Goal: Task Accomplishment & Management: Complete application form

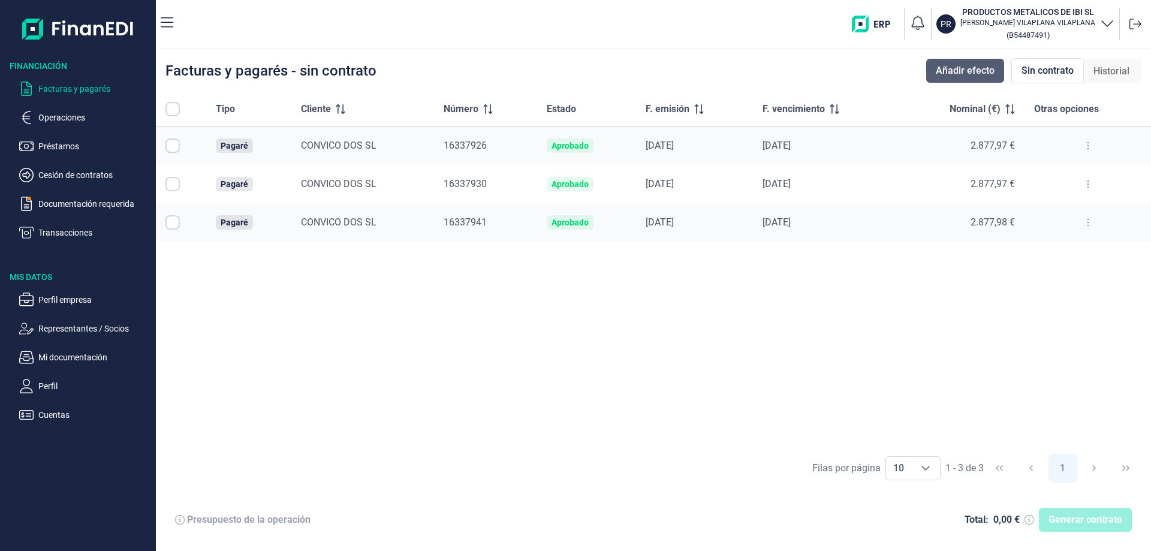
click at [940, 74] on span "Añadir efecto" at bounding box center [965, 71] width 59 height 14
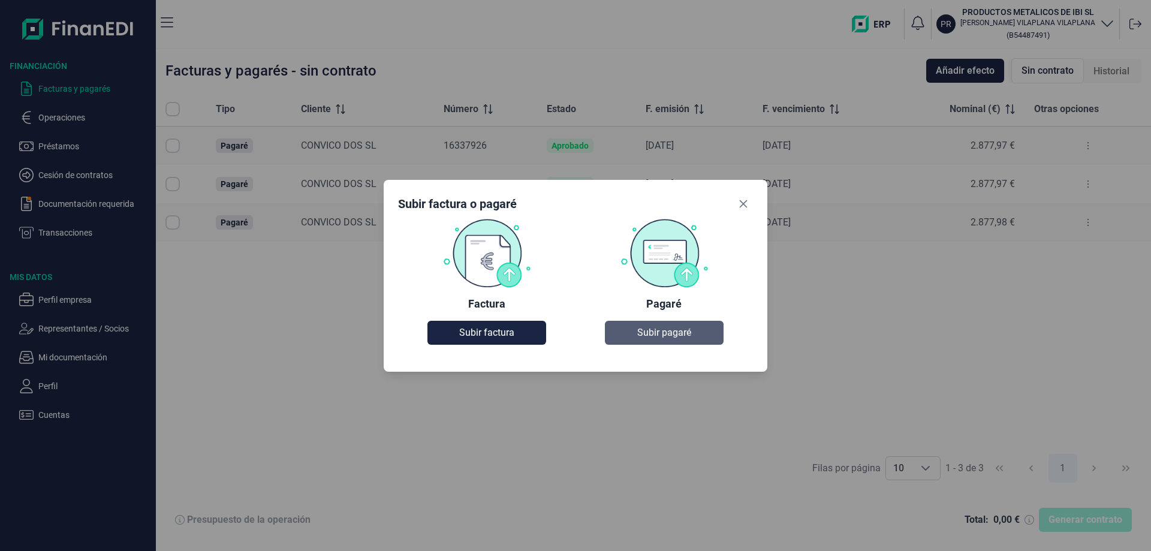
click at [670, 328] on span "Subir pagaré" at bounding box center [664, 332] width 54 height 14
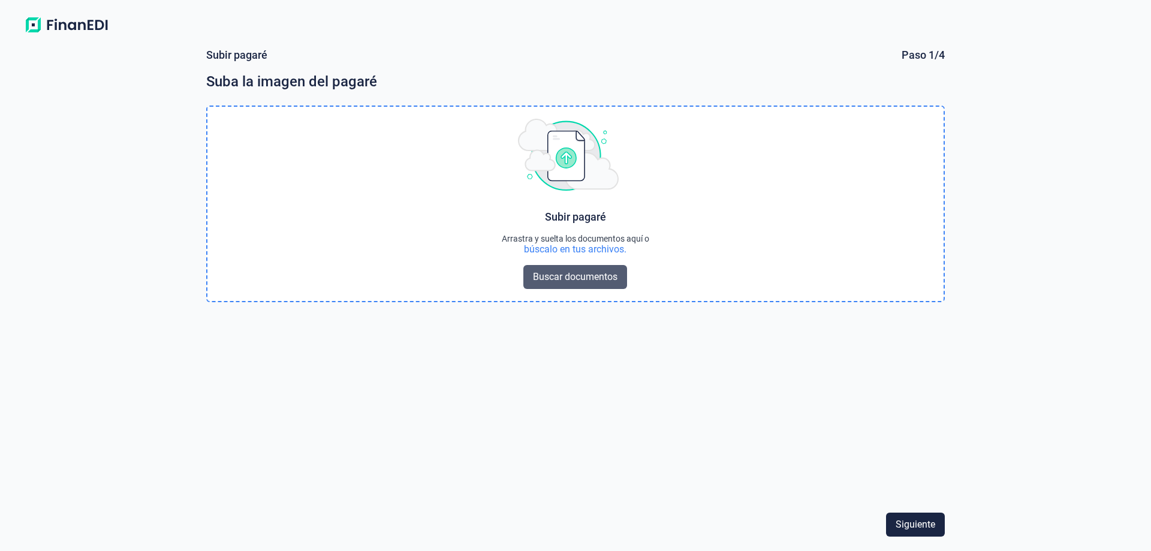
click at [560, 272] on span "Buscar documentos" at bounding box center [575, 277] width 85 height 14
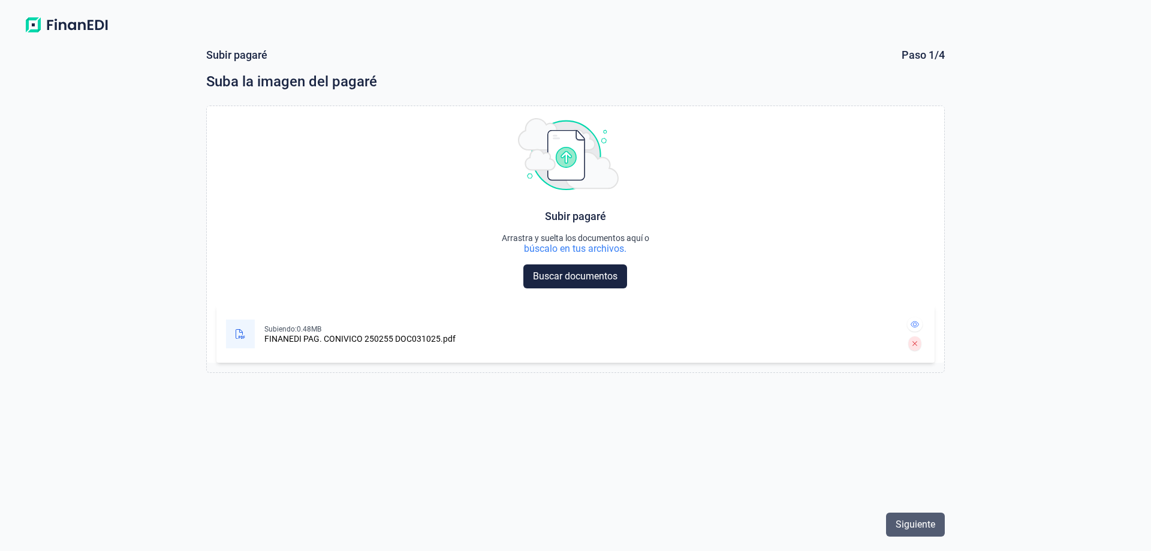
click at [921, 526] on span "Siguiente" at bounding box center [915, 524] width 40 height 14
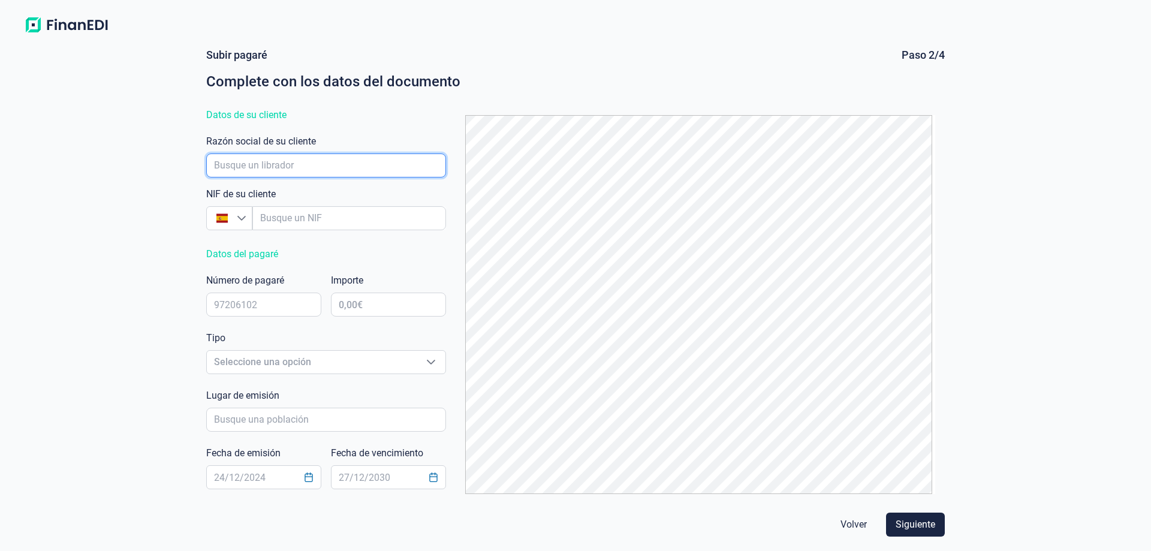
click at [259, 161] on input "empresaAutocomplete" at bounding box center [326, 165] width 240 height 24
type input "c"
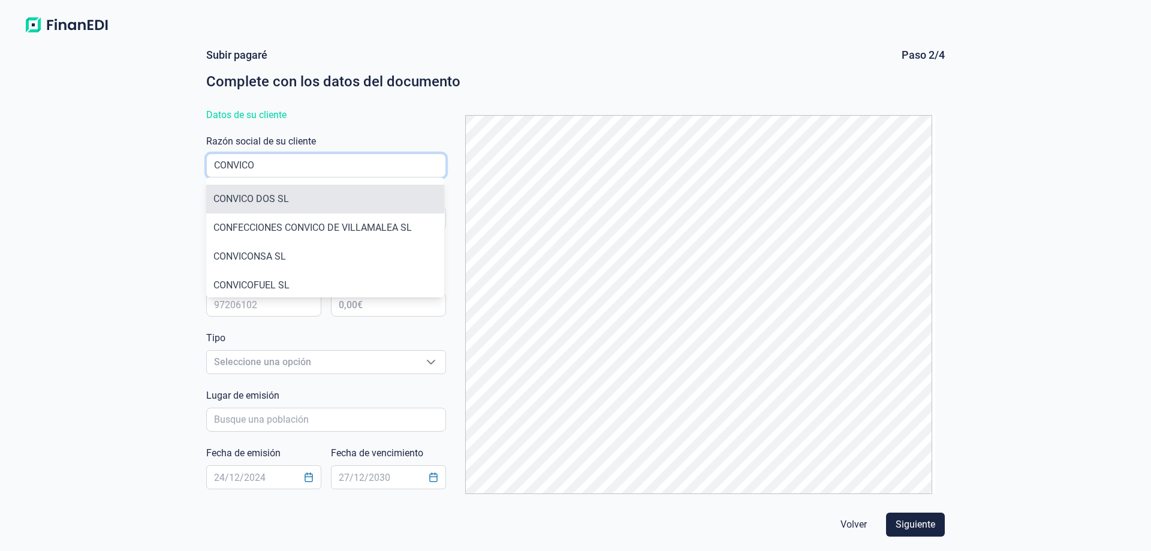
type input "CONVICO"
click at [272, 194] on li "CONVICO DOS SL" at bounding box center [325, 199] width 238 height 29
type input "B54632971"
type input "CONVICO DOS SL"
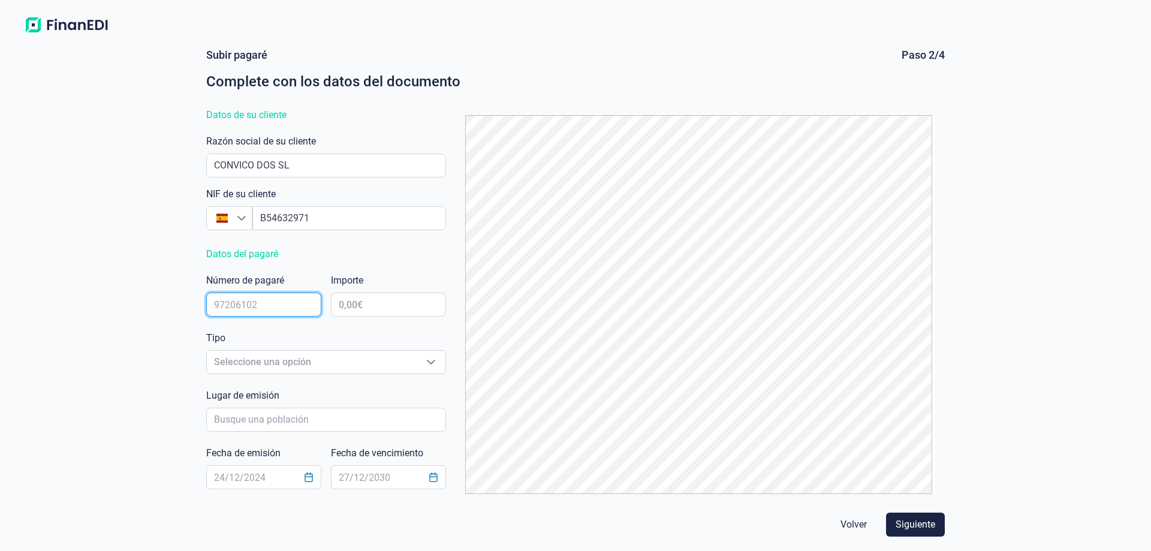
click at [282, 298] on input "text" at bounding box center [263, 304] width 115 height 24
type input "16338081"
click at [364, 303] on input "text" at bounding box center [388, 304] width 115 height 24
type input "2.004,85 €"
click at [349, 366] on span "Seleccione una opción" at bounding box center [312, 362] width 210 height 23
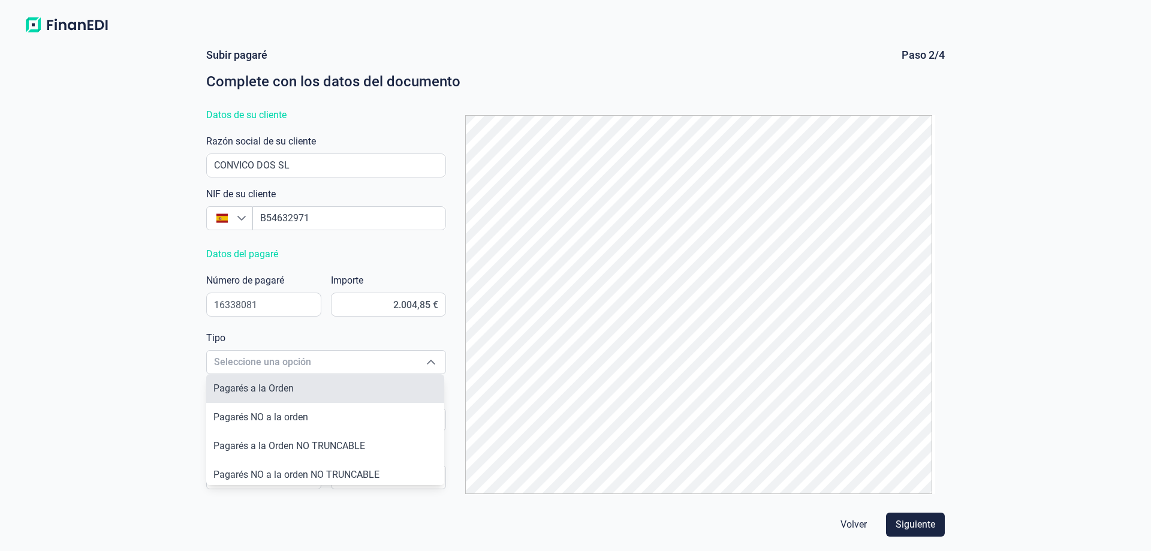
click at [331, 380] on li "Pagarés a la Orden" at bounding box center [325, 388] width 238 height 29
type input "Pagarés a la Orden"
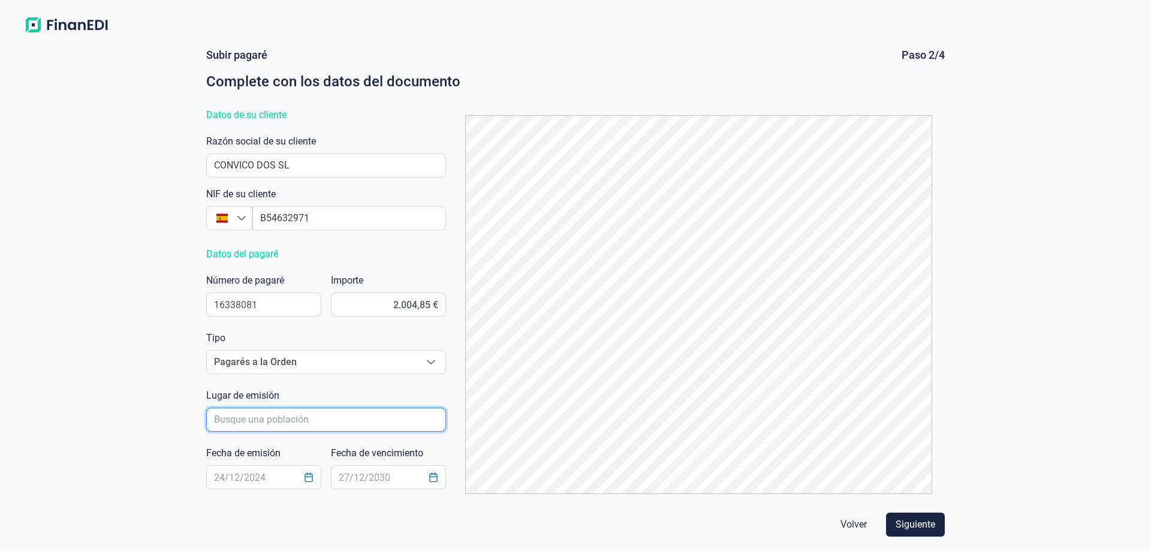
click at [324, 417] on input "poblacionAutocomplete" at bounding box center [326, 420] width 240 height 24
type input "IBI"
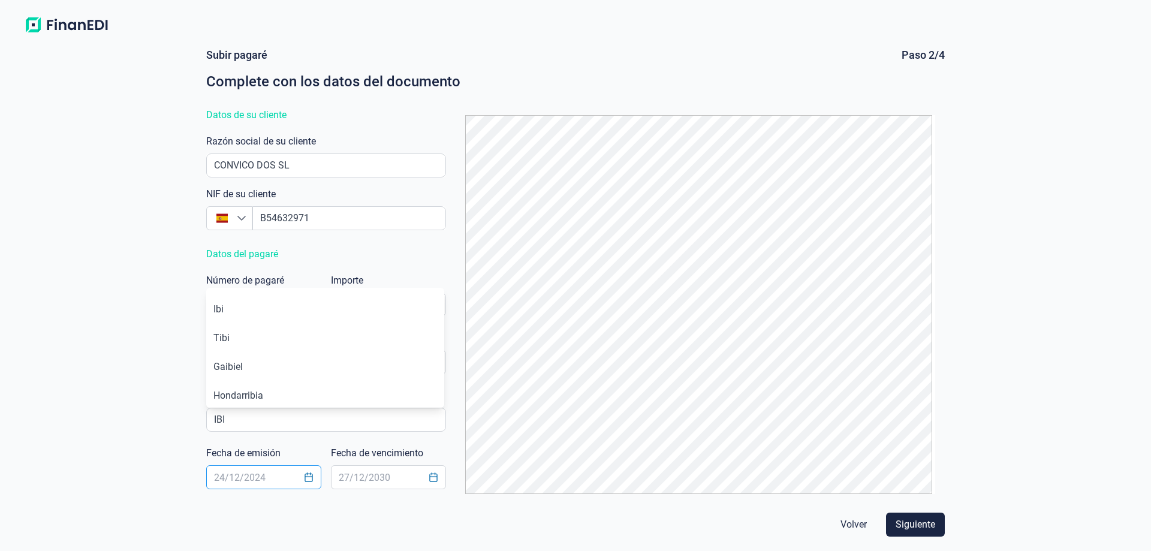
click at [275, 484] on input "text" at bounding box center [263, 477] width 115 height 24
type input "[DATE]"
click at [344, 477] on input "text" at bounding box center [388, 477] width 115 height 24
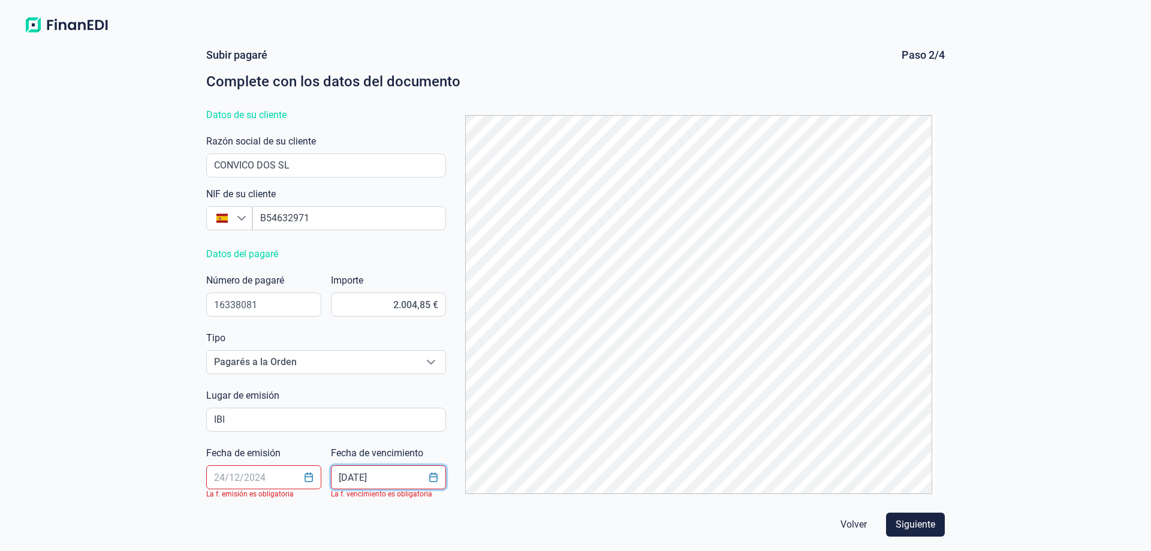
type input "[DATE]"
click at [282, 474] on input "text" at bounding box center [263, 477] width 115 height 24
type input "[DATE]"
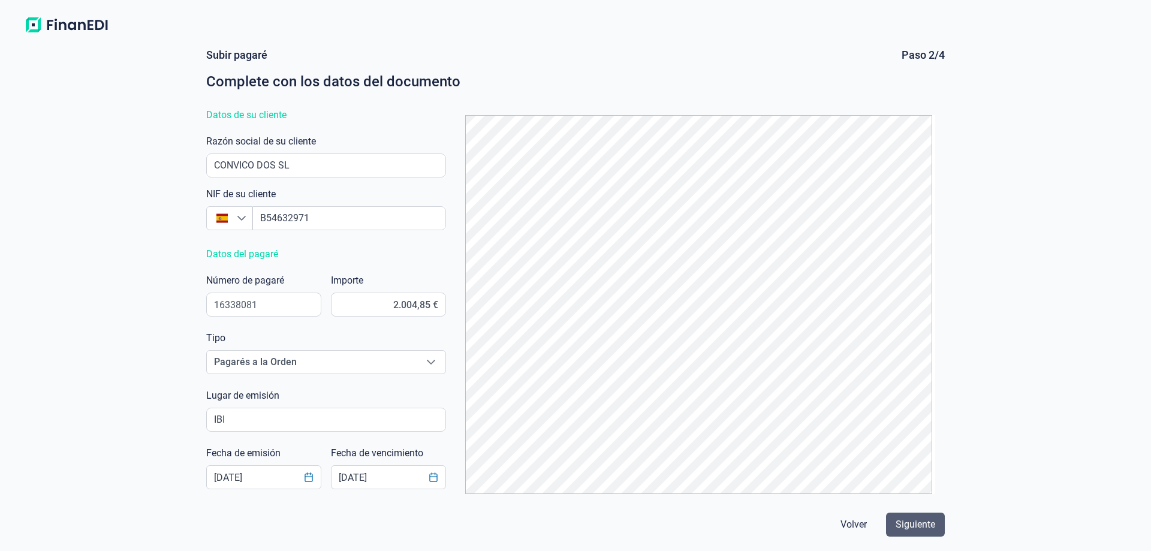
click at [911, 528] on span "Siguiente" at bounding box center [915, 524] width 40 height 14
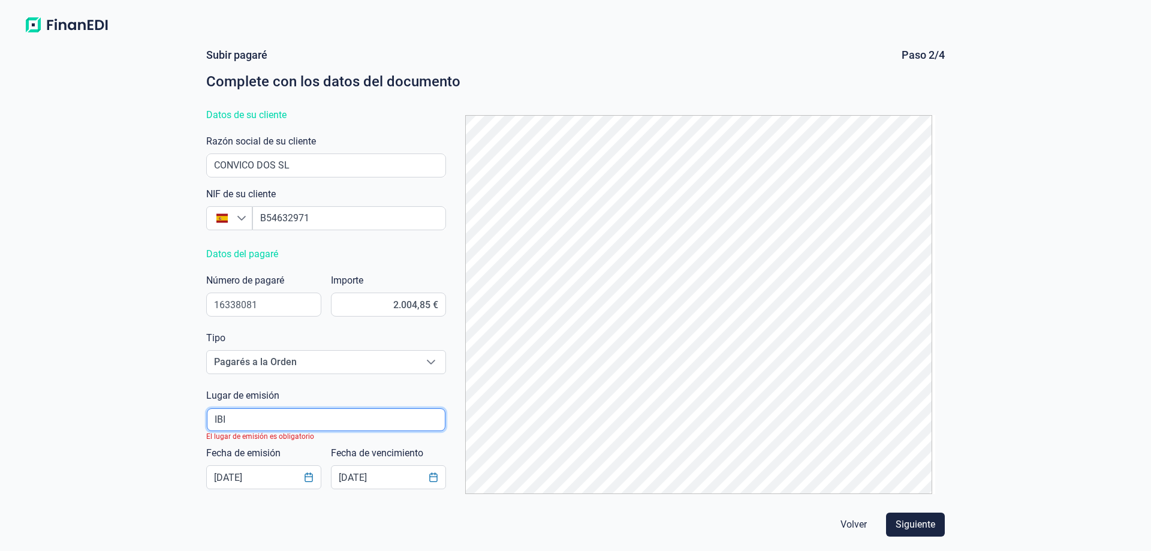
click at [241, 421] on input "poblacionAutocomplete" at bounding box center [326, 419] width 239 height 23
type input "I"
click at [240, 421] on input "poblacionAutocomplete" at bounding box center [326, 419] width 239 height 23
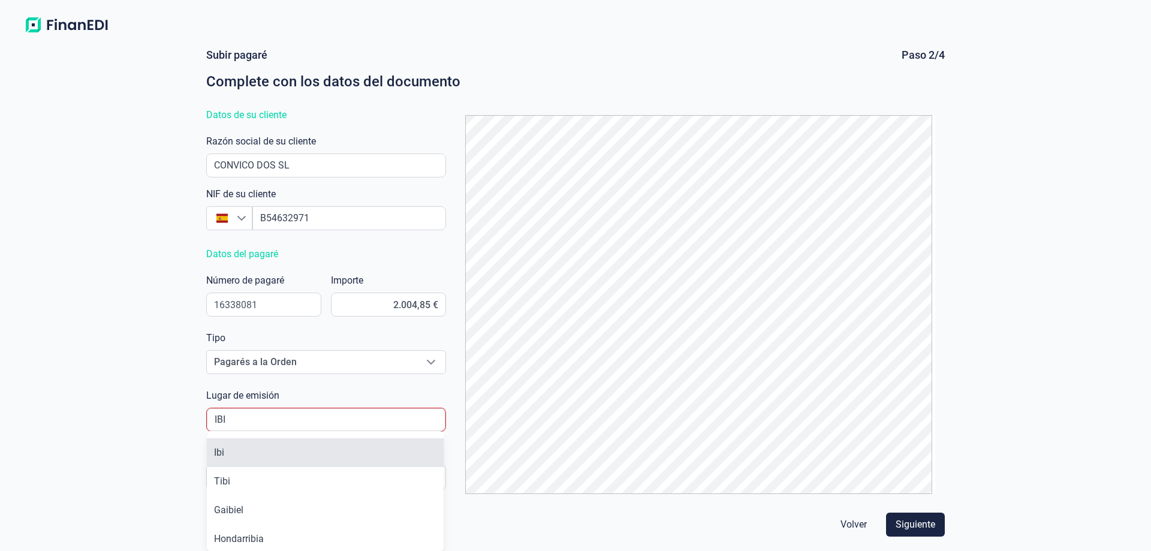
click at [221, 456] on li "Ibi" at bounding box center [325, 452] width 237 height 29
type input "Ibi"
click at [915, 522] on span "Siguiente" at bounding box center [915, 524] width 40 height 14
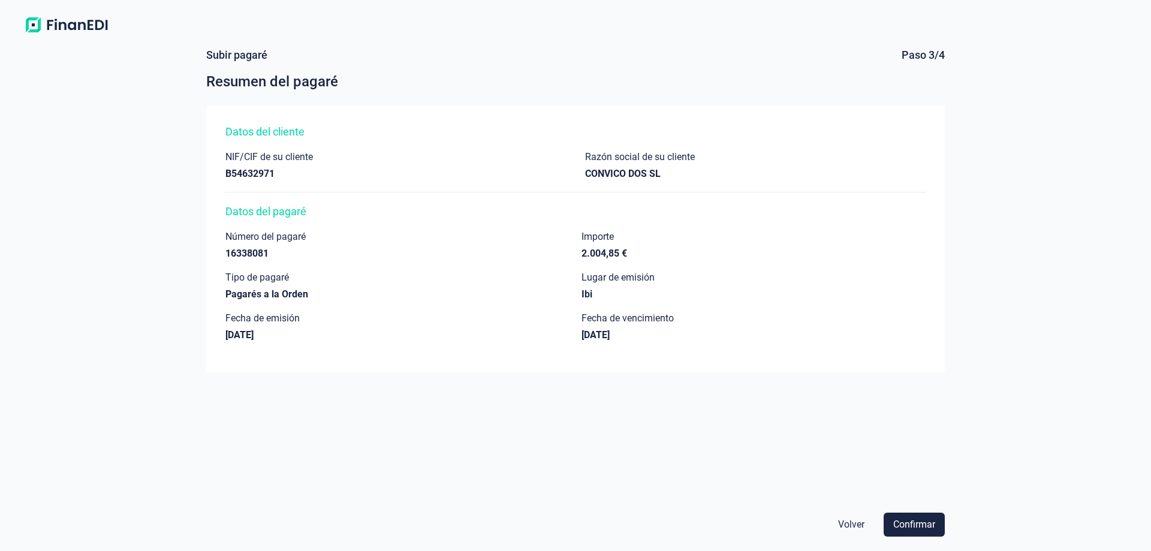
click at [915, 522] on span "Confirmar" at bounding box center [914, 524] width 42 height 14
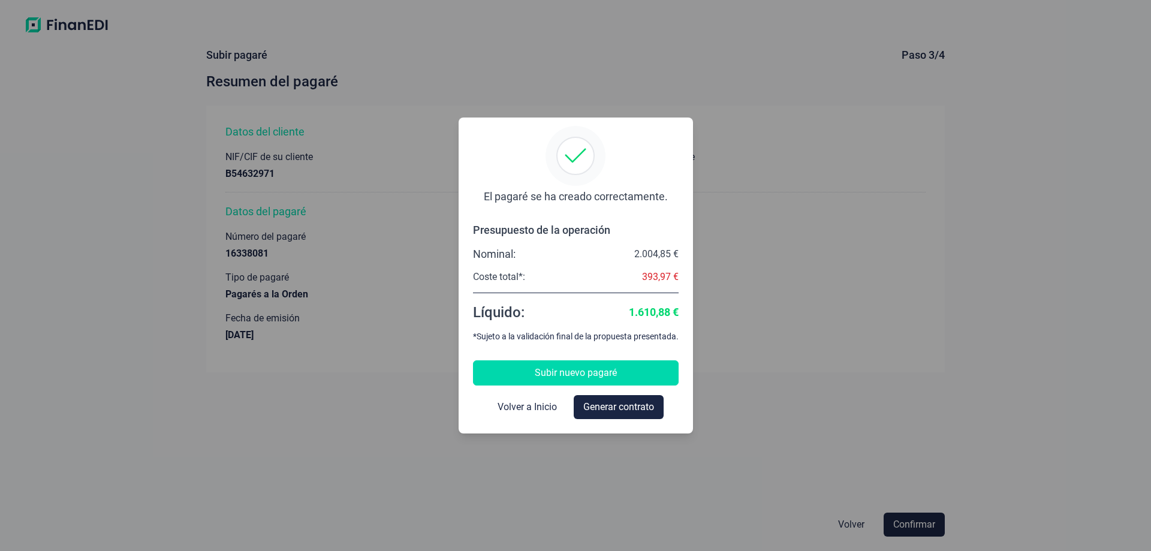
click at [544, 371] on span "Subir nuevo pagaré" at bounding box center [576, 373] width 82 height 14
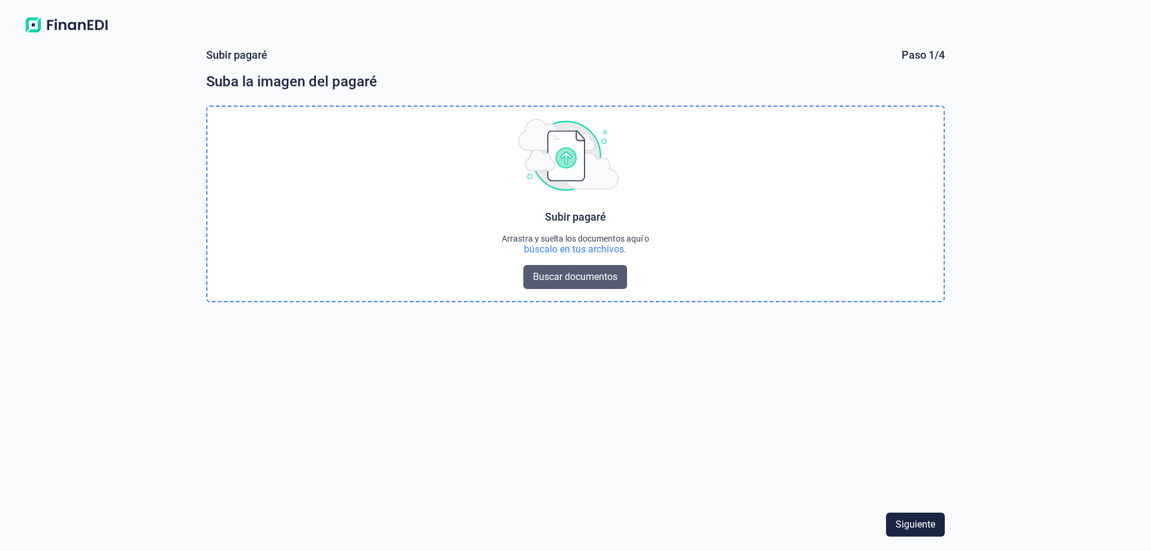
click at [563, 281] on span "Buscar documentos" at bounding box center [575, 277] width 85 height 14
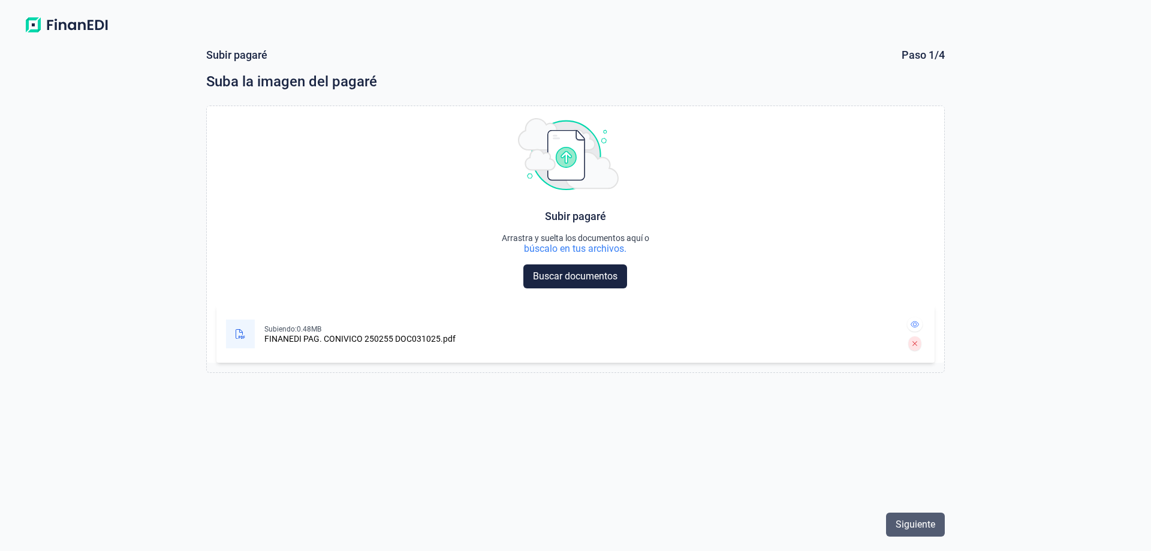
click at [925, 526] on span "Siguiente" at bounding box center [915, 524] width 40 height 14
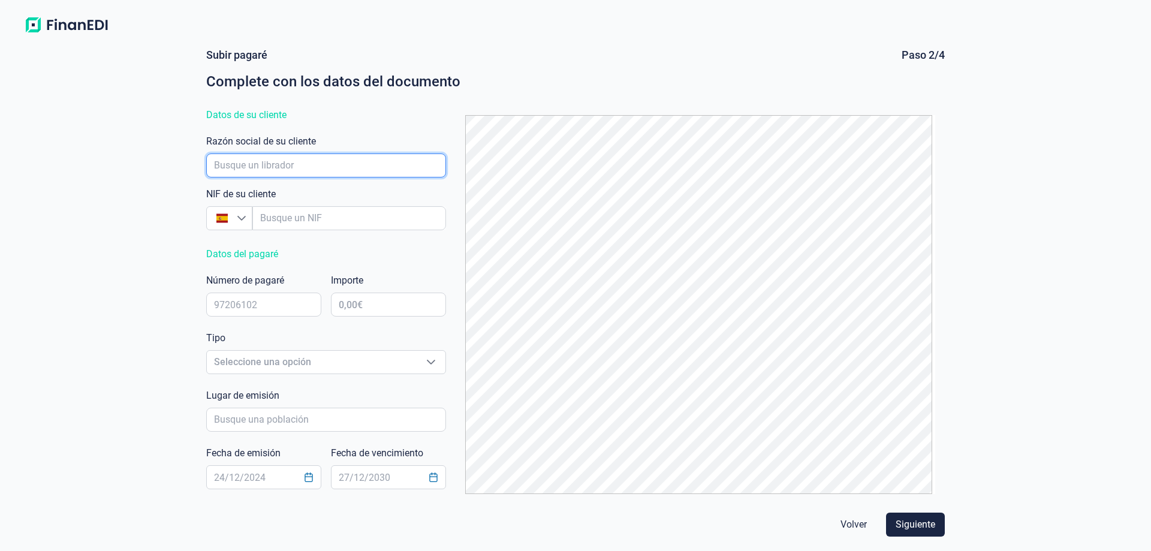
click at [251, 164] on input "empresaAutocomplete" at bounding box center [326, 165] width 240 height 24
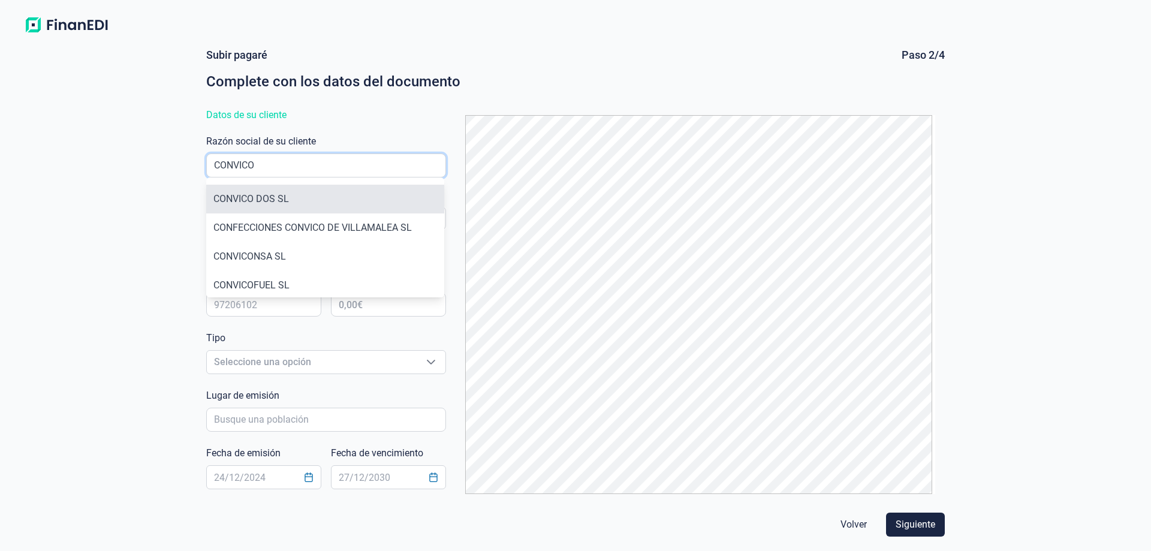
type input "CONVICO"
click at [253, 194] on li "CONVICO DOS SL" at bounding box center [325, 199] width 238 height 29
type input "B54632971"
type input "CONVICO DOS SL"
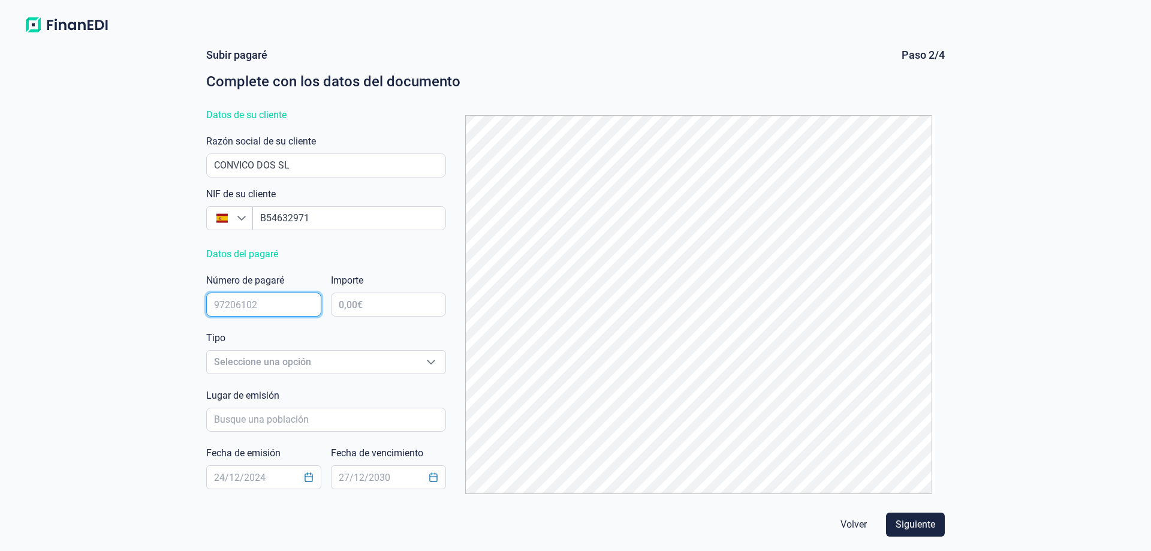
click at [257, 308] on input "text" at bounding box center [263, 304] width 115 height 24
type input "1633809"
click at [367, 308] on input "text" at bounding box center [388, 304] width 115 height 24
type input "2.004,85 €"
click at [287, 361] on span "Seleccione una opción" at bounding box center [312, 362] width 210 height 23
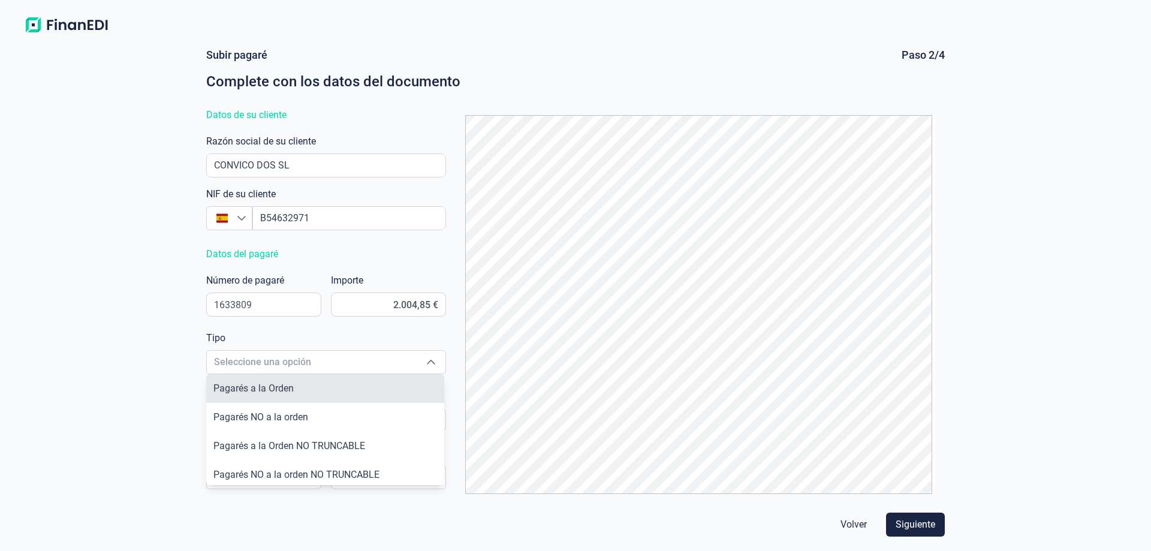
click at [287, 379] on li "Pagarés a la Orden" at bounding box center [325, 388] width 238 height 29
type input "Pagarés a la Orden"
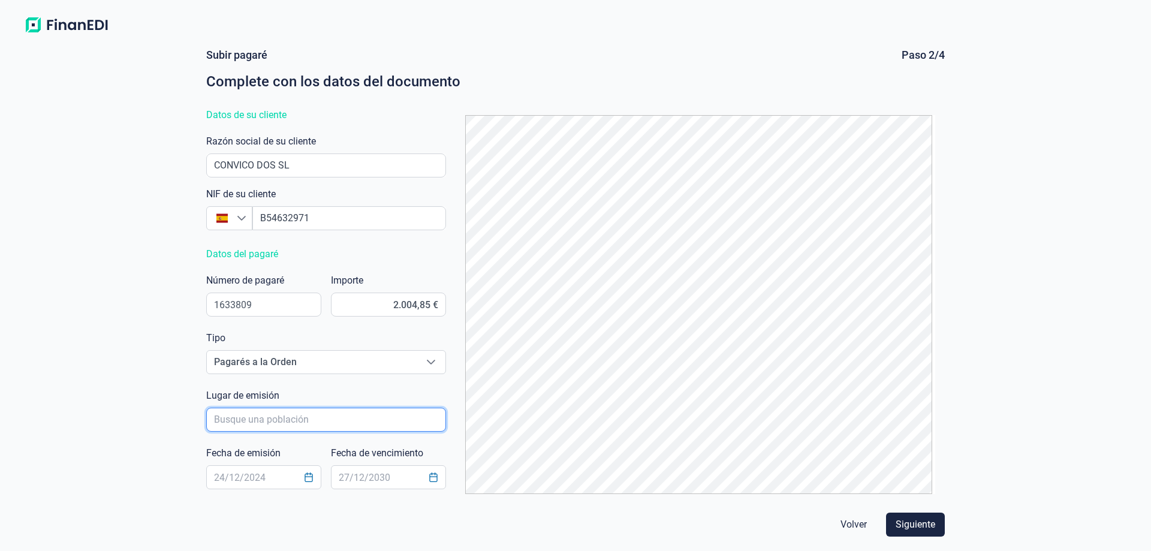
click at [278, 418] on input "poblacionAutocomplete" at bounding box center [326, 420] width 240 height 24
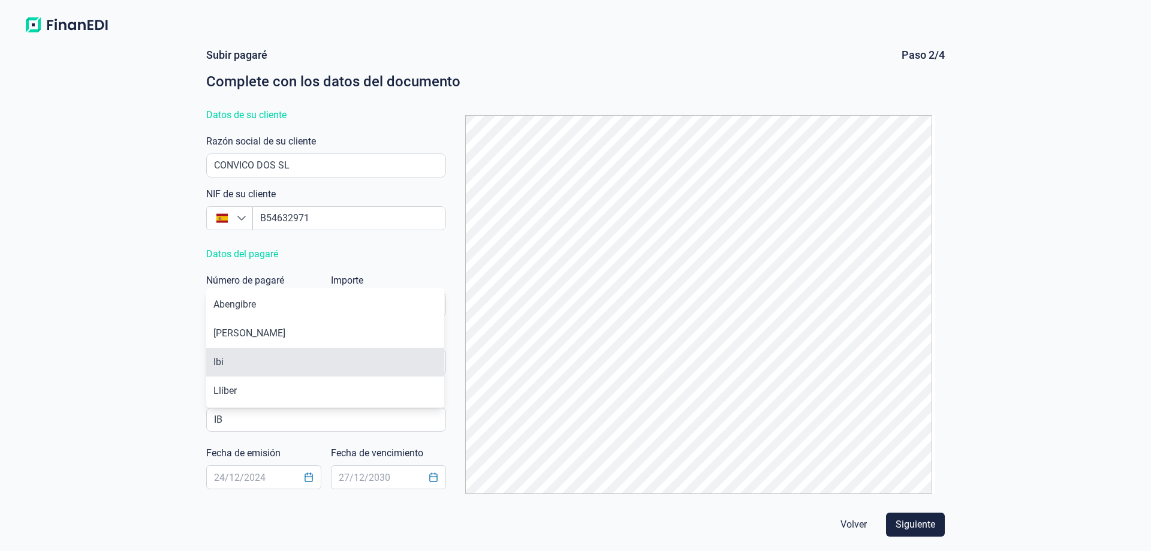
click at [287, 358] on li "Ibi" at bounding box center [325, 362] width 238 height 29
type input "Ibi"
click at [252, 478] on input "text" at bounding box center [263, 477] width 115 height 24
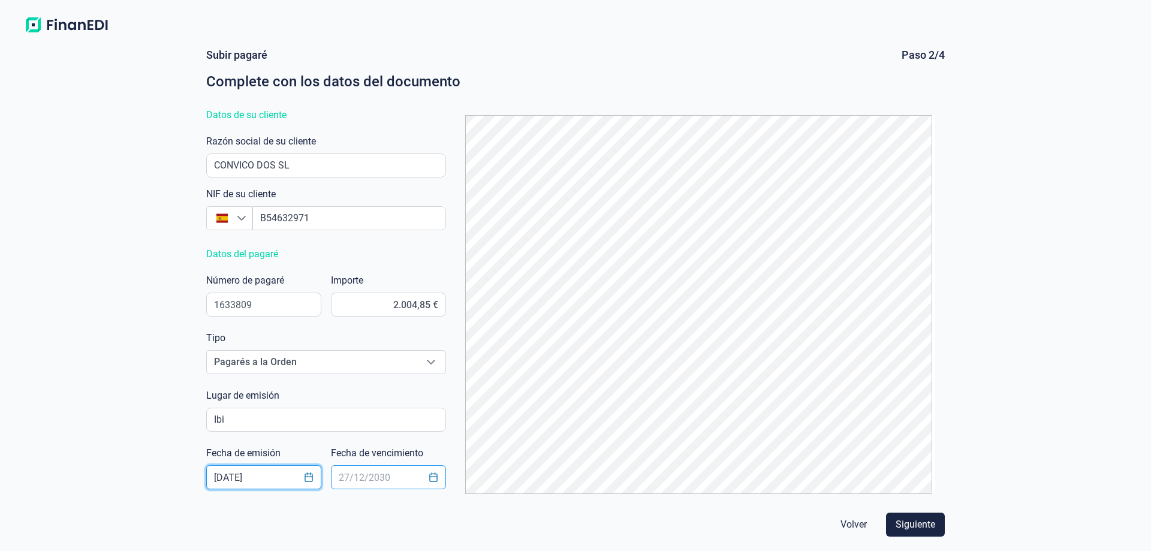
type input "[DATE]"
click at [364, 472] on input "text" at bounding box center [388, 477] width 115 height 24
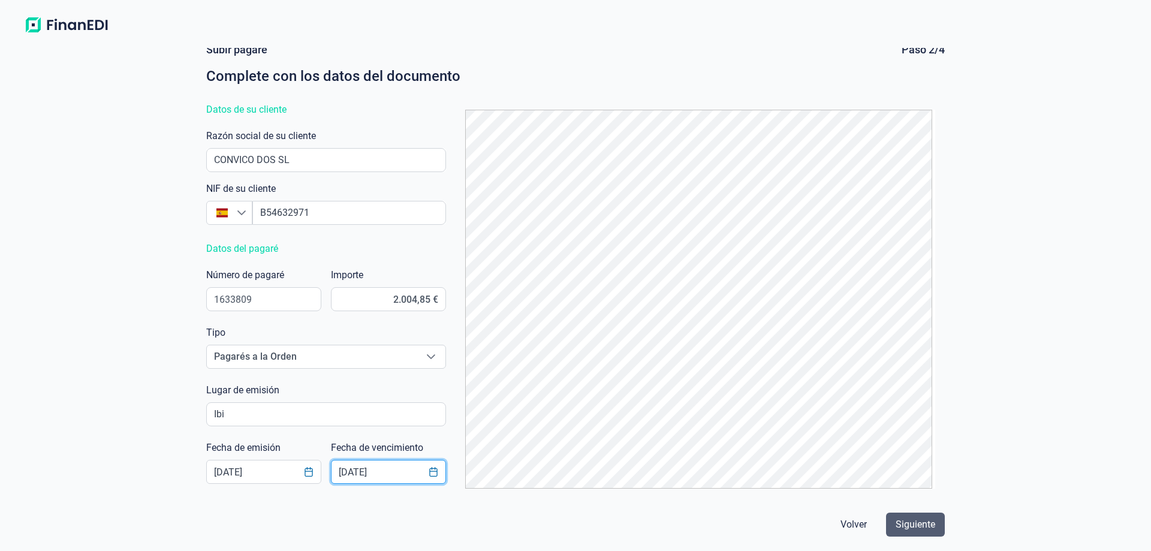
type input "[DATE]"
click at [918, 527] on span "Siguiente" at bounding box center [915, 524] width 40 height 14
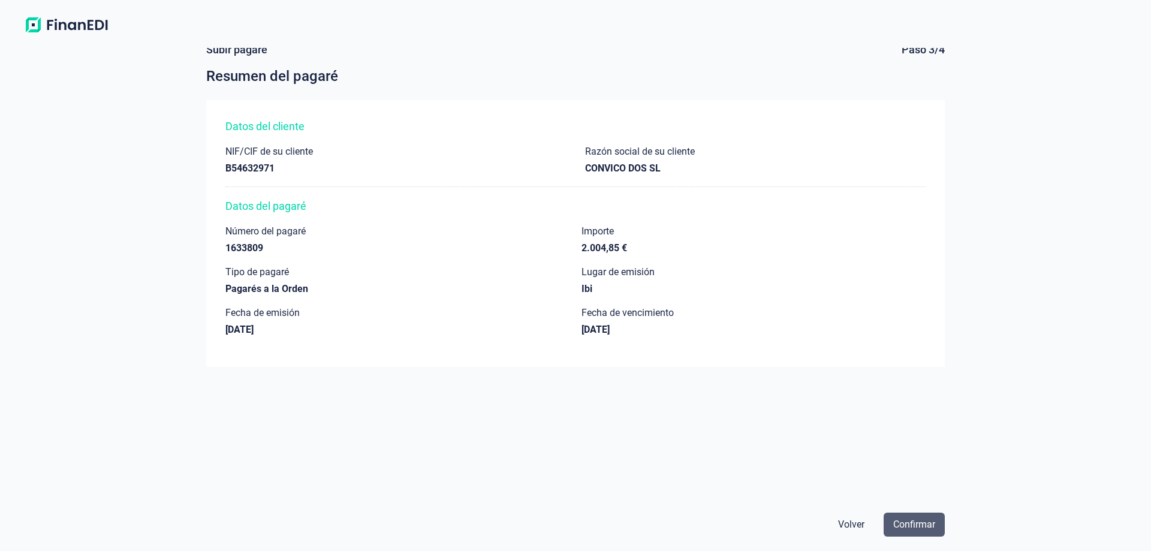
click at [916, 525] on span "Confirmar" at bounding box center [914, 524] width 42 height 14
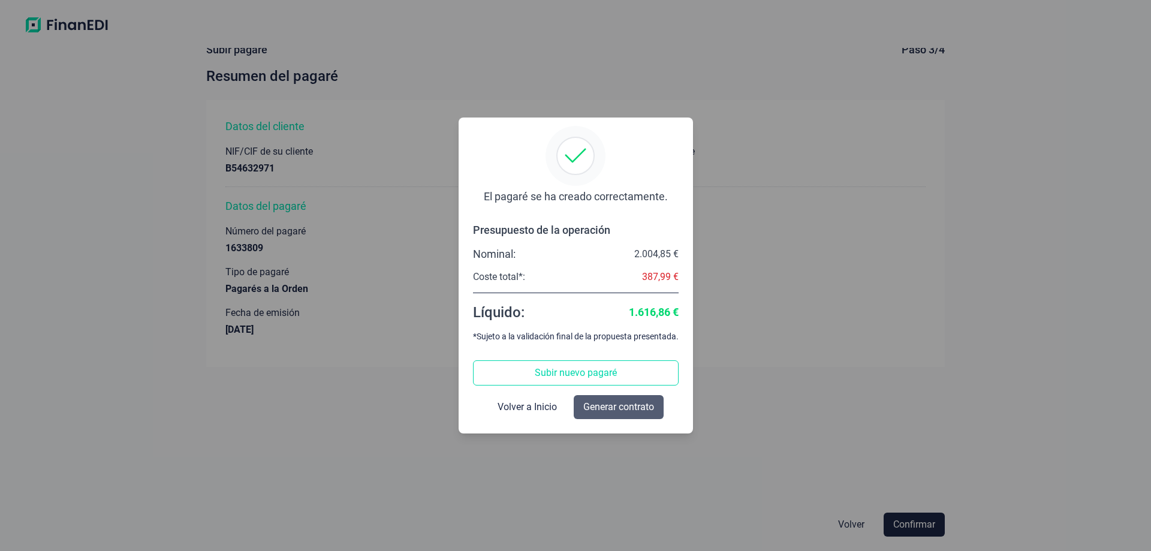
click at [646, 412] on span "Generar contrato" at bounding box center [618, 407] width 71 height 14
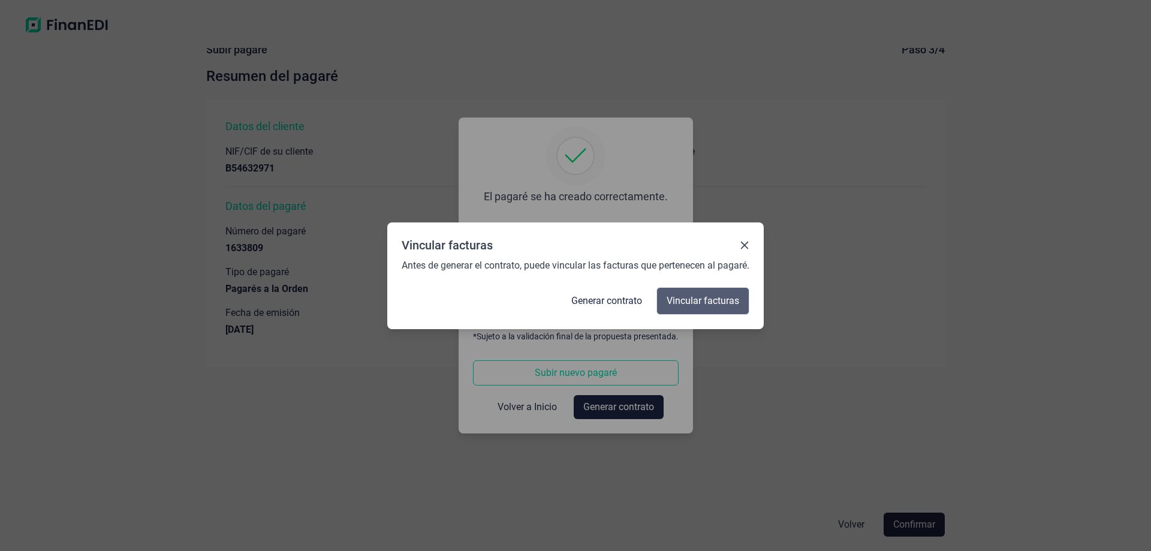
click at [703, 304] on span "Vincular facturas" at bounding box center [703, 301] width 73 height 14
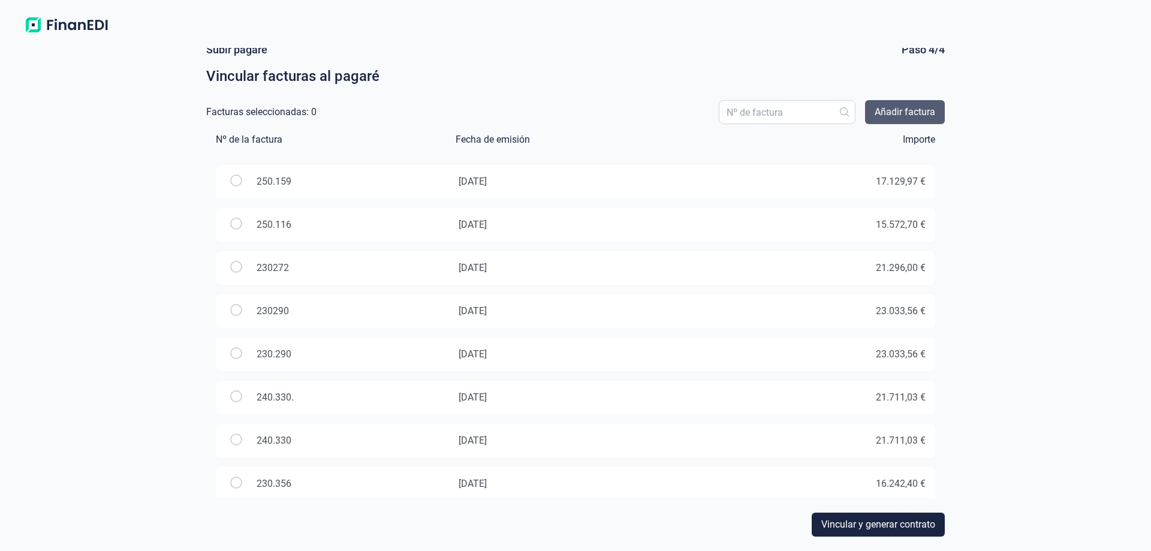
click at [877, 114] on span "Añadir factura" at bounding box center [904, 112] width 61 height 14
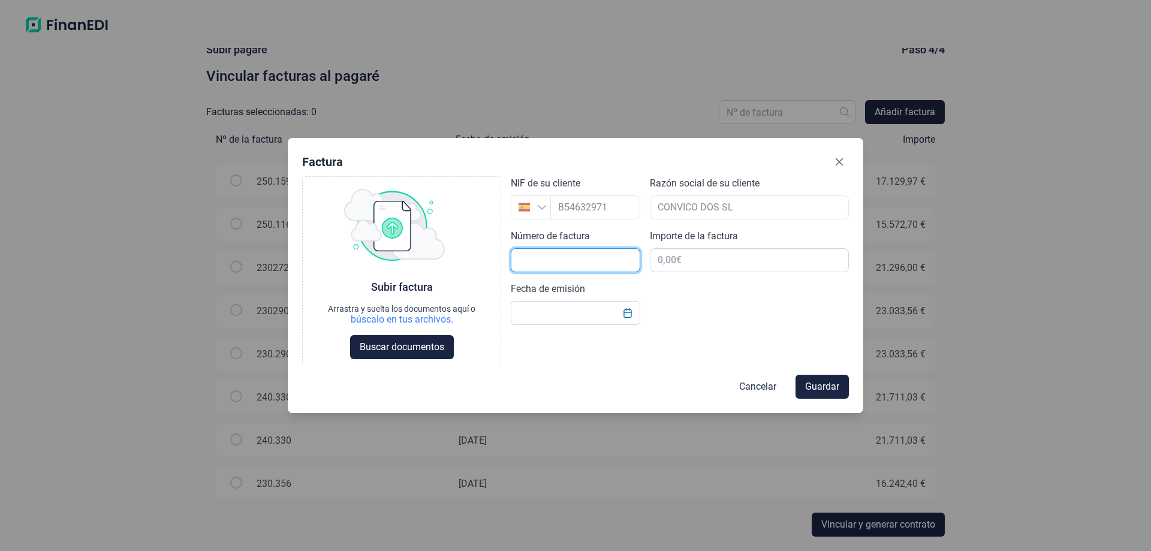
click at [556, 260] on input "text" at bounding box center [575, 260] width 129 height 24
type input "250255"
click at [699, 267] on input "text" at bounding box center [749, 260] width 199 height 24
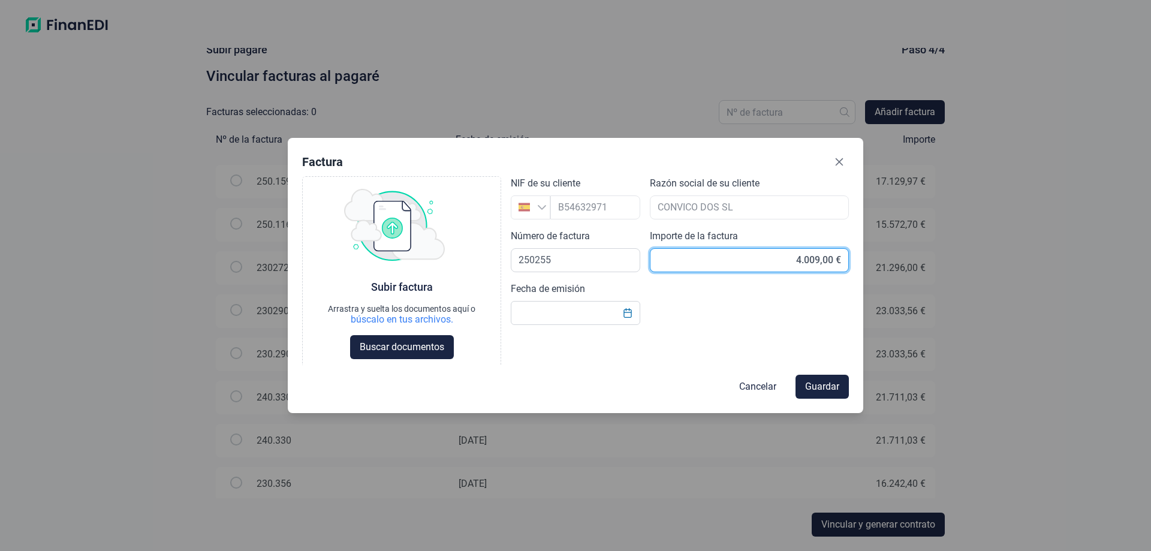
type input "4.009,70 €"
click at [612, 310] on input "text" at bounding box center [575, 313] width 129 height 24
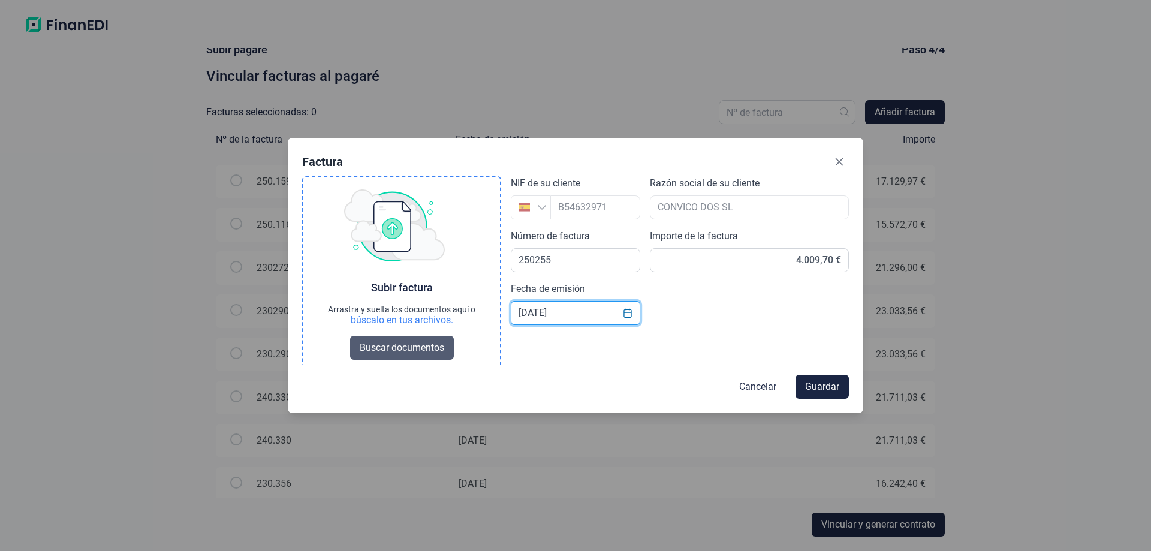
type input "[DATE]"
click at [414, 343] on span "Buscar documentos" at bounding box center [402, 347] width 85 height 14
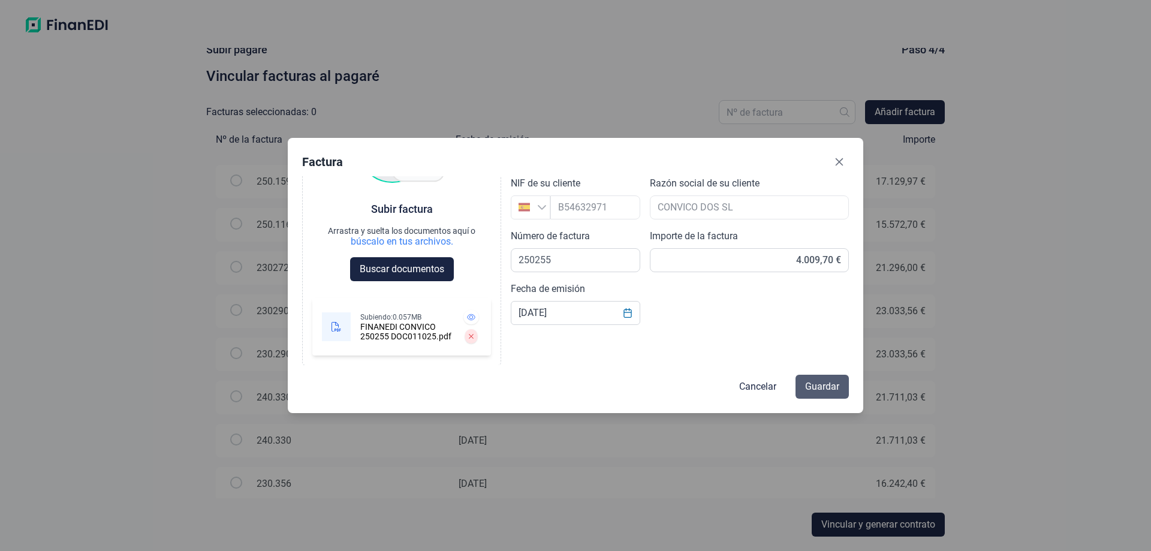
scroll to position [78, 0]
click at [834, 388] on span "Guardar" at bounding box center [822, 386] width 34 height 14
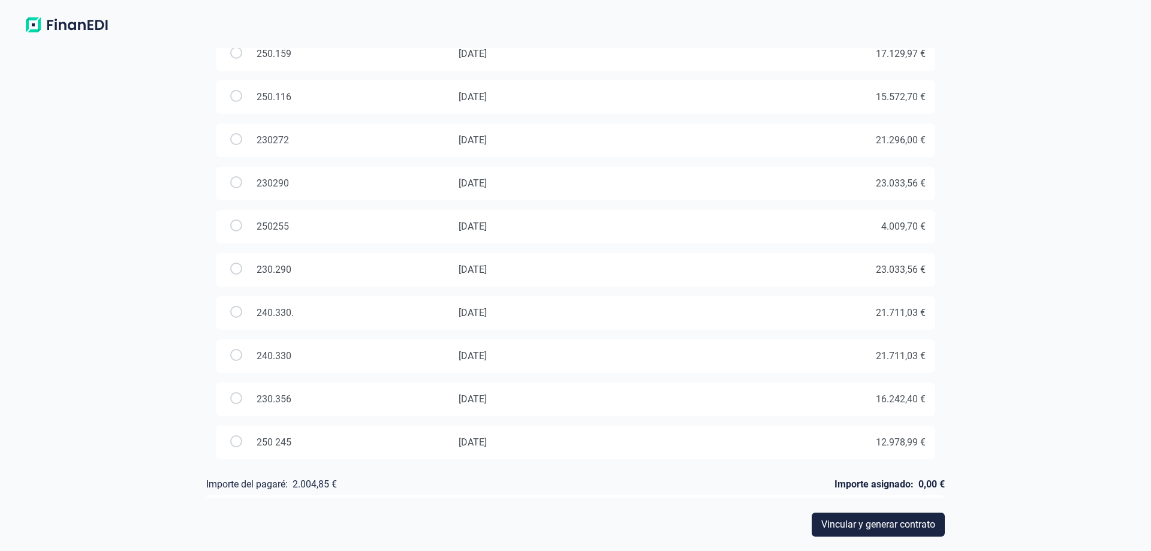
scroll to position [171, 0]
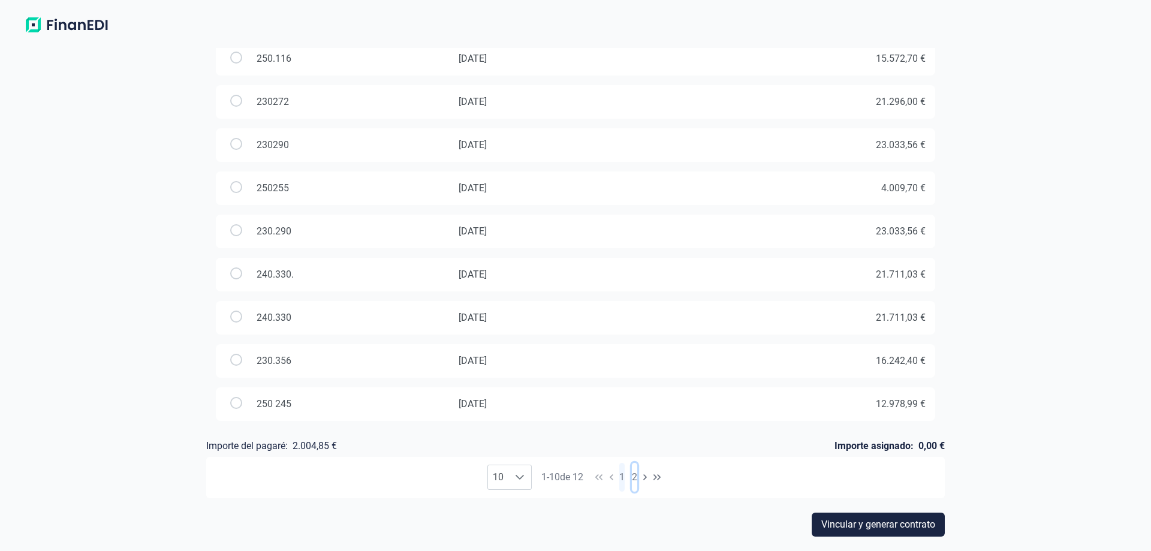
click at [635, 477] on button "2" at bounding box center [634, 477] width 5 height 29
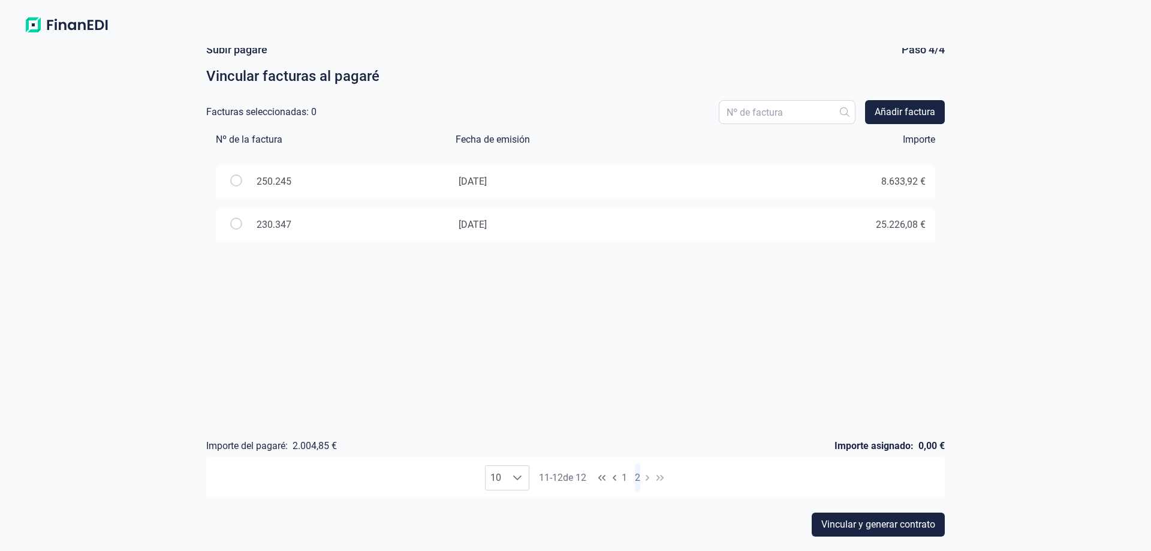
click at [621, 475] on span "1 2" at bounding box center [630, 478] width 21 height 32
click at [624, 475] on button "1" at bounding box center [624, 477] width 5 height 29
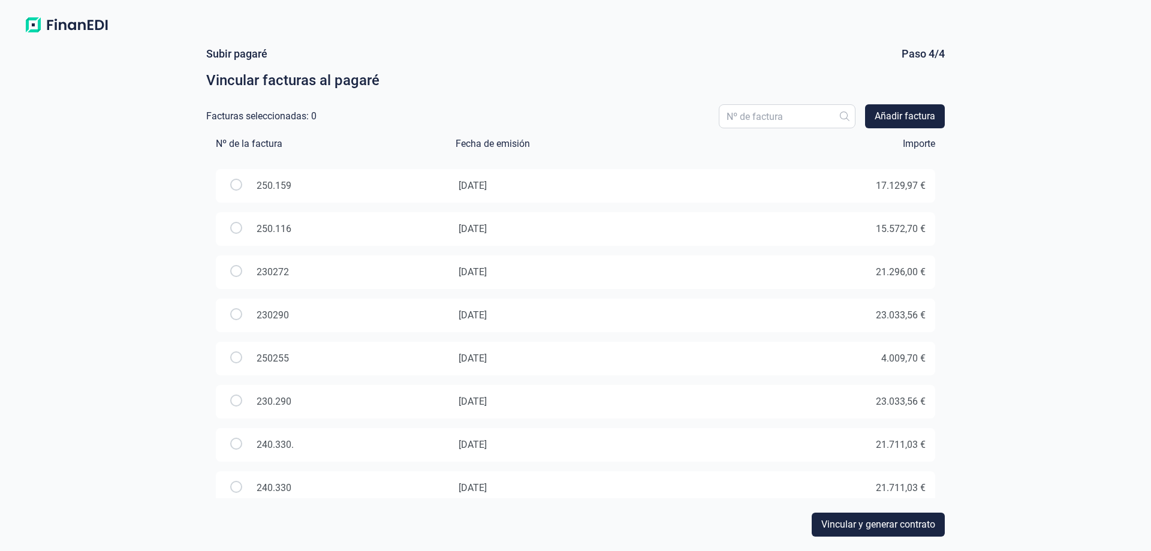
scroll to position [0, 0]
click at [851, 522] on span "Vincular y generar contrato" at bounding box center [878, 524] width 114 height 14
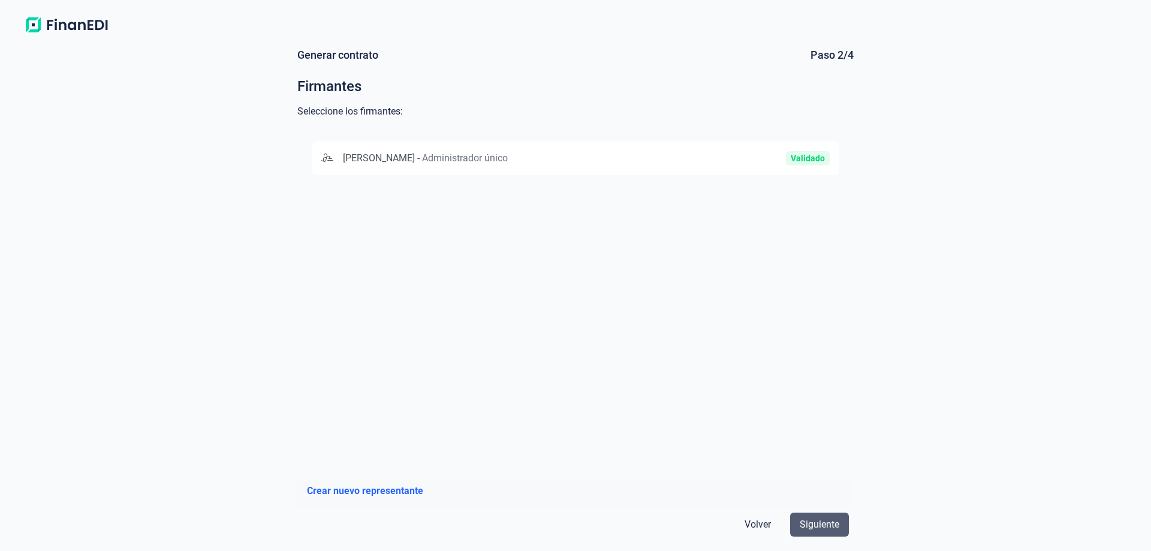
click at [837, 521] on span "Siguiente" at bounding box center [820, 524] width 40 height 14
click at [412, 158] on span "[PERSON_NAME]" at bounding box center [379, 157] width 72 height 11
click at [830, 524] on span "Siguiente" at bounding box center [820, 524] width 40 height 14
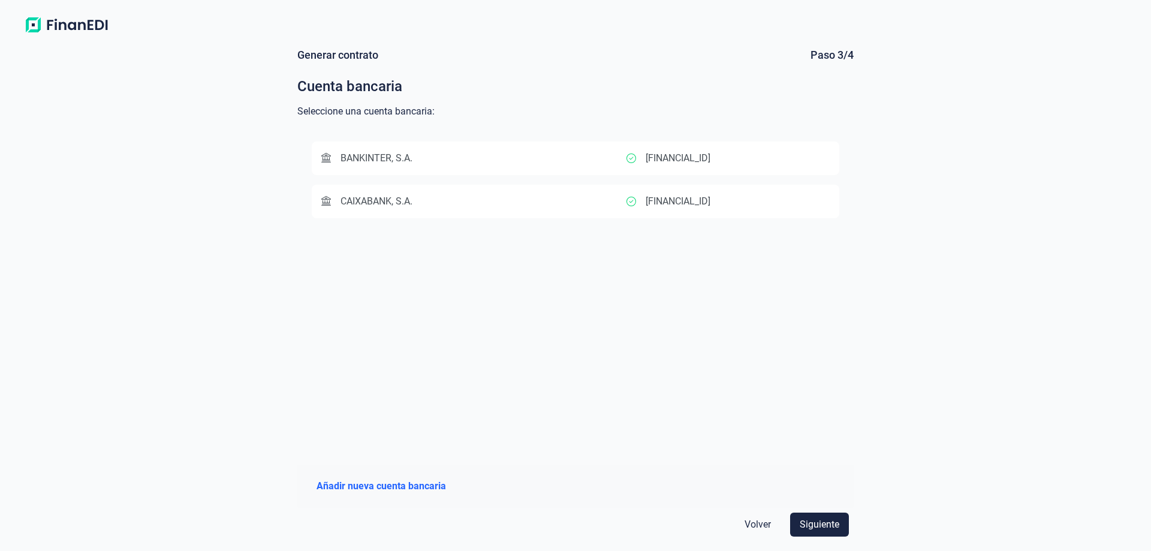
click at [369, 202] on span "CAIXABANK, S.A." at bounding box center [376, 200] width 72 height 11
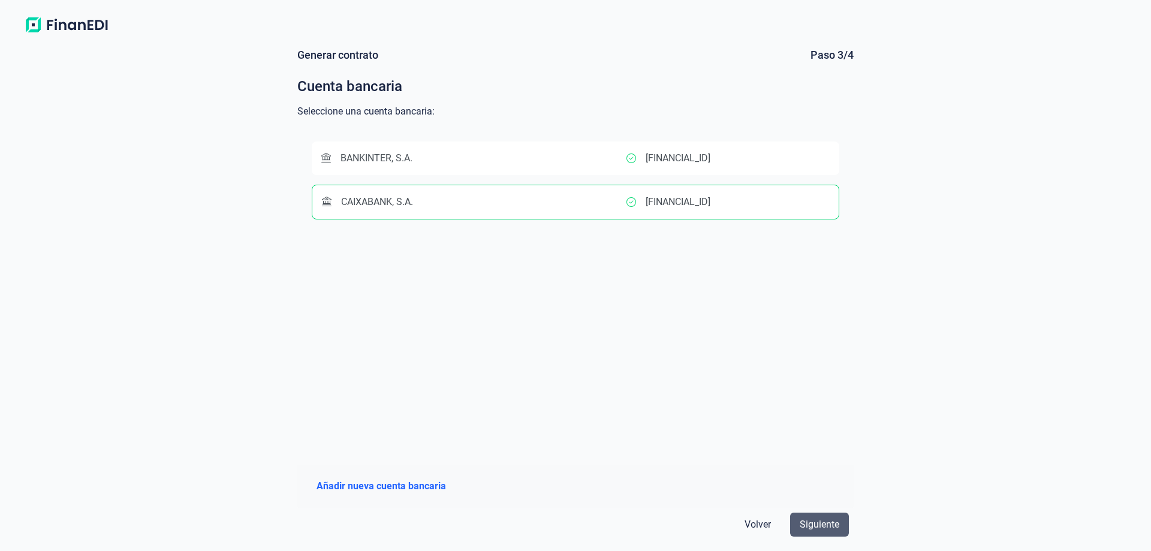
click at [827, 527] on span "Siguiente" at bounding box center [820, 524] width 40 height 14
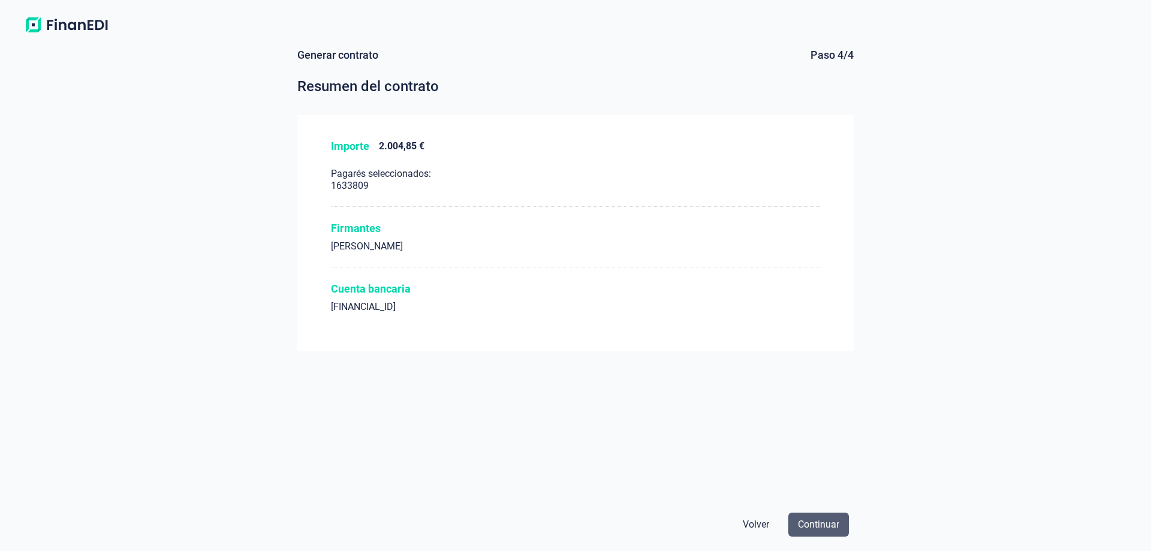
click at [824, 523] on span "Continuar" at bounding box center [818, 524] width 41 height 14
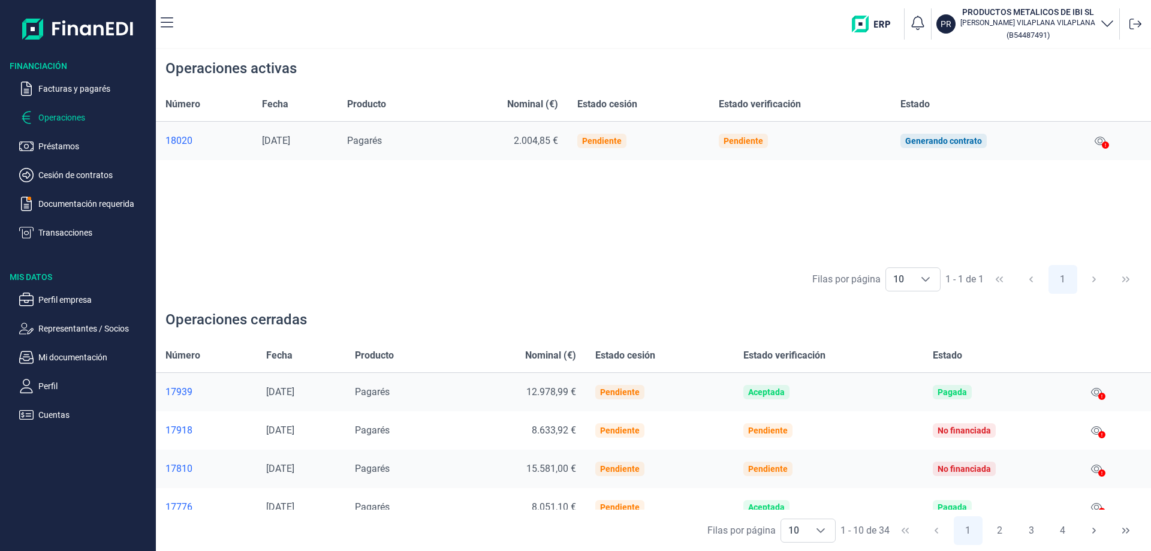
click at [1106, 139] on div at bounding box center [1105, 145] width 7 height 14
click at [1100, 141] on icon at bounding box center [1099, 141] width 11 height 10
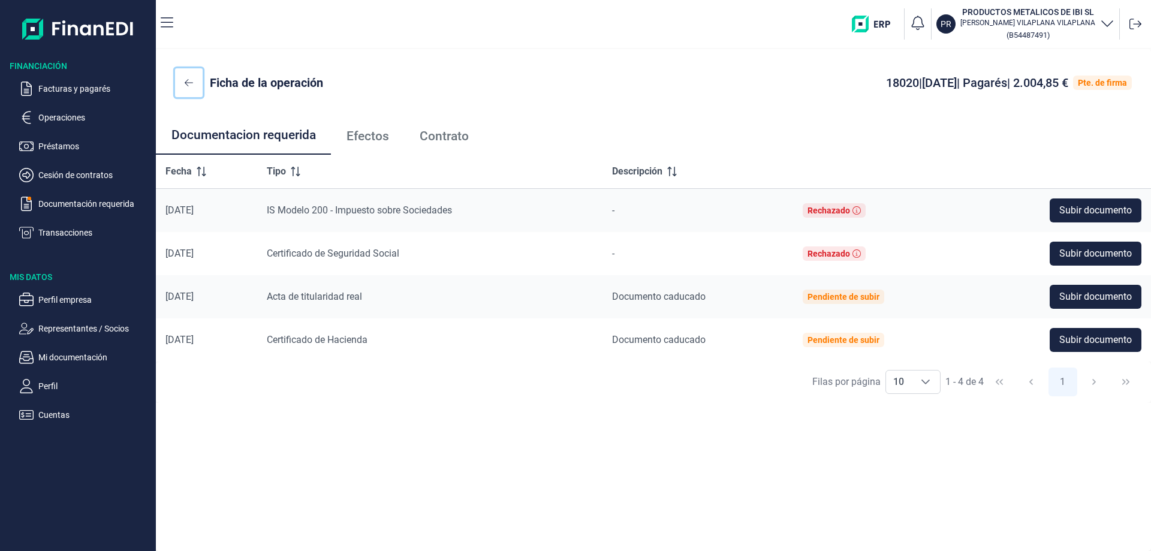
click at [183, 80] on button at bounding box center [189, 82] width 28 height 29
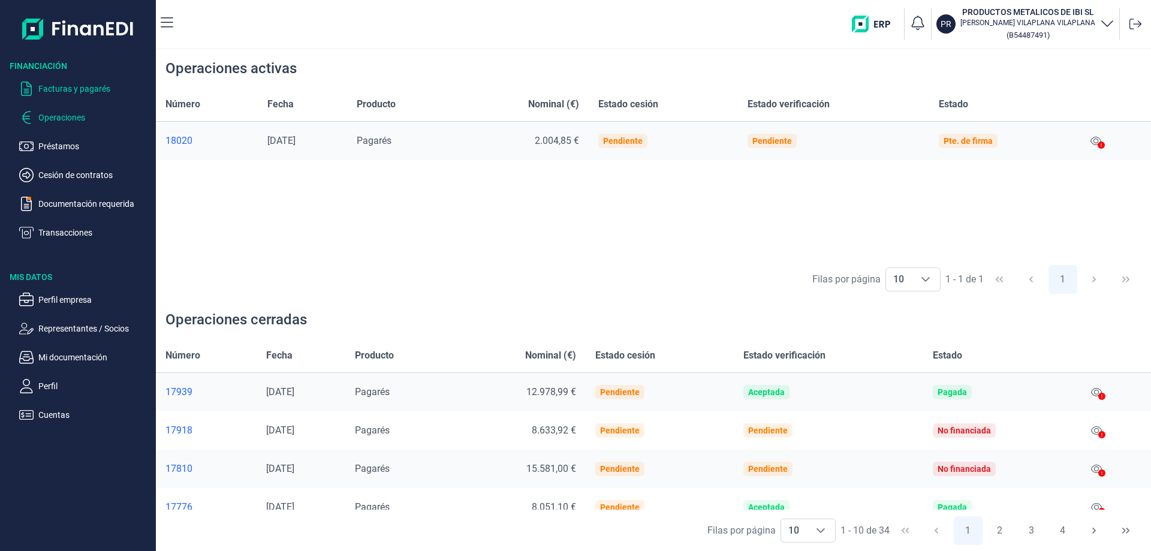
click at [74, 90] on p "Facturas y pagarés" at bounding box center [94, 89] width 113 height 14
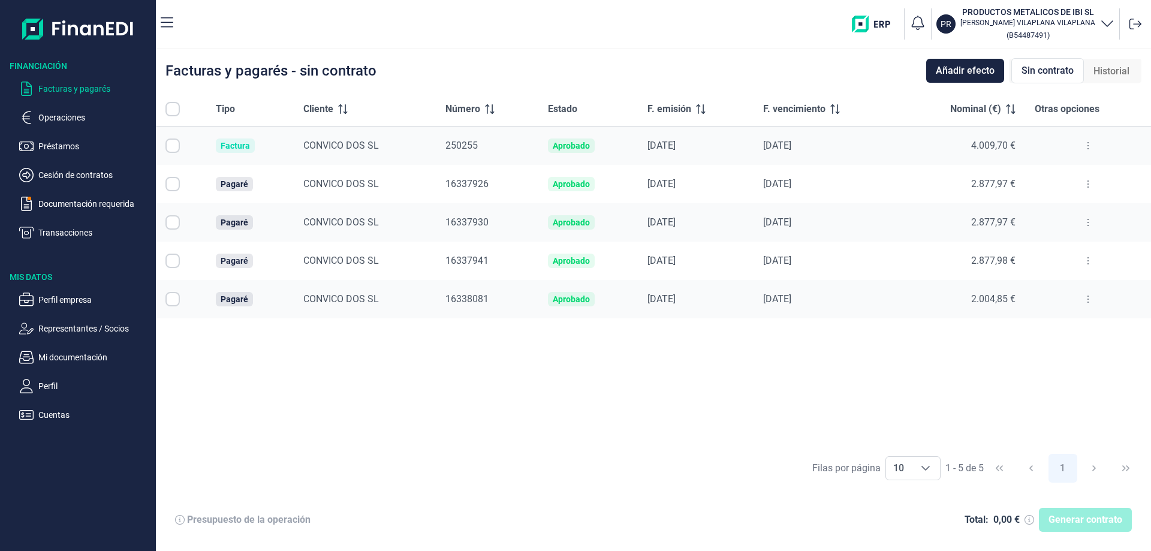
checkbox input "true"
click at [1087, 303] on icon at bounding box center [1088, 299] width 2 height 10
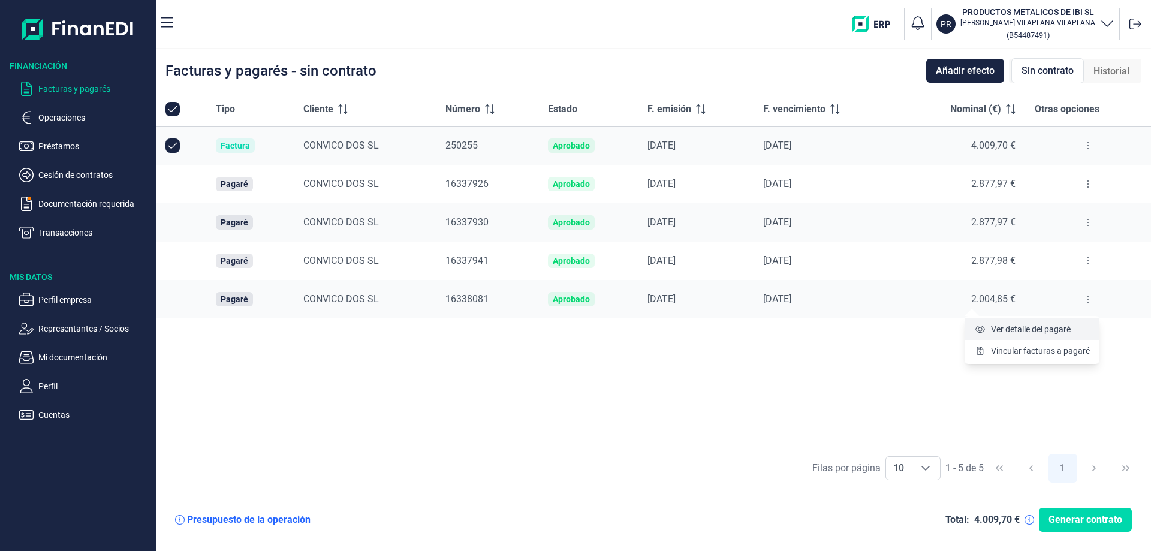
click at [1058, 328] on span "Ver detalle del pagaré" at bounding box center [1031, 329] width 80 height 12
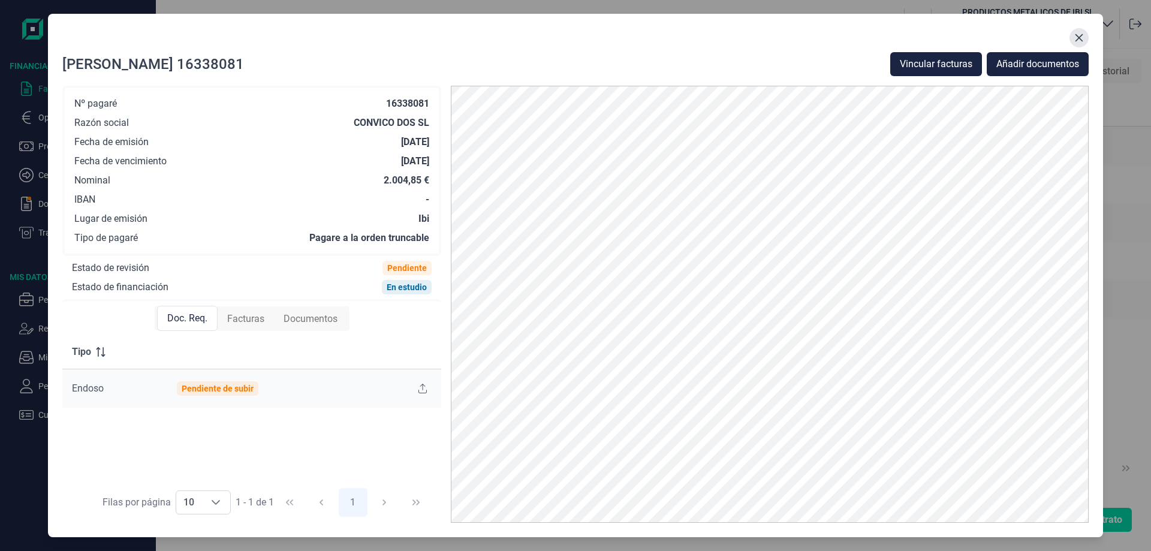
click at [1078, 35] on icon "Close" at bounding box center [1079, 38] width 10 height 10
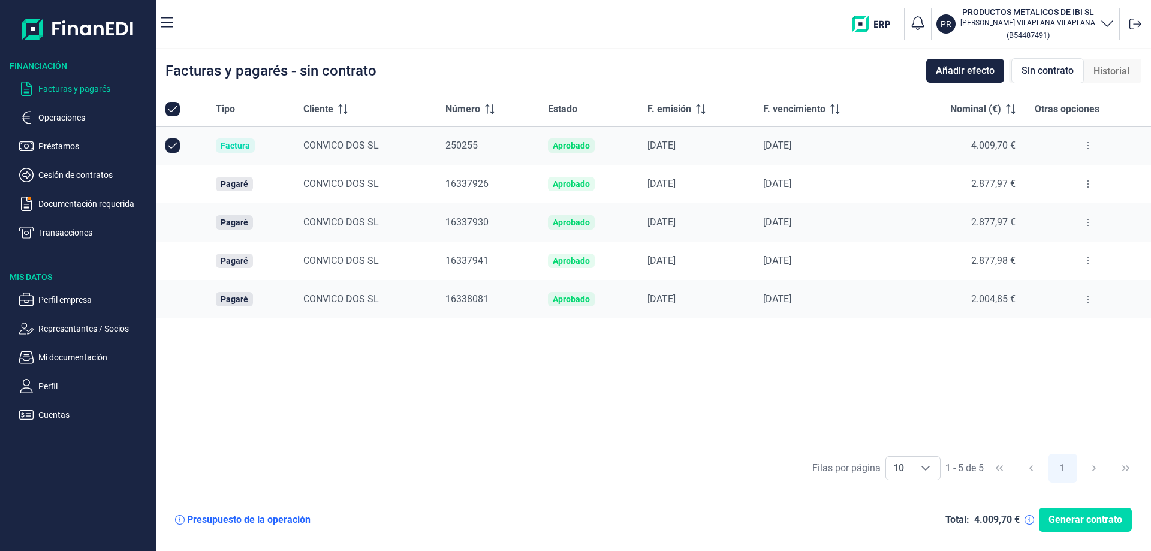
click at [176, 144] on input "Row Unselected null" at bounding box center [172, 145] width 14 height 14
checkbox input "false"
click at [65, 117] on p "Operaciones" at bounding box center [94, 117] width 113 height 14
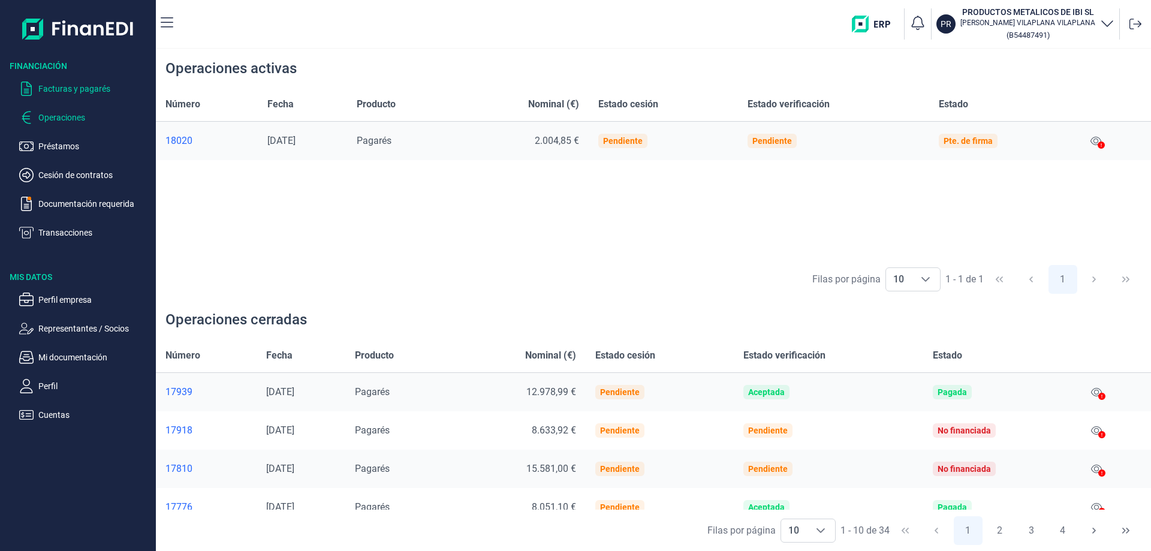
click at [77, 88] on p "Facturas y pagarés" at bounding box center [94, 89] width 113 height 14
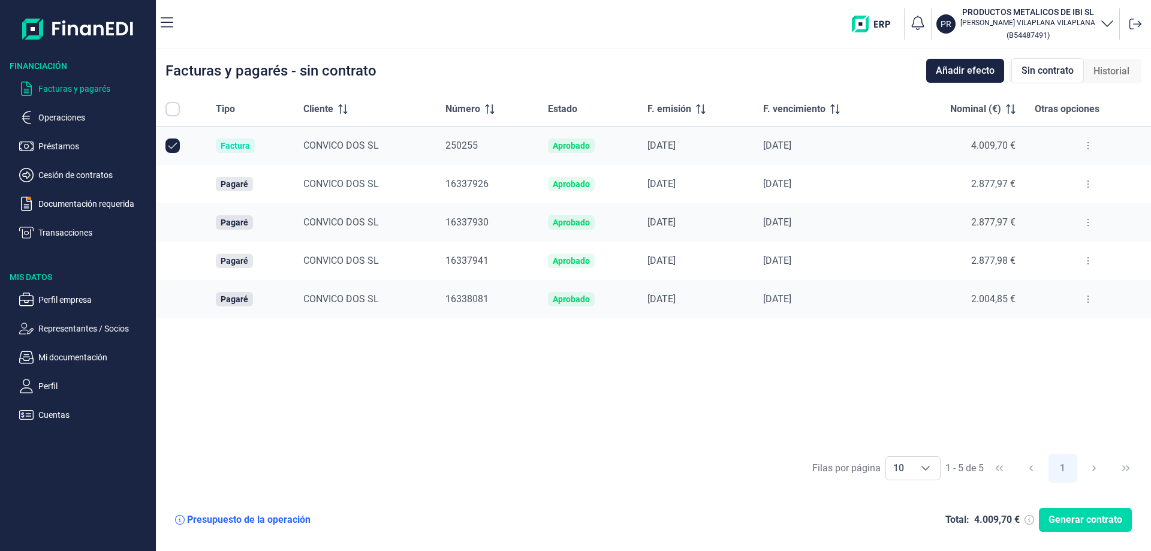
checkbox input "true"
click at [69, 116] on p "Operaciones" at bounding box center [94, 117] width 113 height 14
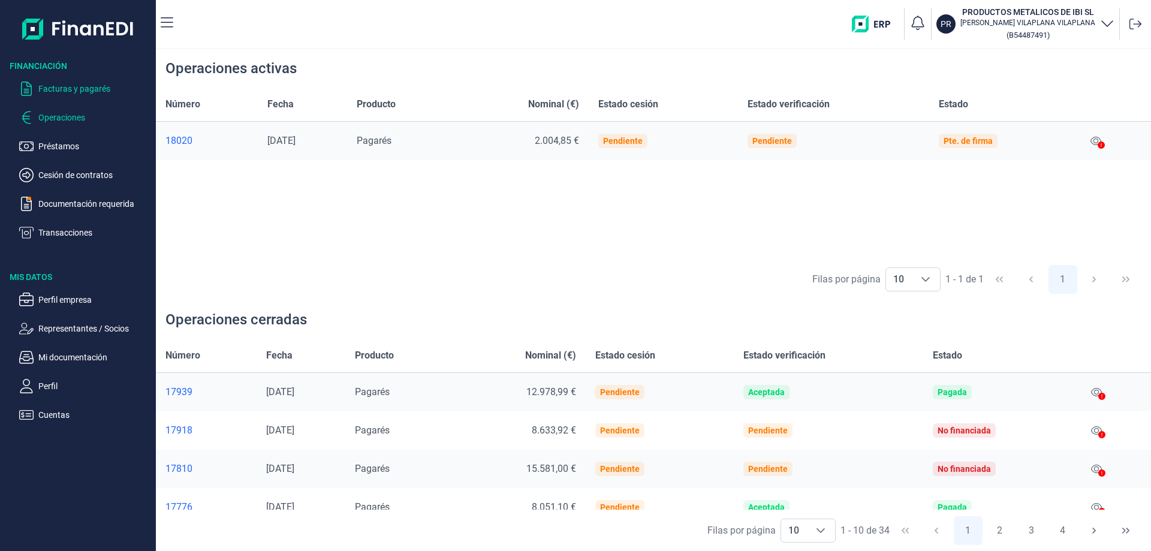
click at [72, 88] on p "Facturas y pagarés" at bounding box center [94, 89] width 113 height 14
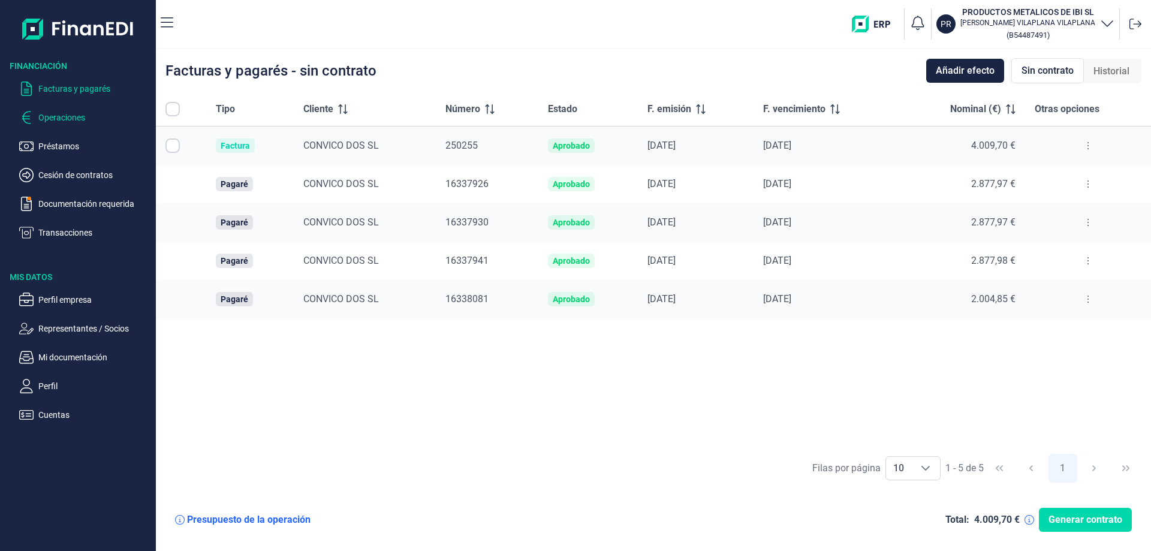
checkbox input "true"
click at [955, 69] on span "Añadir efecto" at bounding box center [965, 71] width 59 height 14
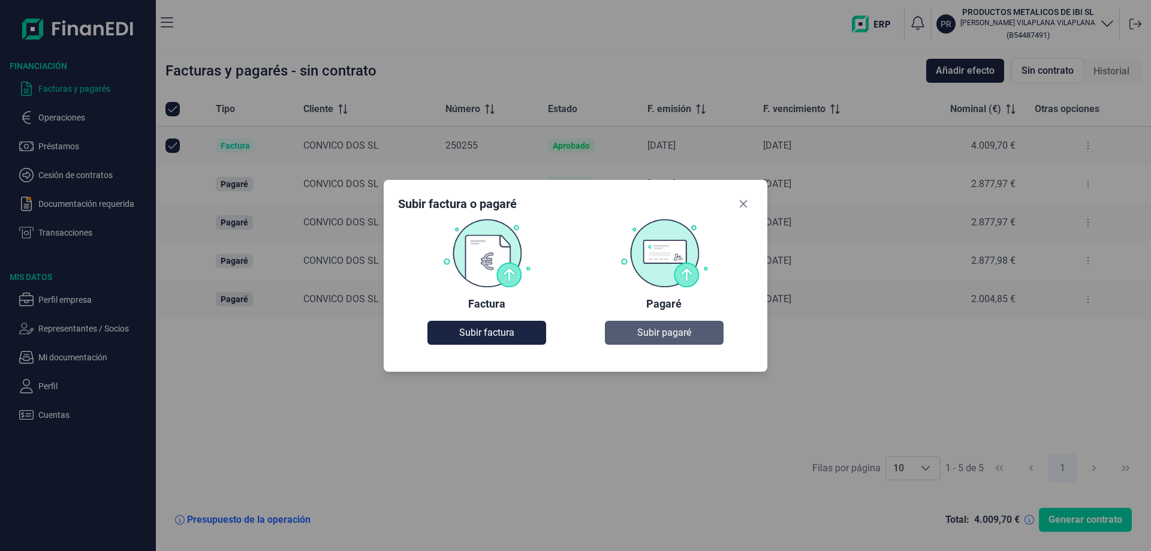
click at [655, 333] on span "Subir pagaré" at bounding box center [664, 332] width 54 height 14
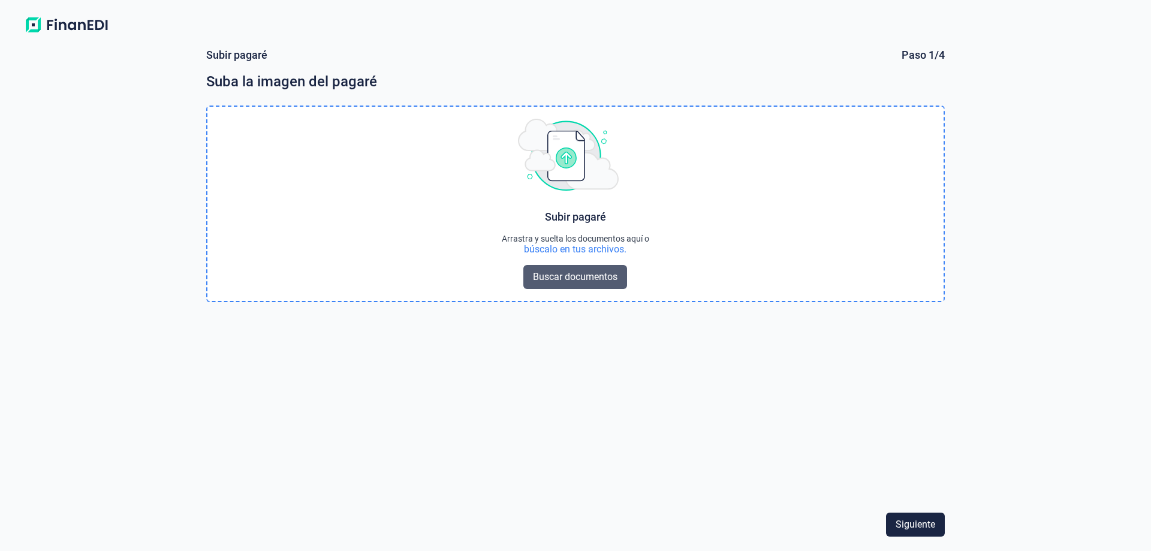
click at [573, 281] on span "Buscar documentos" at bounding box center [575, 277] width 85 height 14
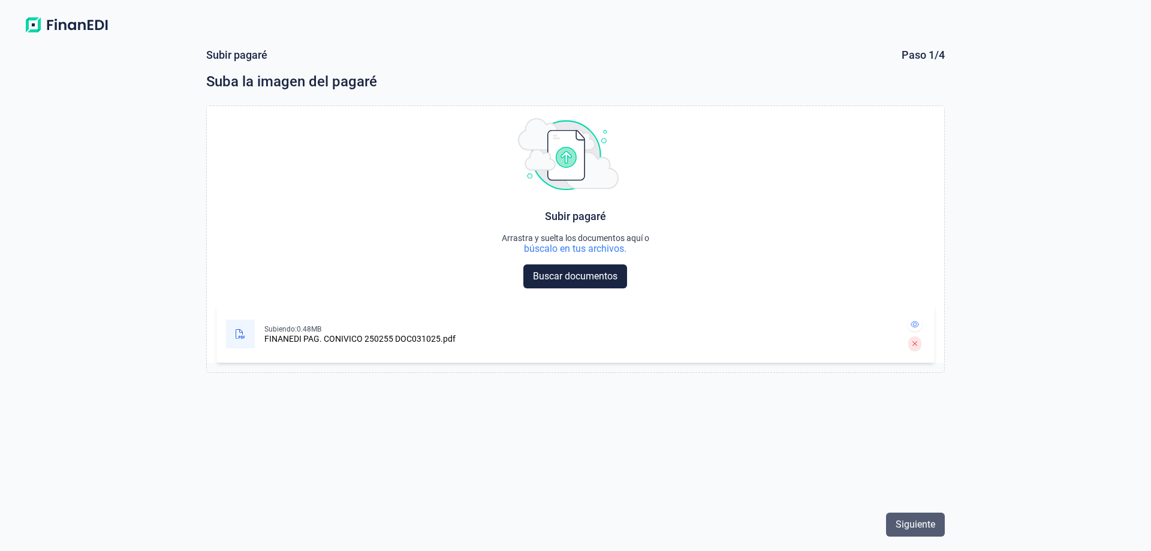
click at [916, 525] on span "Siguiente" at bounding box center [915, 524] width 40 height 14
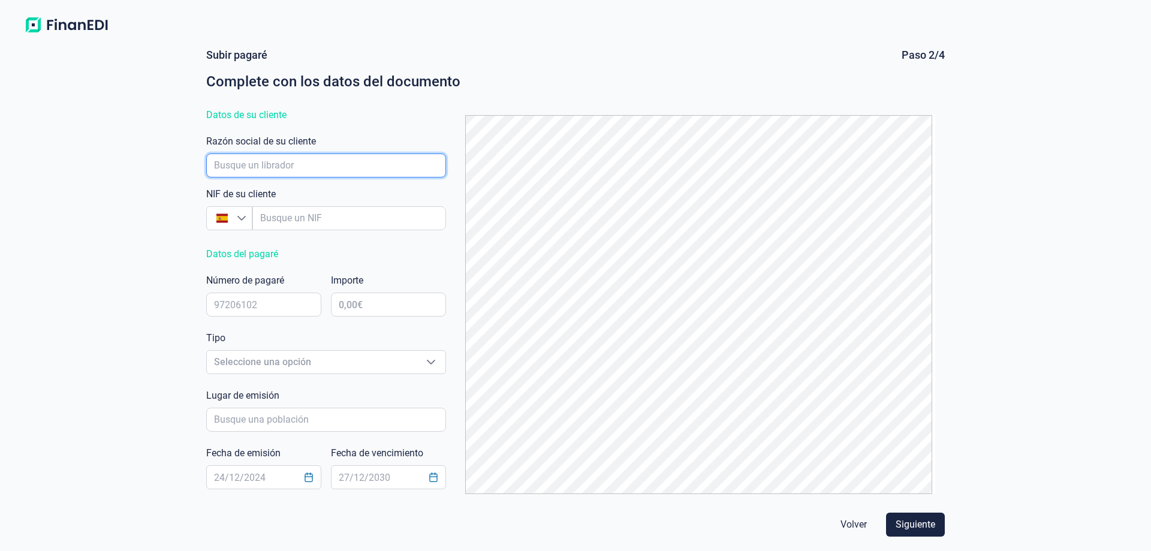
click at [246, 165] on input "empresaAutocomplete" at bounding box center [326, 165] width 240 height 24
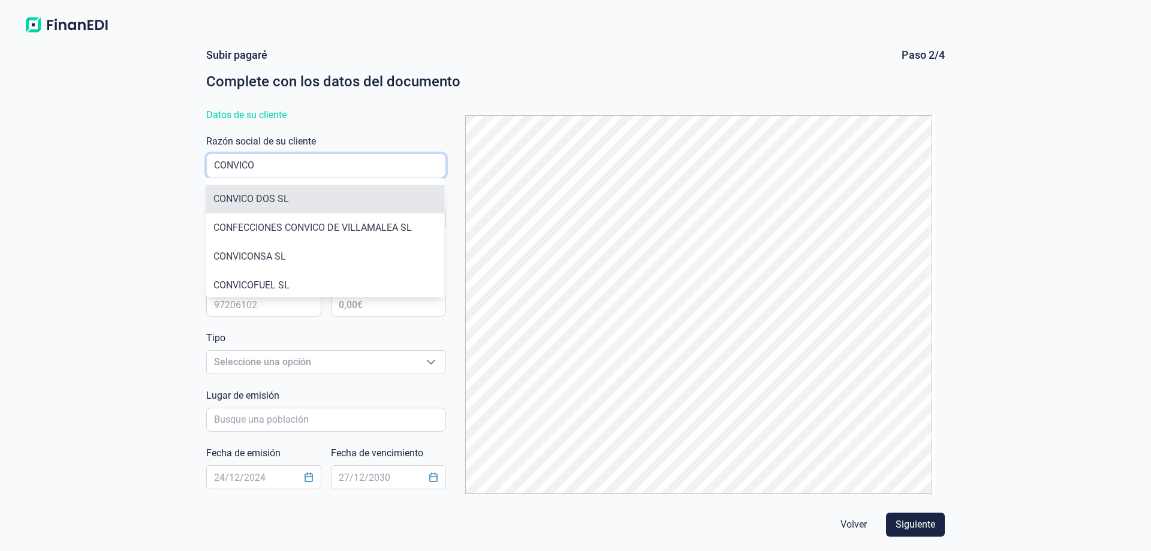
type input "CONVICO"
click at [255, 204] on li "CONVICO DOS SL" at bounding box center [325, 199] width 238 height 29
type input "B54632971"
type input "CONVICO DOS SL"
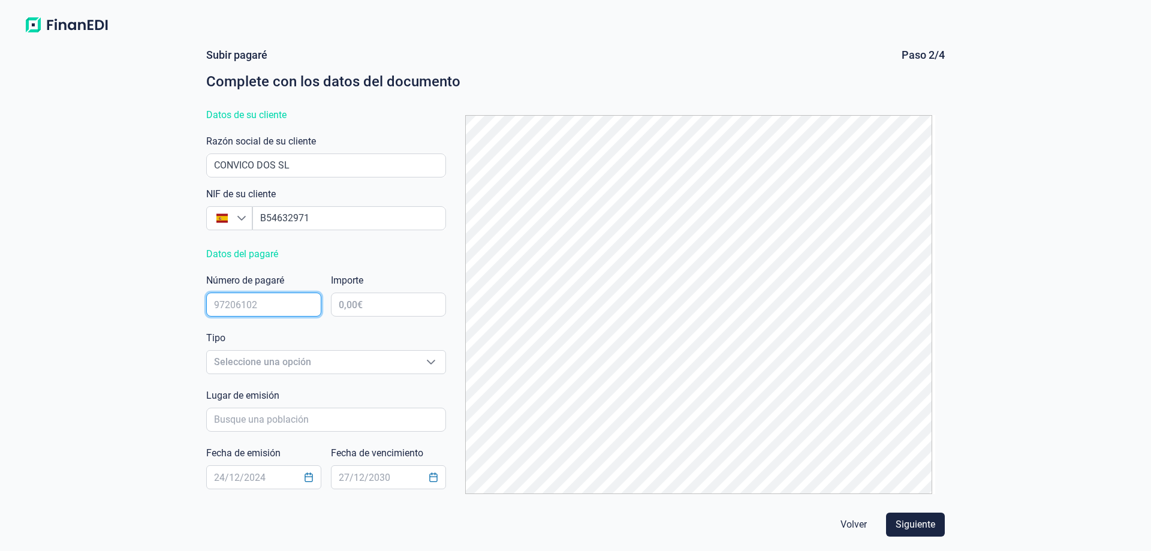
click at [252, 303] on input "text" at bounding box center [263, 304] width 115 height 24
type input "16338092"
click at [369, 306] on input "text" at bounding box center [388, 304] width 115 height 24
type input "2.004,85 €"
click at [327, 362] on span "Seleccione una opción" at bounding box center [312, 362] width 210 height 23
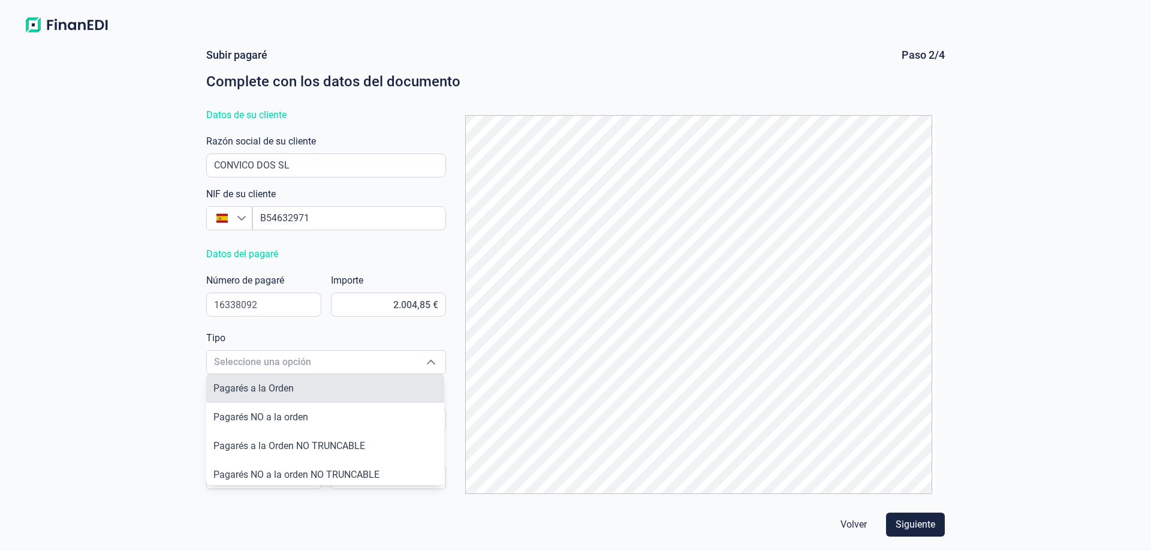
click at [298, 382] on li "Pagarés a la Orden" at bounding box center [325, 388] width 238 height 29
type input "Pagarés a la Orden"
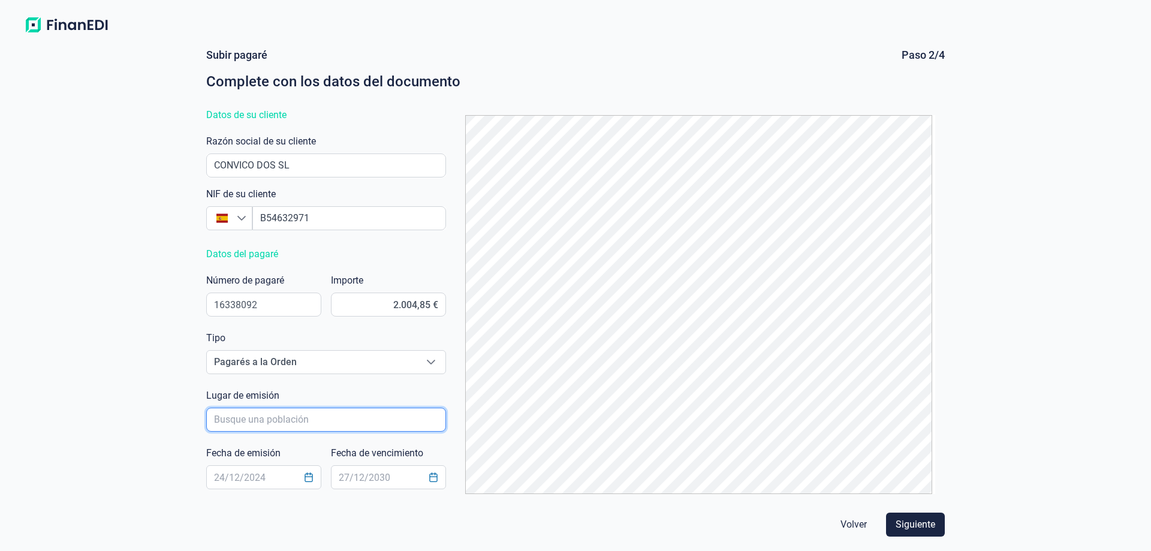
click at [289, 415] on input "poblacionAutocomplete" at bounding box center [326, 420] width 240 height 24
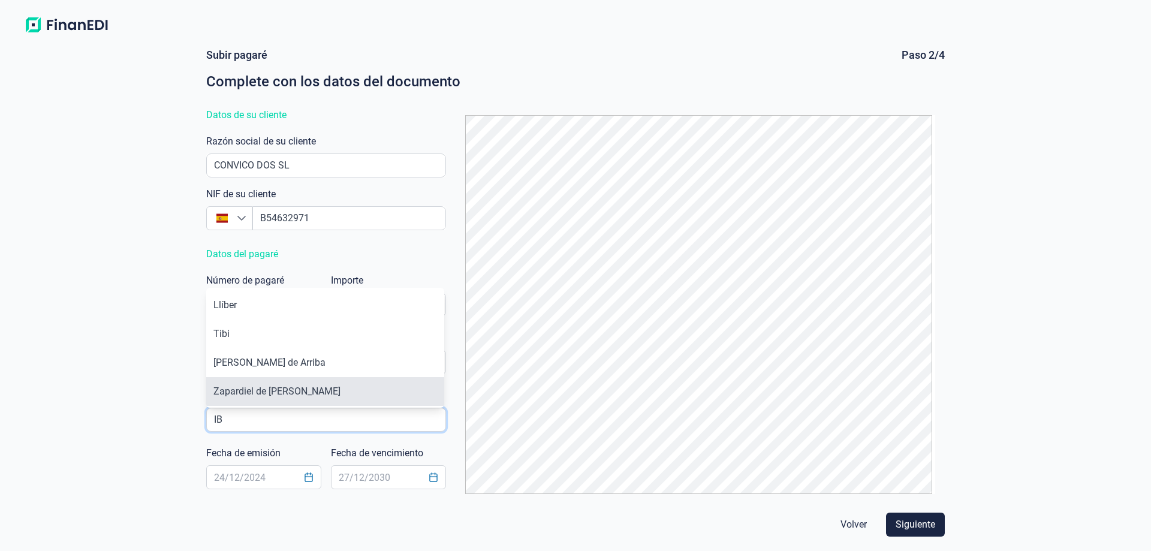
scroll to position [120, 0]
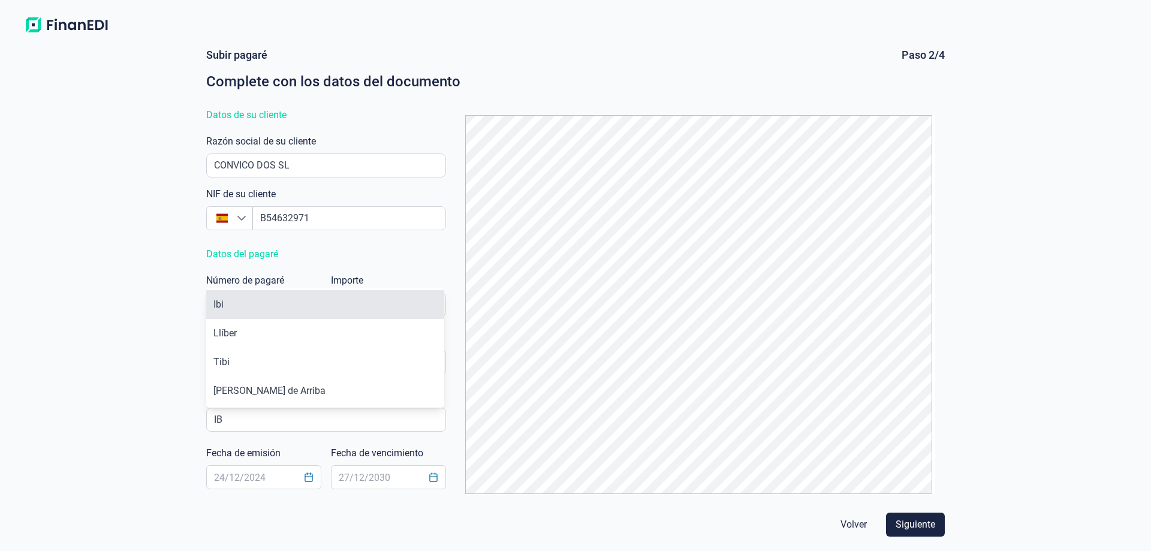
click at [226, 304] on li "Ibi" at bounding box center [325, 304] width 238 height 29
type input "Ibi"
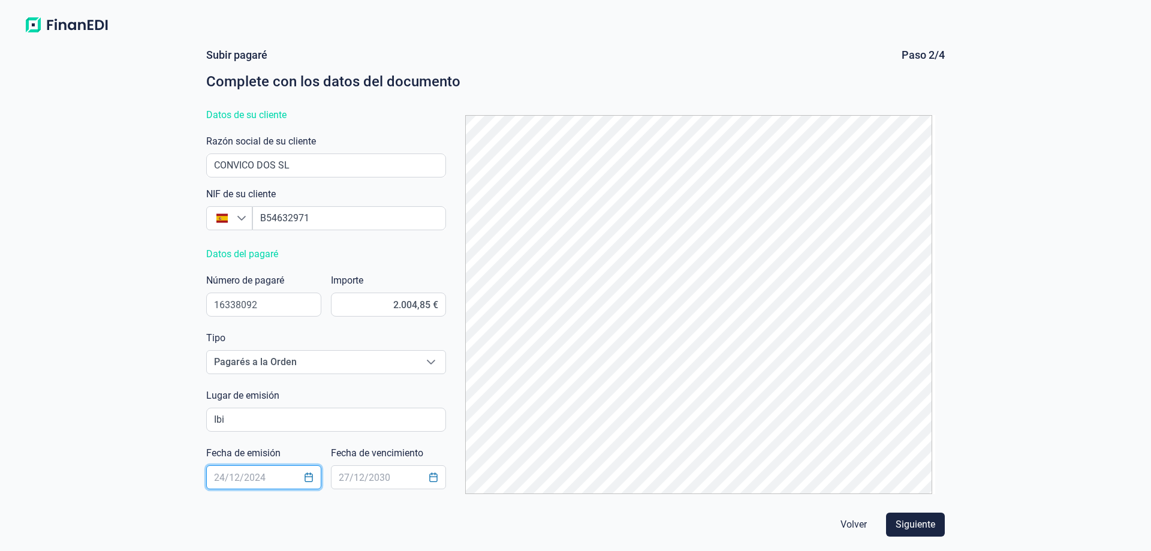
click at [252, 477] on input "text" at bounding box center [263, 477] width 115 height 24
type input "[DATE]"
click at [366, 474] on input "text" at bounding box center [388, 477] width 115 height 24
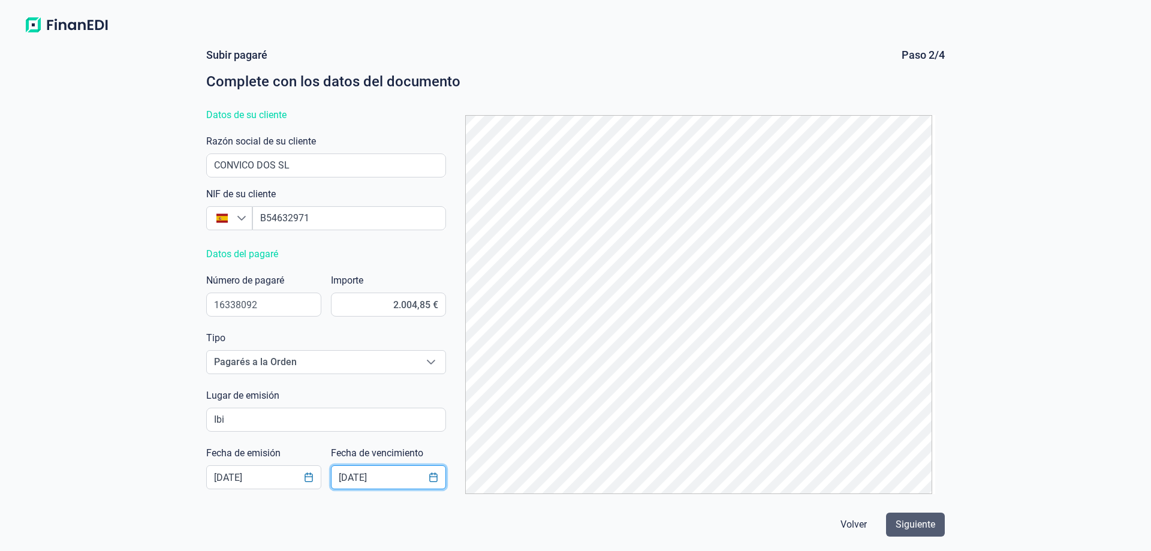
type input "[DATE]"
click at [928, 521] on span "Siguiente" at bounding box center [915, 524] width 40 height 14
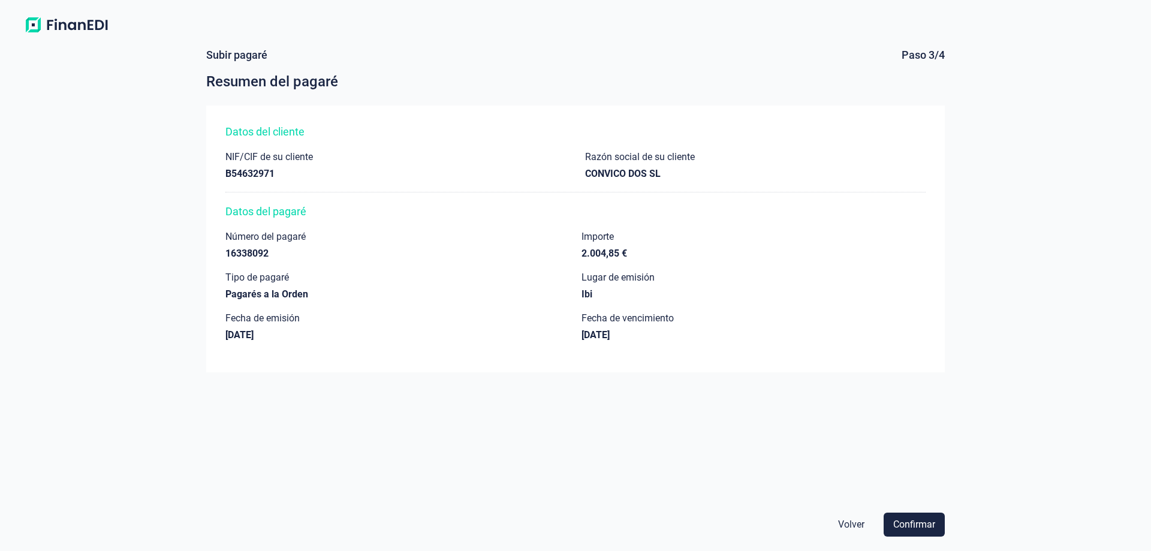
click at [928, 520] on span "Confirmar" at bounding box center [914, 524] width 42 height 14
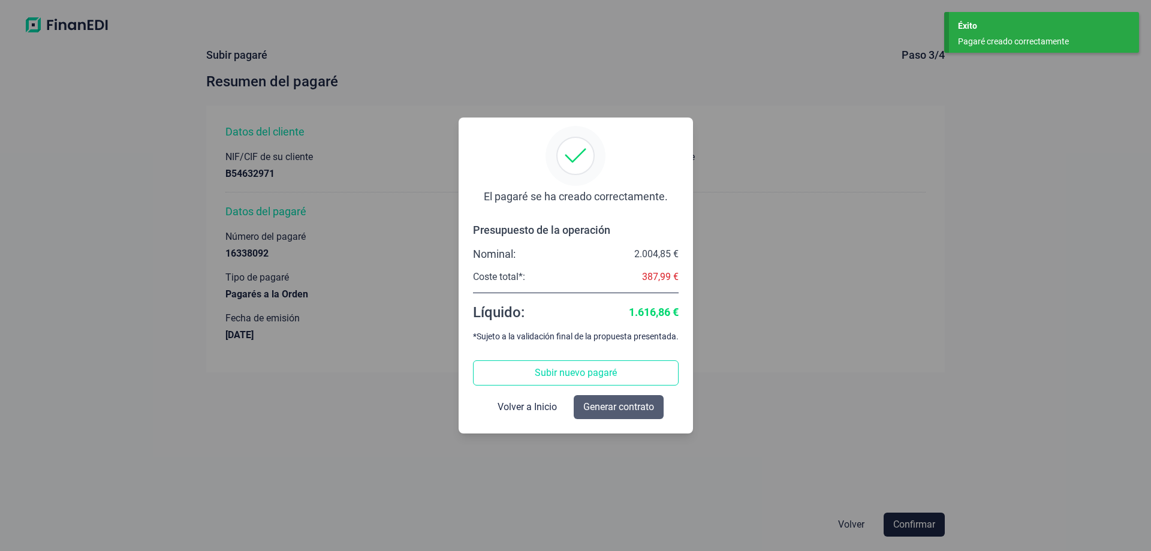
click at [610, 407] on span "Generar contrato" at bounding box center [618, 407] width 71 height 14
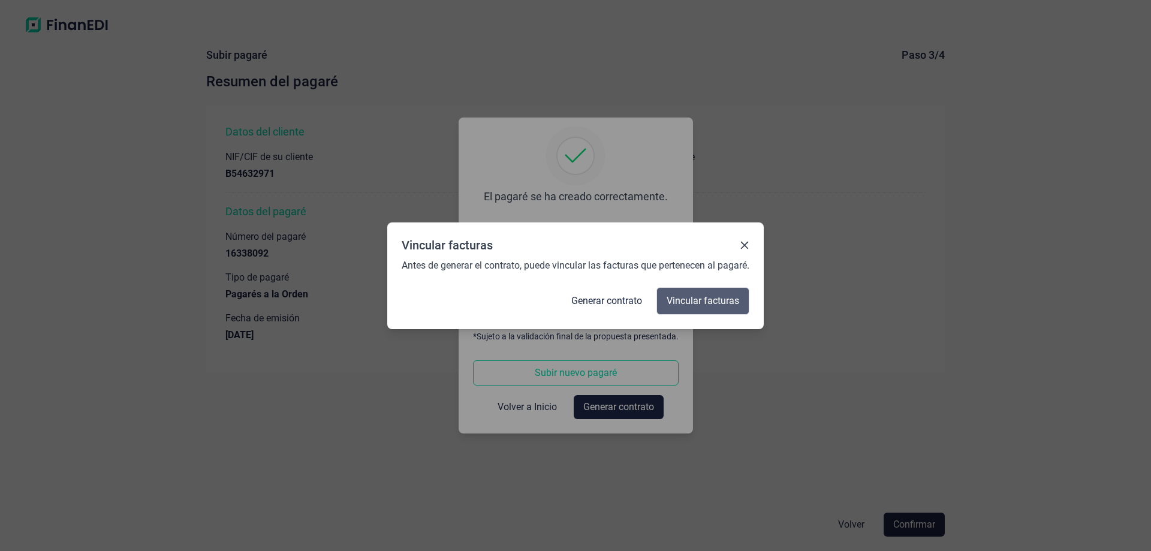
click at [701, 303] on span "Vincular facturas" at bounding box center [703, 301] width 73 height 14
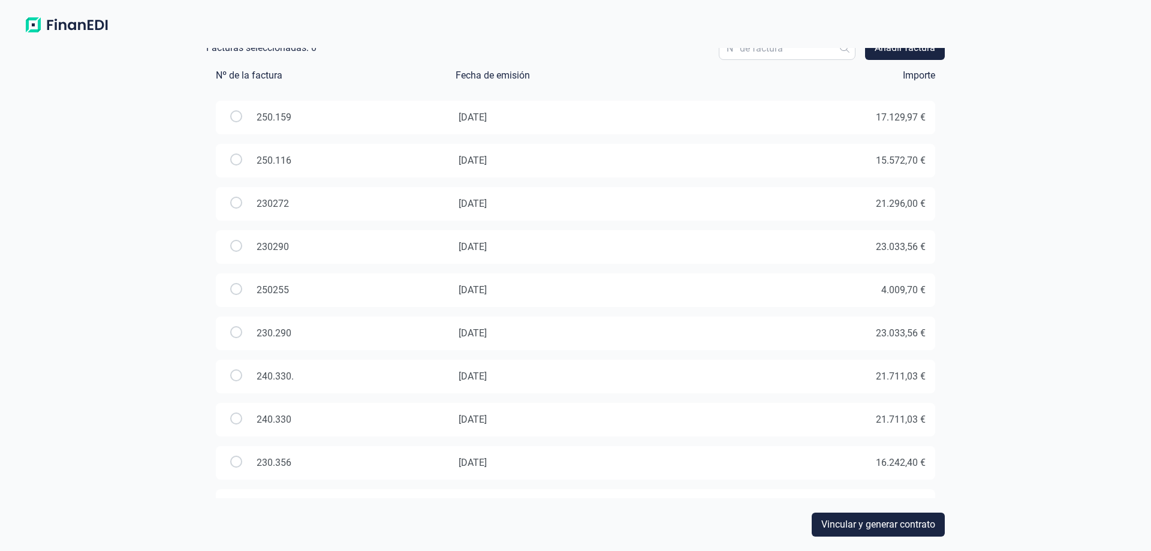
scroll to position [171, 0]
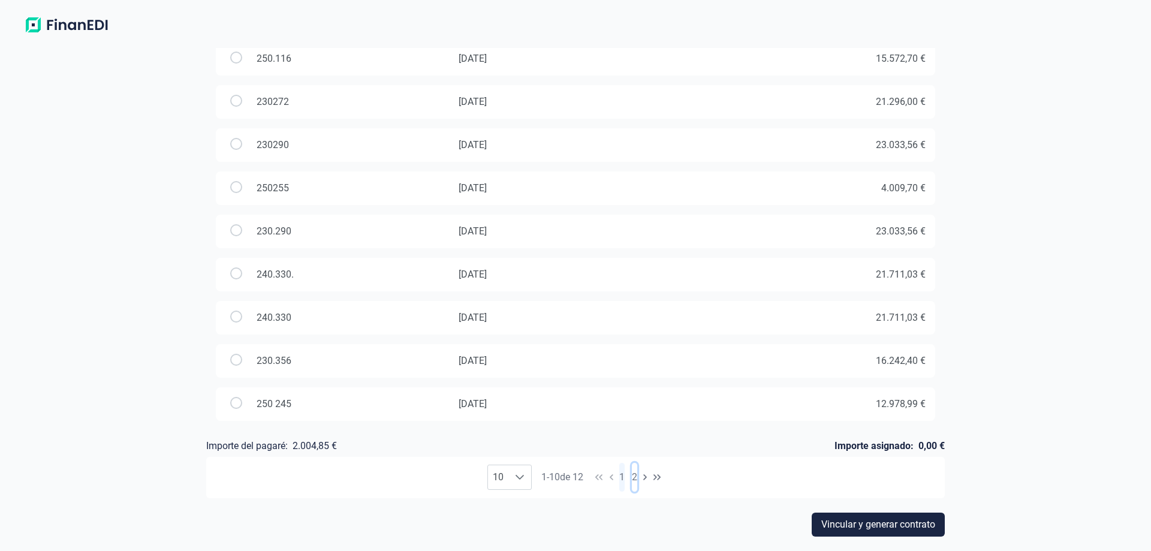
click at [634, 477] on button "2" at bounding box center [634, 477] width 5 height 29
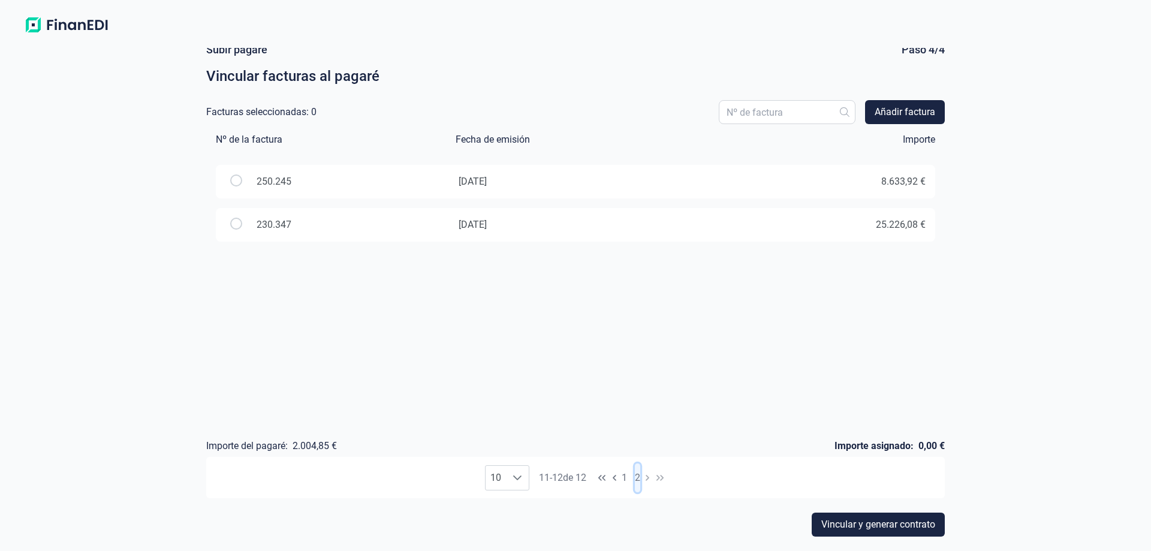
scroll to position [5, 0]
click at [626, 477] on button "1" at bounding box center [624, 477] width 5 height 29
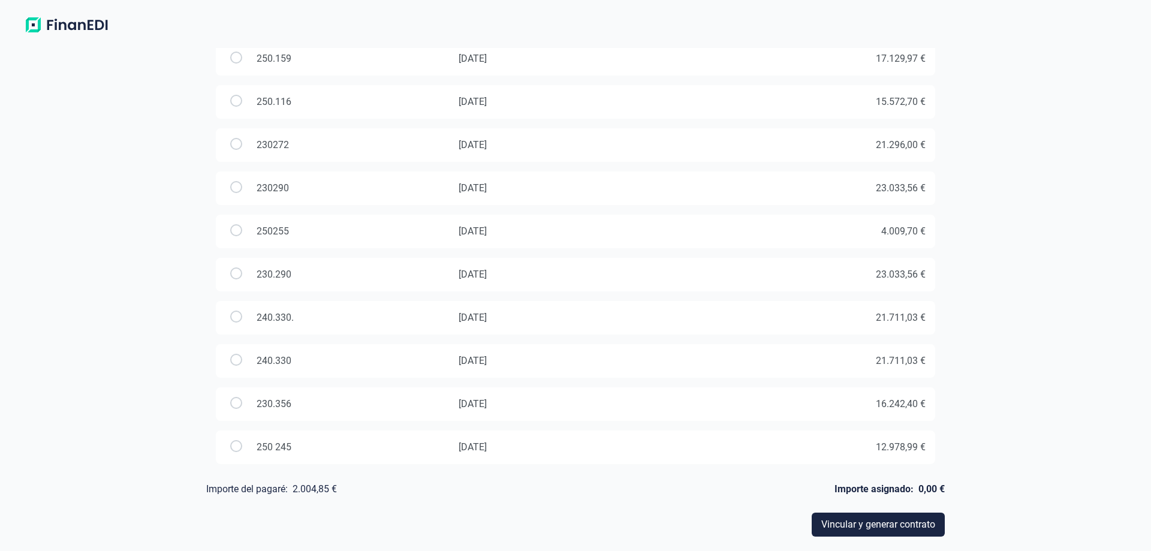
scroll to position [171, 0]
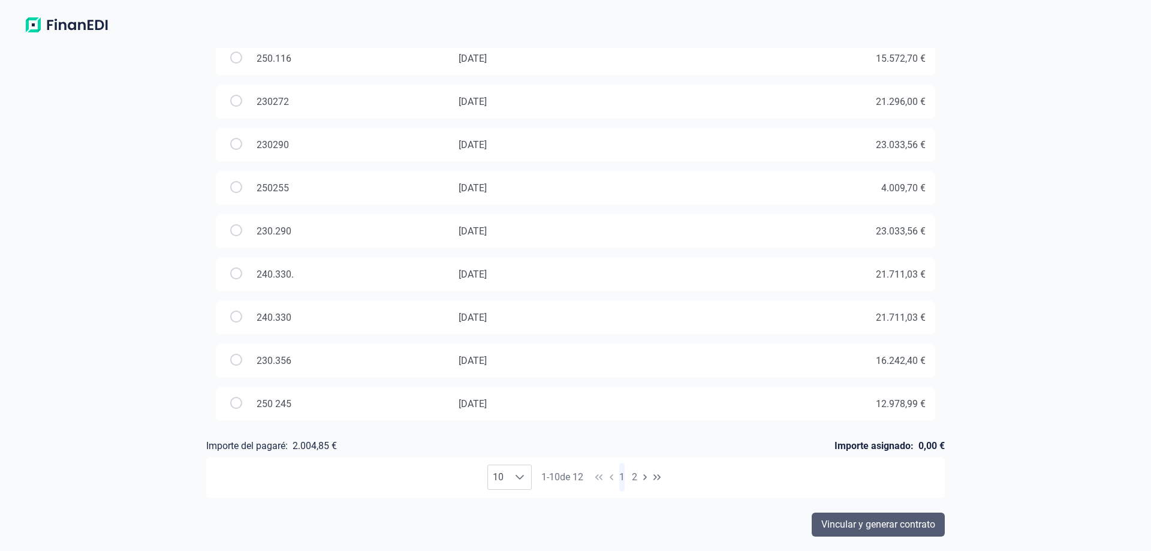
click at [889, 524] on span "Vincular y generar contrato" at bounding box center [878, 524] width 114 height 14
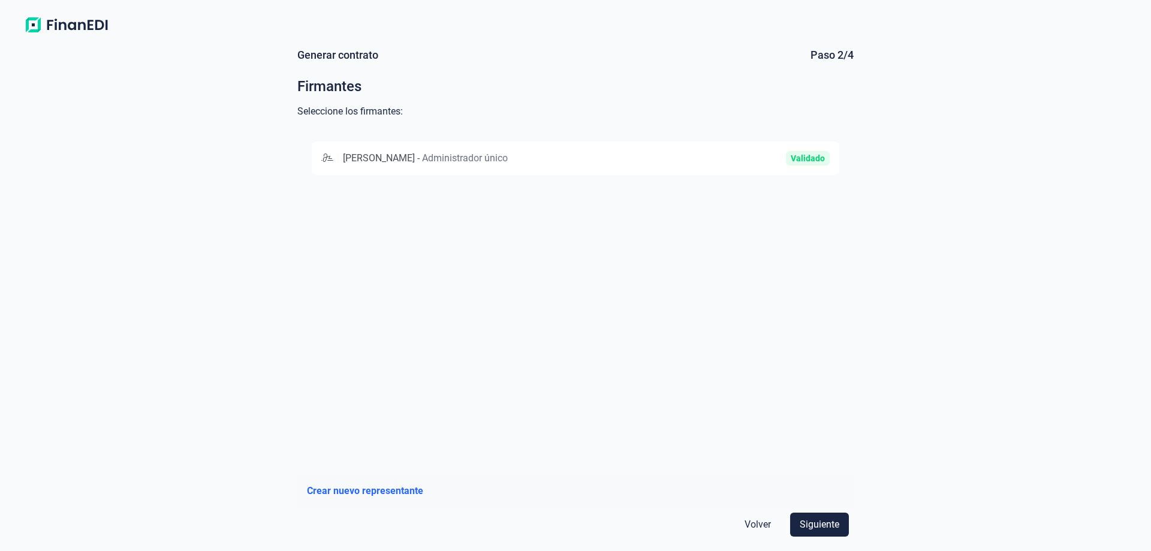
click at [619, 156] on div "[PERSON_NAME] VILAPLANA - Administrador único" at bounding box center [490, 158] width 339 height 14
click at [831, 521] on span "Siguiente" at bounding box center [820, 524] width 40 height 14
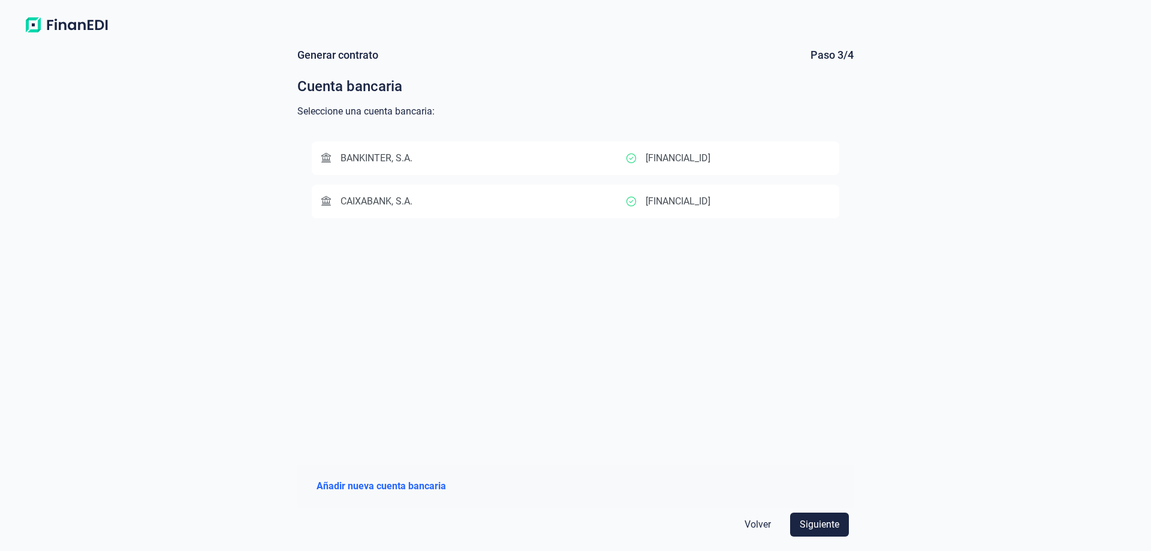
click at [672, 205] on p "[FINANCIAL_ID]" at bounding box center [678, 201] width 65 height 14
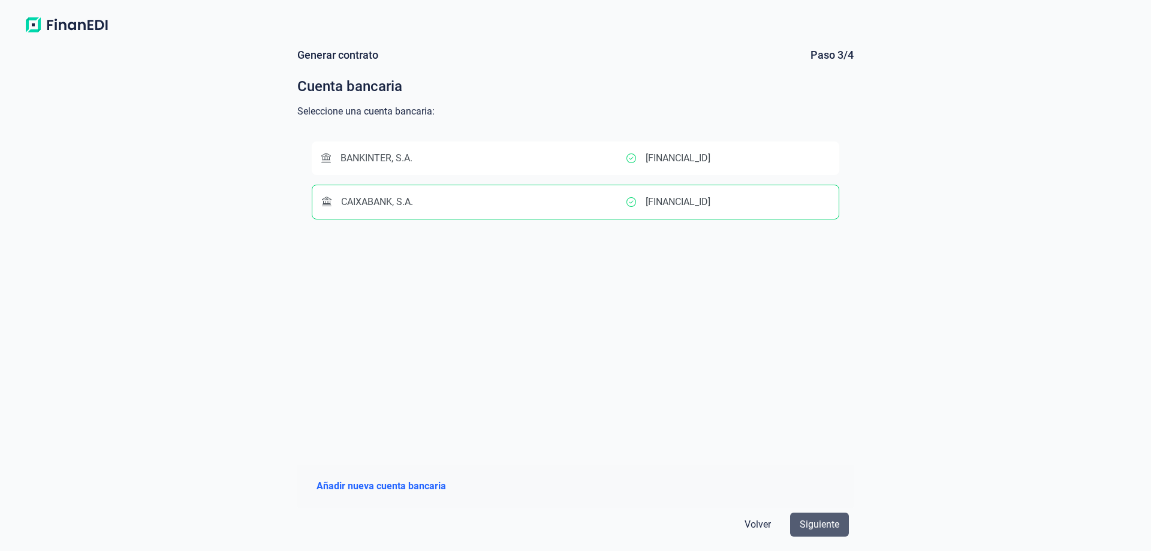
click at [840, 530] on button "Siguiente" at bounding box center [819, 524] width 59 height 24
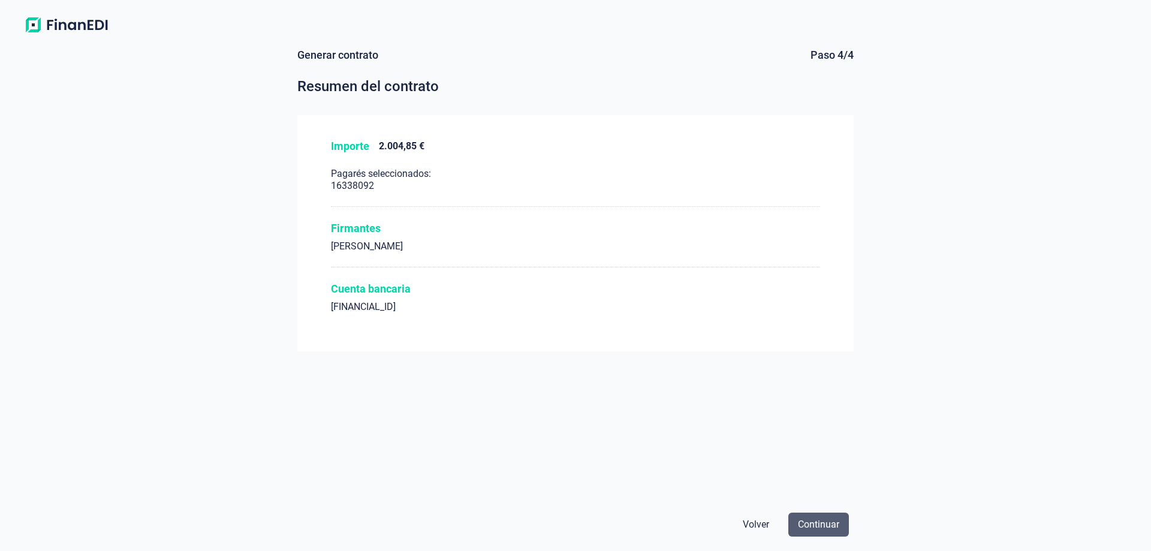
click at [833, 526] on span "Continuar" at bounding box center [818, 524] width 41 height 14
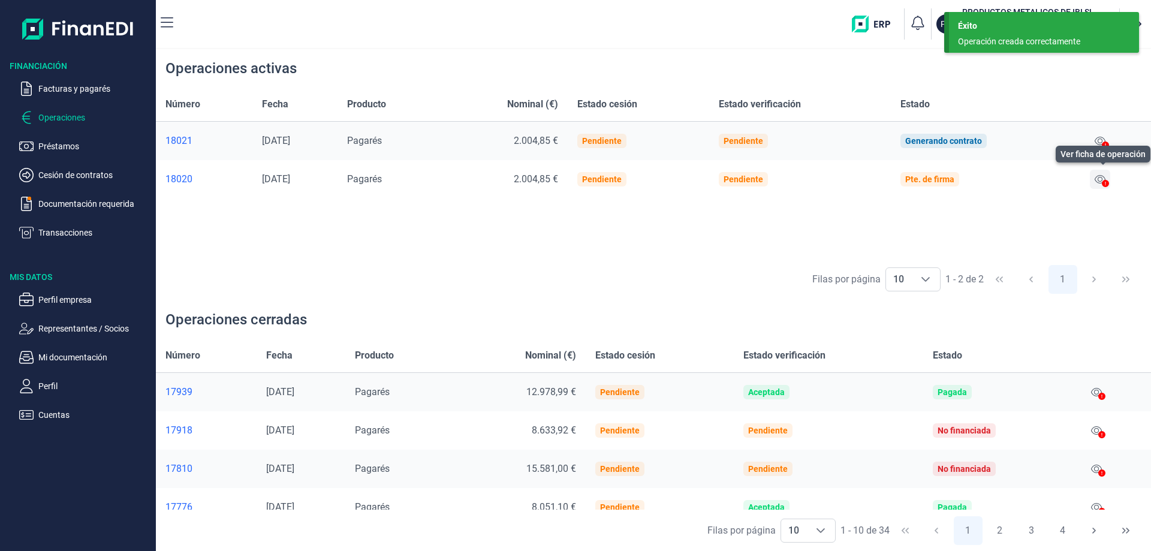
click at [1101, 179] on icon at bounding box center [1099, 179] width 11 height 10
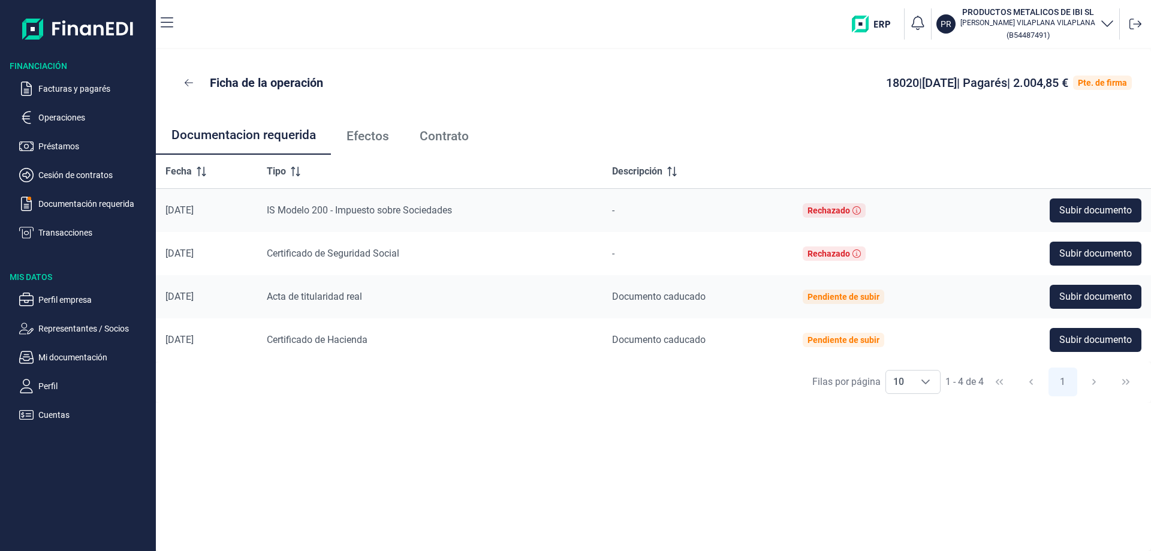
click at [355, 130] on span "Efectos" at bounding box center [367, 136] width 43 height 13
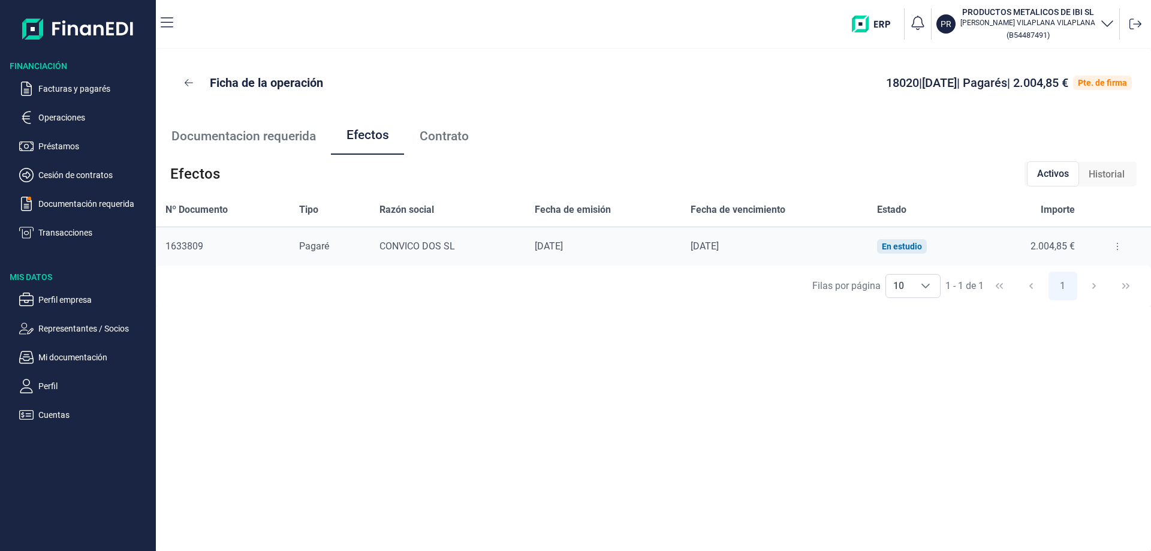
click at [454, 135] on span "Contrato" at bounding box center [444, 136] width 49 height 13
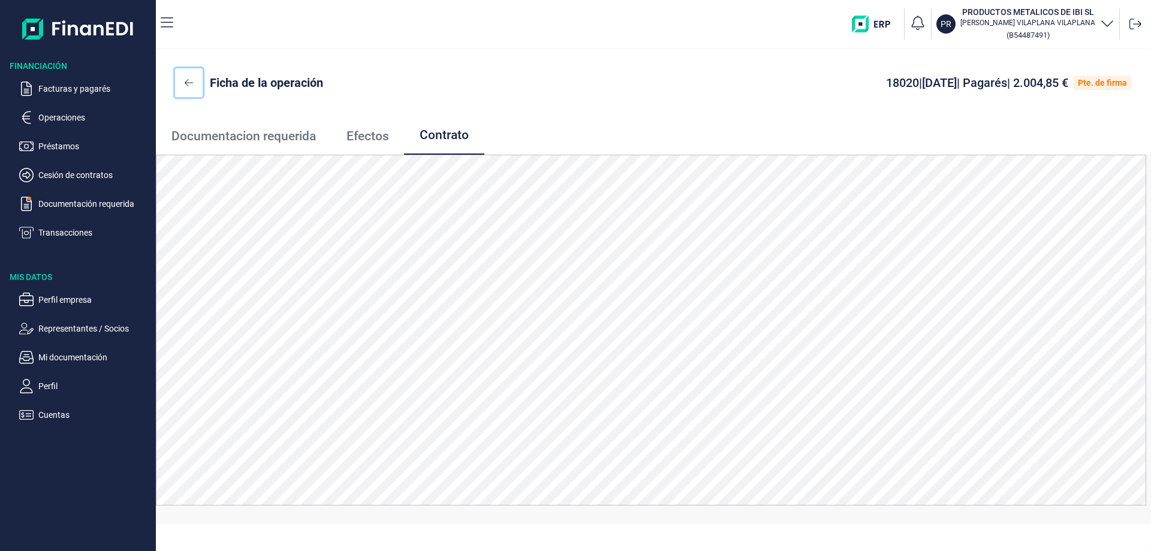
click at [185, 80] on icon at bounding box center [189, 83] width 8 height 10
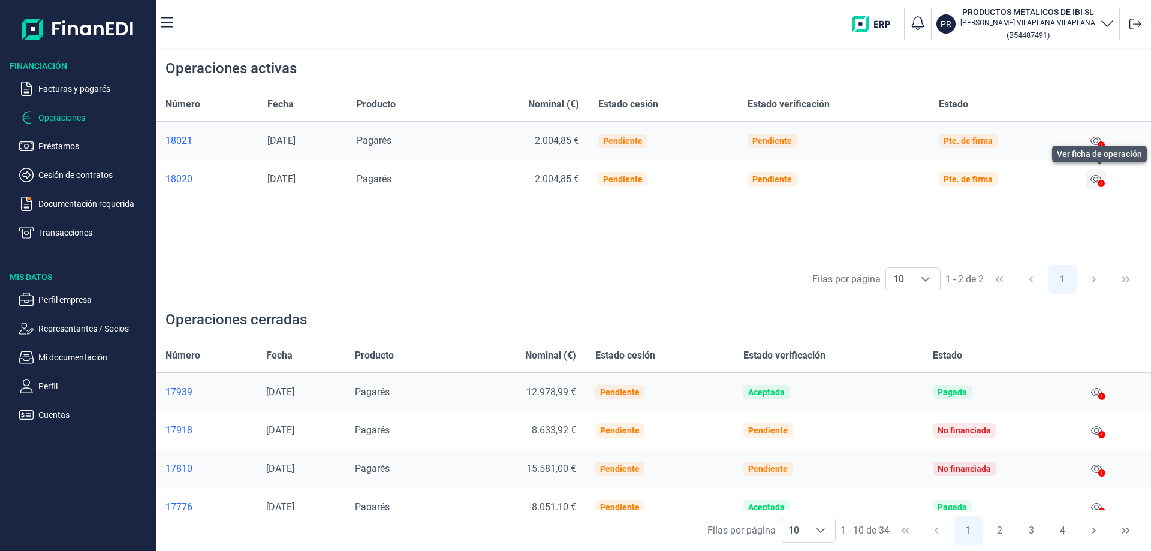
click at [1098, 177] on icon at bounding box center [1095, 179] width 11 height 8
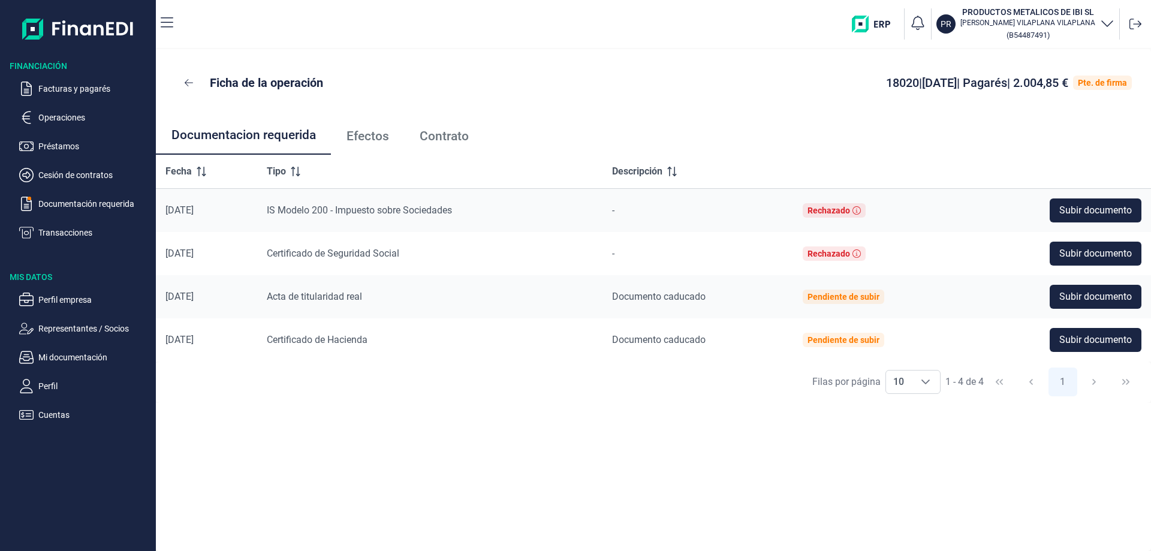
click at [368, 132] on span "Efectos" at bounding box center [367, 136] width 43 height 13
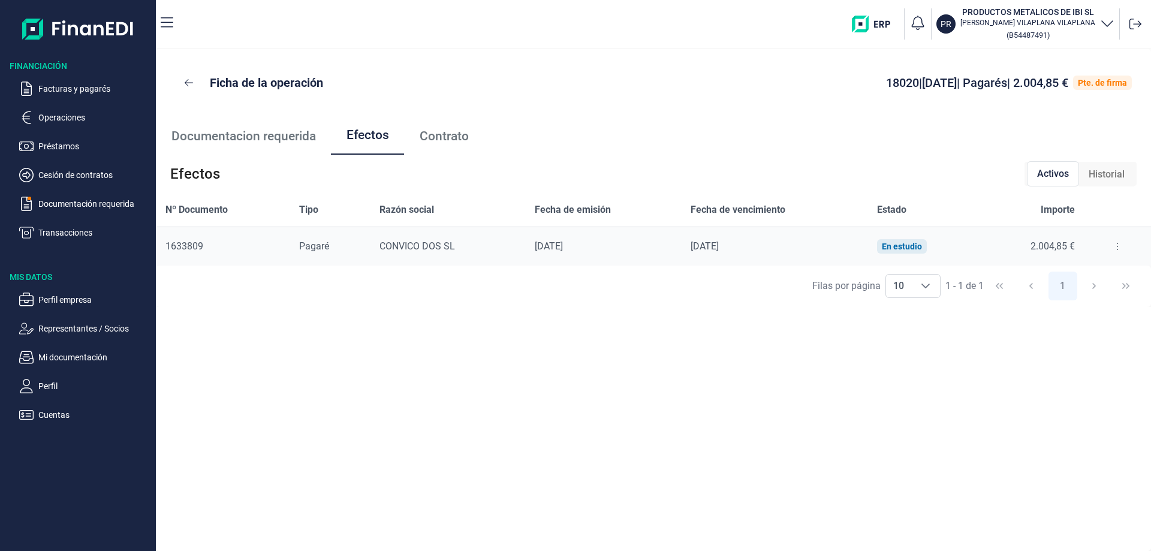
click at [457, 131] on span "Contrato" at bounding box center [444, 136] width 49 height 13
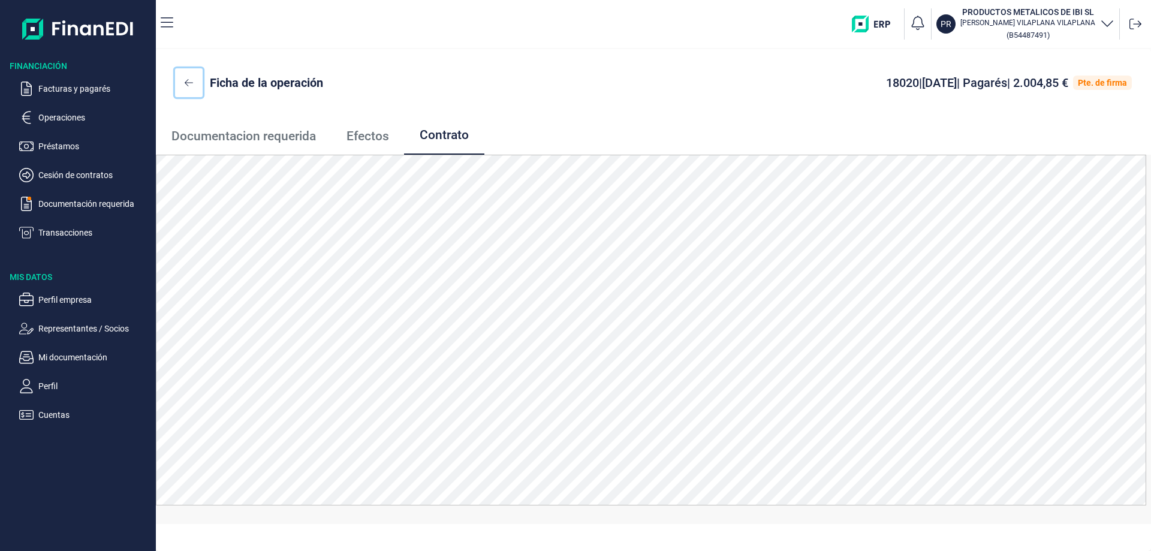
click at [187, 80] on icon at bounding box center [189, 82] width 8 height 7
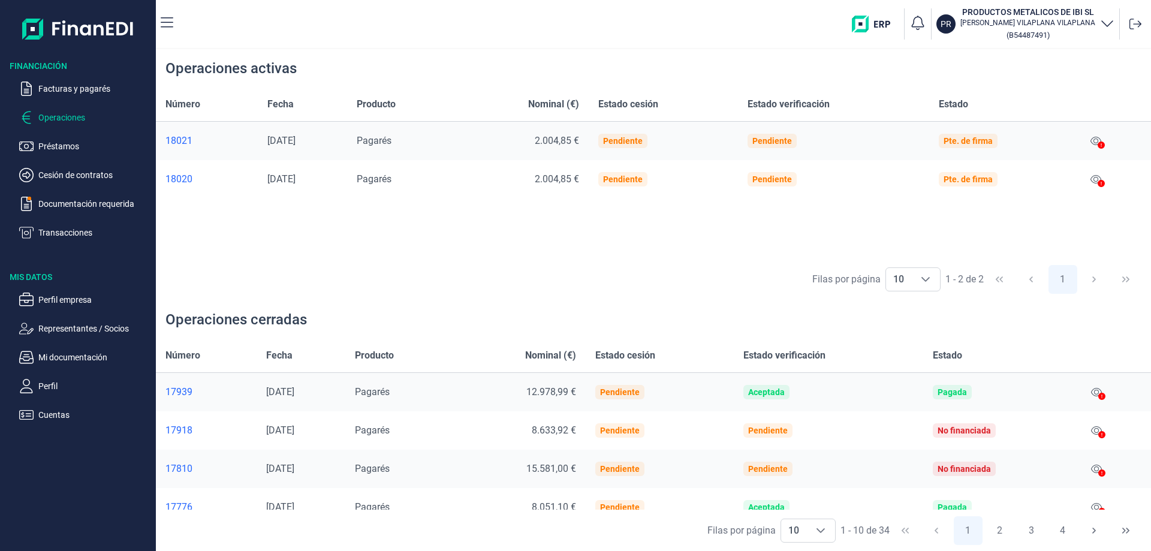
click at [1102, 141] on div at bounding box center [1100, 145] width 7 height 14
click at [1100, 140] on icon at bounding box center [1095, 141] width 11 height 10
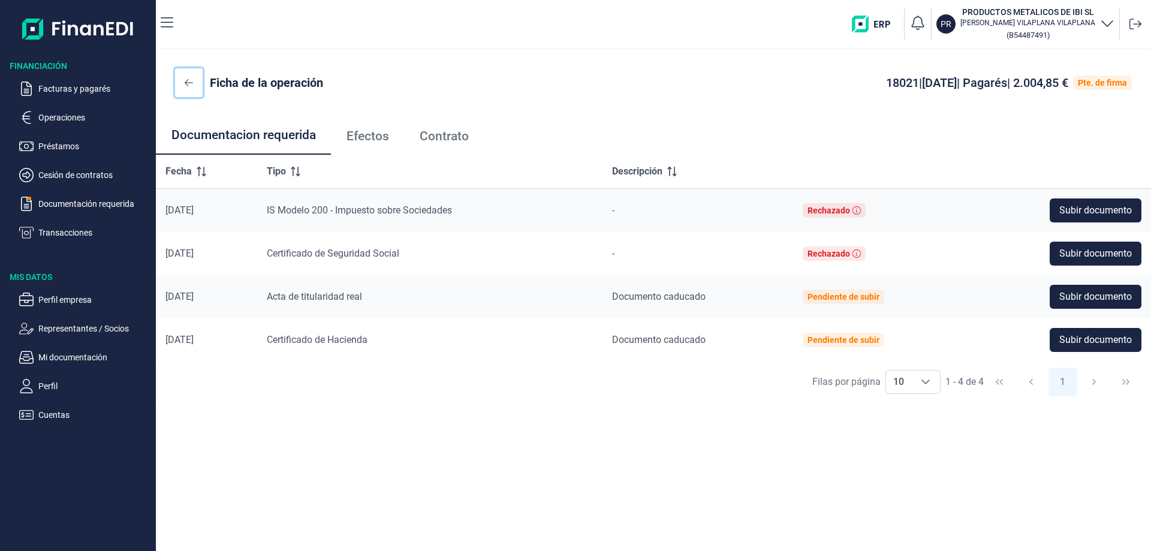
click at [187, 79] on icon at bounding box center [189, 83] width 8 height 10
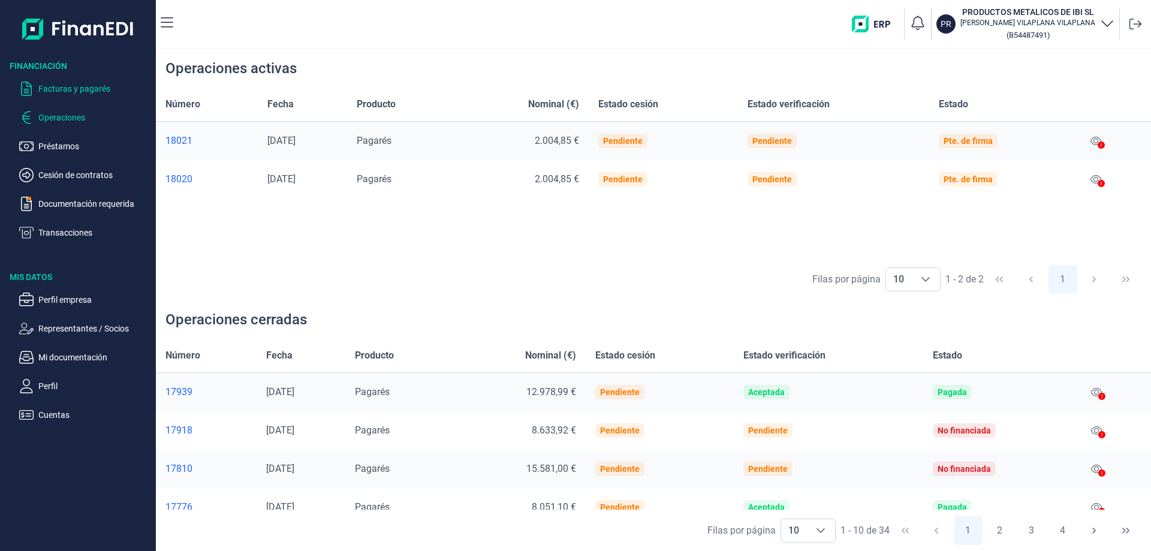
click at [65, 86] on p "Facturas y pagarés" at bounding box center [94, 89] width 113 height 14
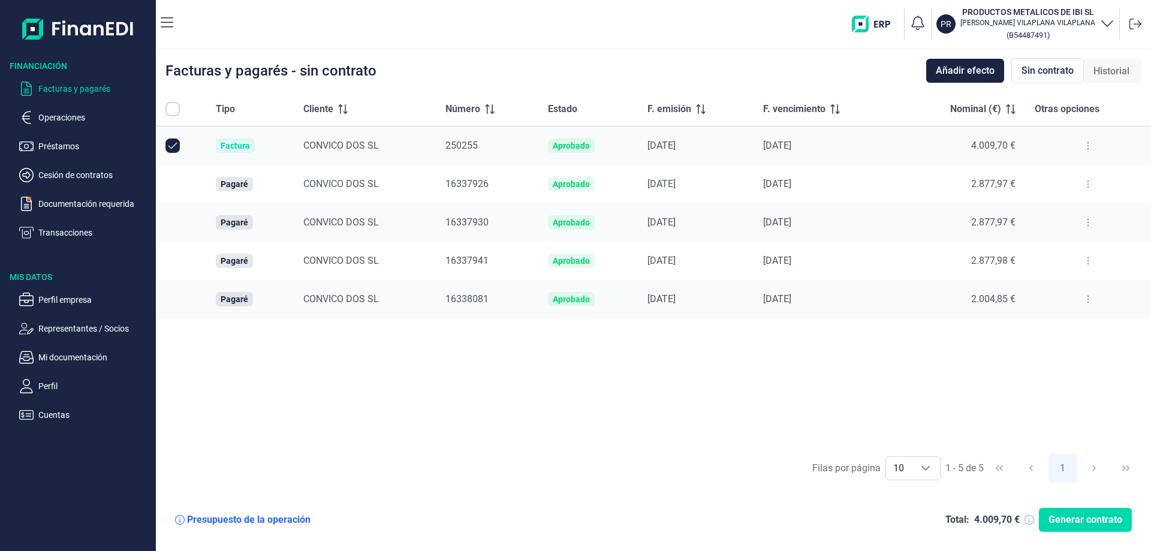
checkbox input "true"
click at [57, 117] on p "Operaciones" at bounding box center [94, 117] width 113 height 14
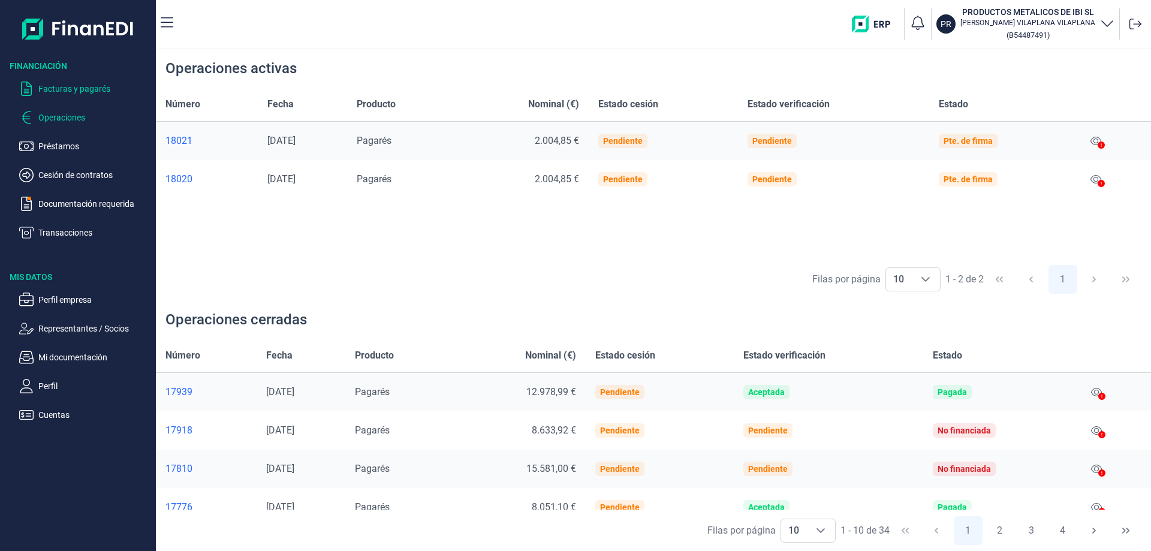
click at [88, 88] on p "Facturas y pagarés" at bounding box center [94, 89] width 113 height 14
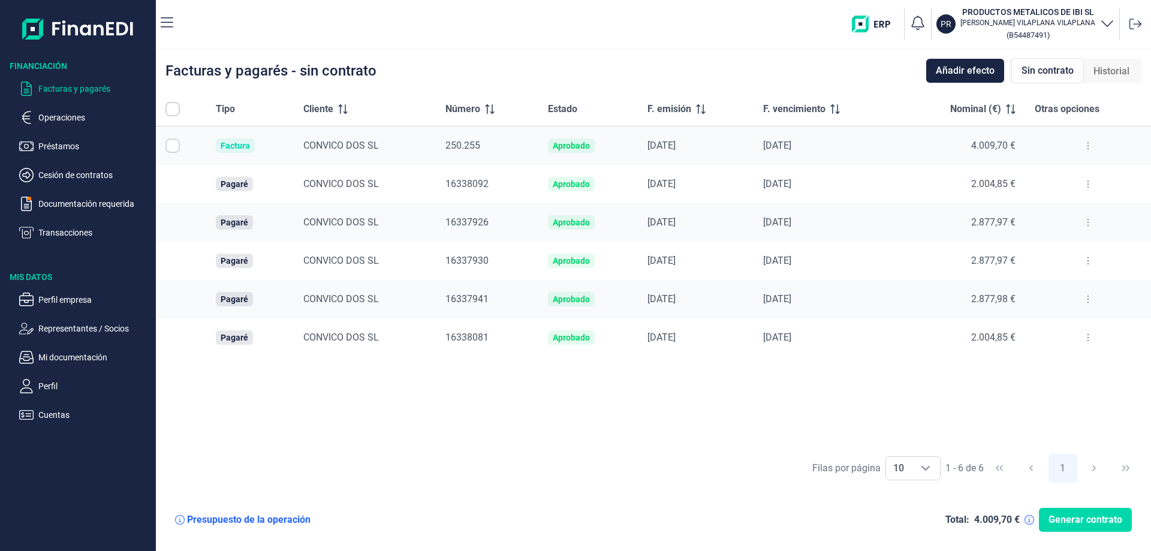
checkbox input "true"
click at [170, 141] on input "Row Unselected null" at bounding box center [172, 145] width 14 height 14
checkbox input "false"
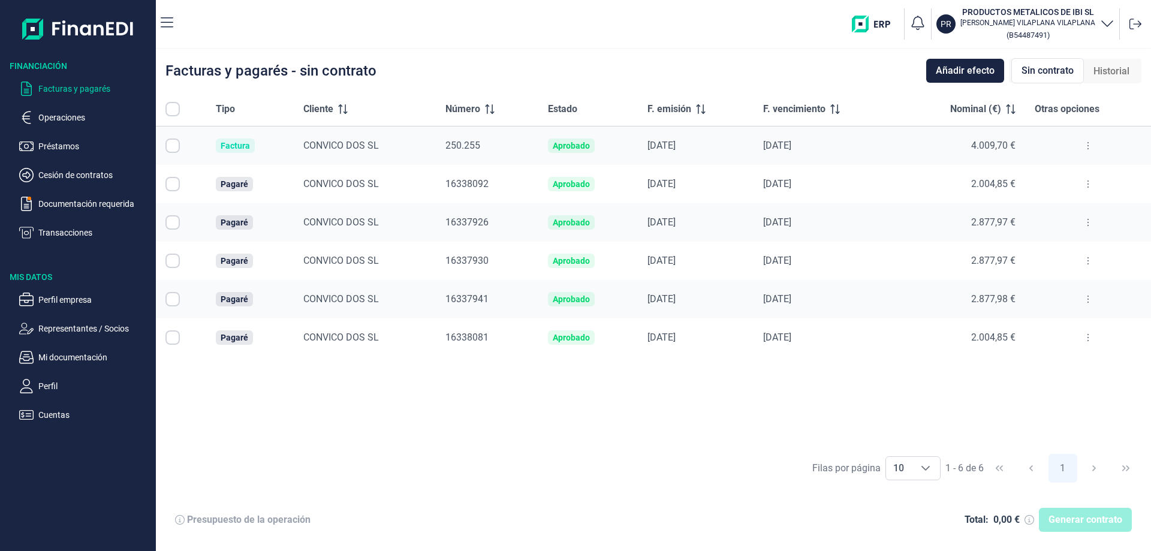
click at [59, 90] on p "Facturas y pagarés" at bounding box center [94, 89] width 113 height 14
click at [70, 115] on p "Operaciones" at bounding box center [94, 117] width 113 height 14
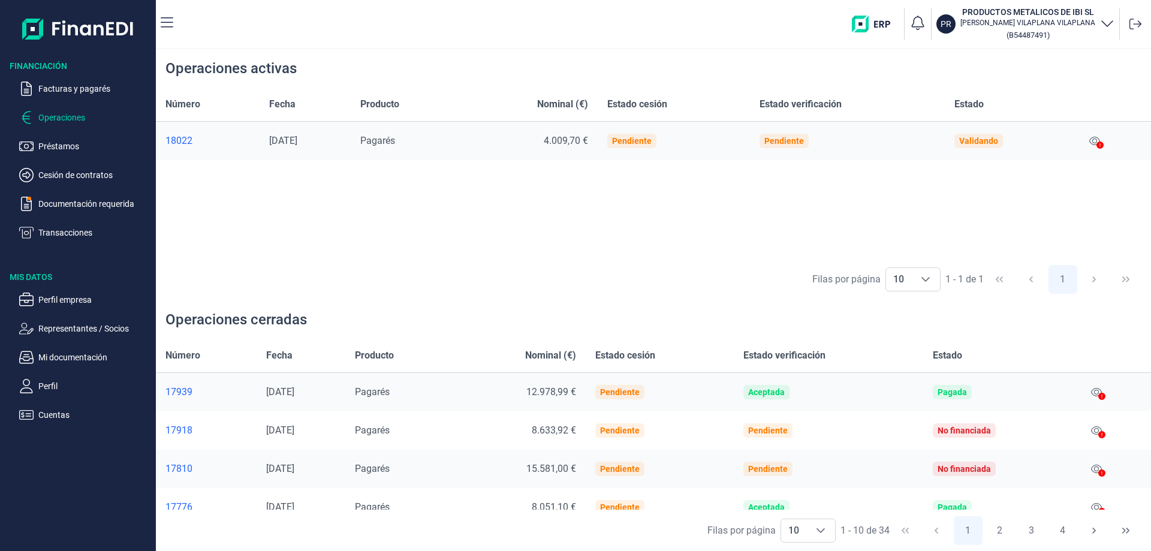
click at [70, 115] on p "Operaciones" at bounding box center [94, 117] width 113 height 14
click at [57, 231] on p "Transacciones" at bounding box center [94, 232] width 113 height 14
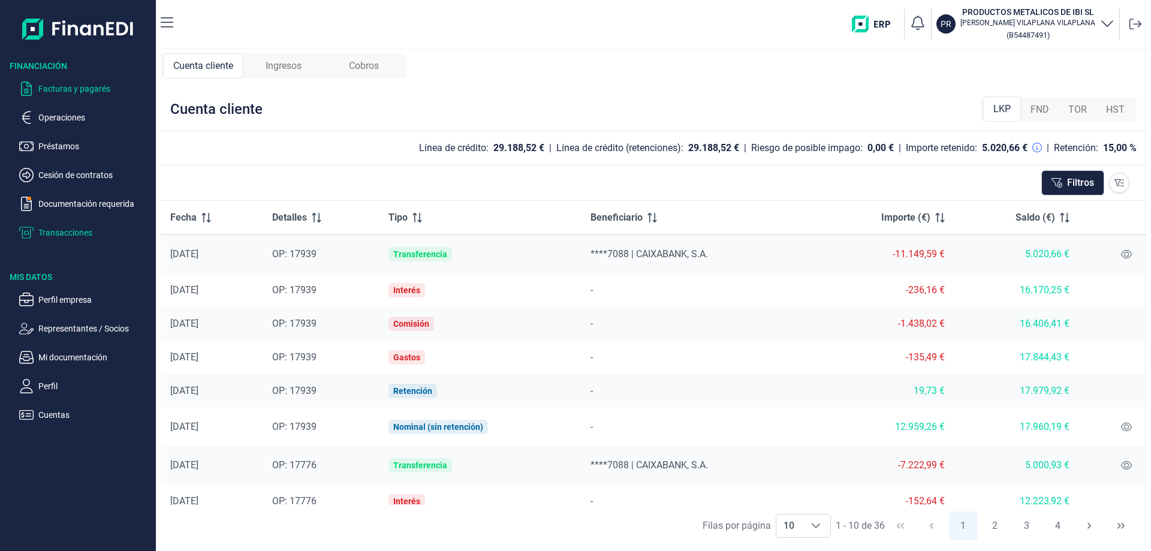
click at [85, 83] on p "Facturas y pagarés" at bounding box center [94, 89] width 113 height 14
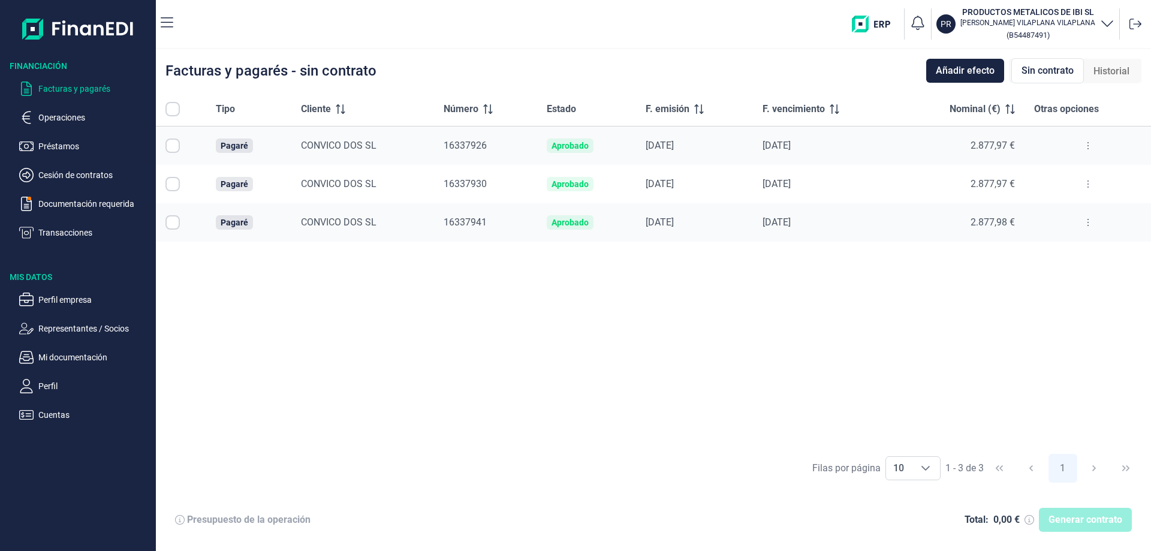
checkbox input "true"
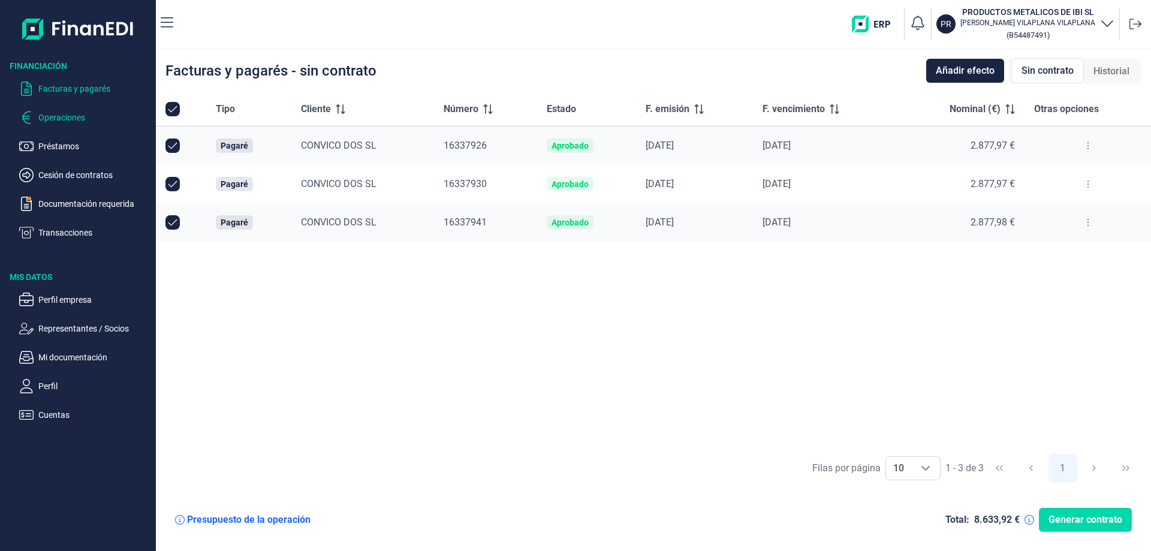
click at [57, 118] on p "Operaciones" at bounding box center [94, 117] width 113 height 14
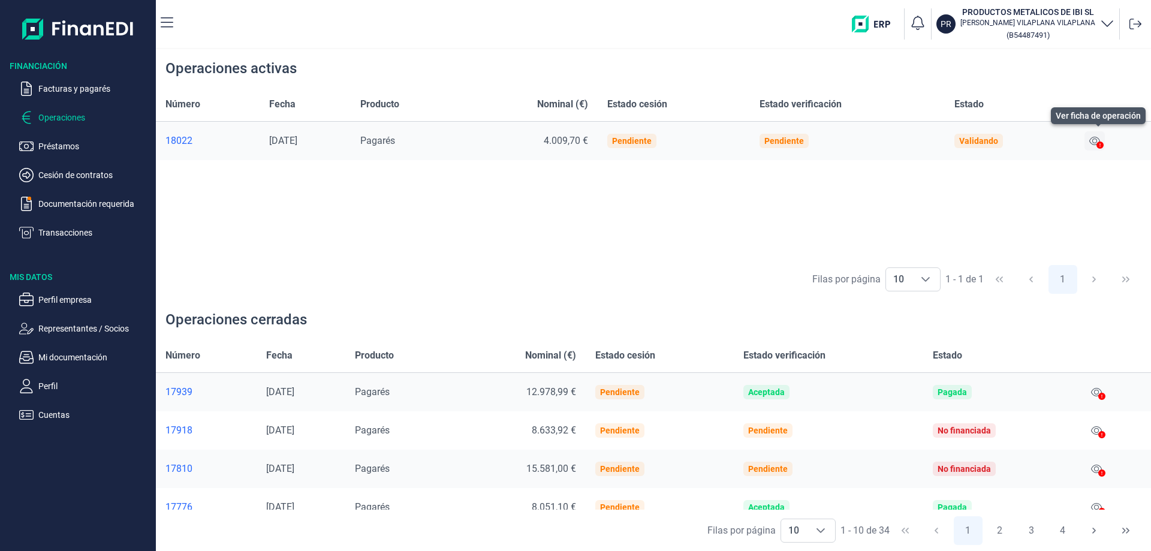
click at [1098, 140] on icon at bounding box center [1094, 141] width 11 height 10
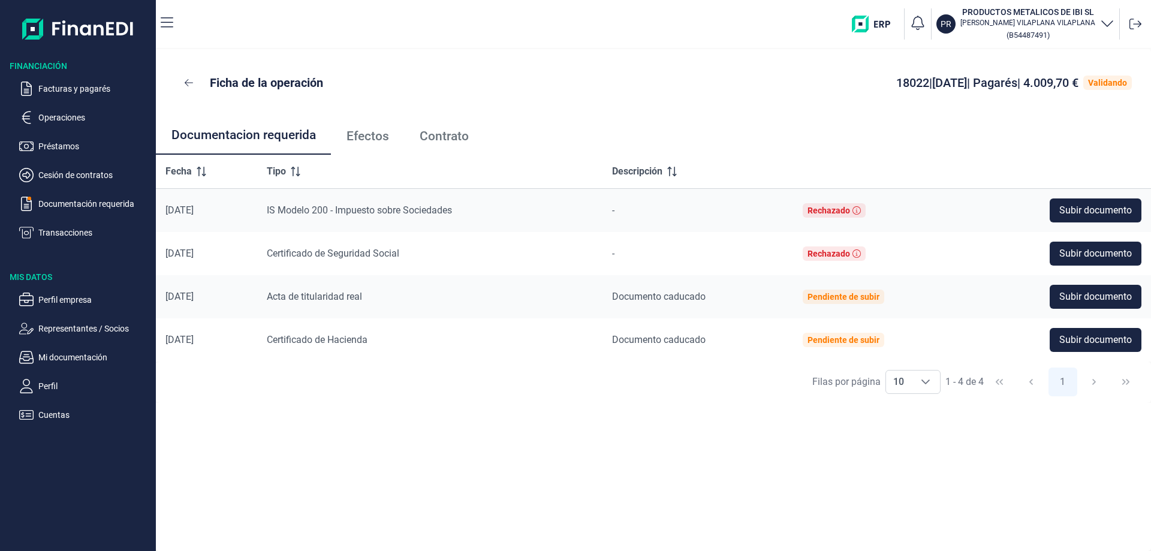
click at [358, 137] on span "Efectos" at bounding box center [367, 136] width 43 height 13
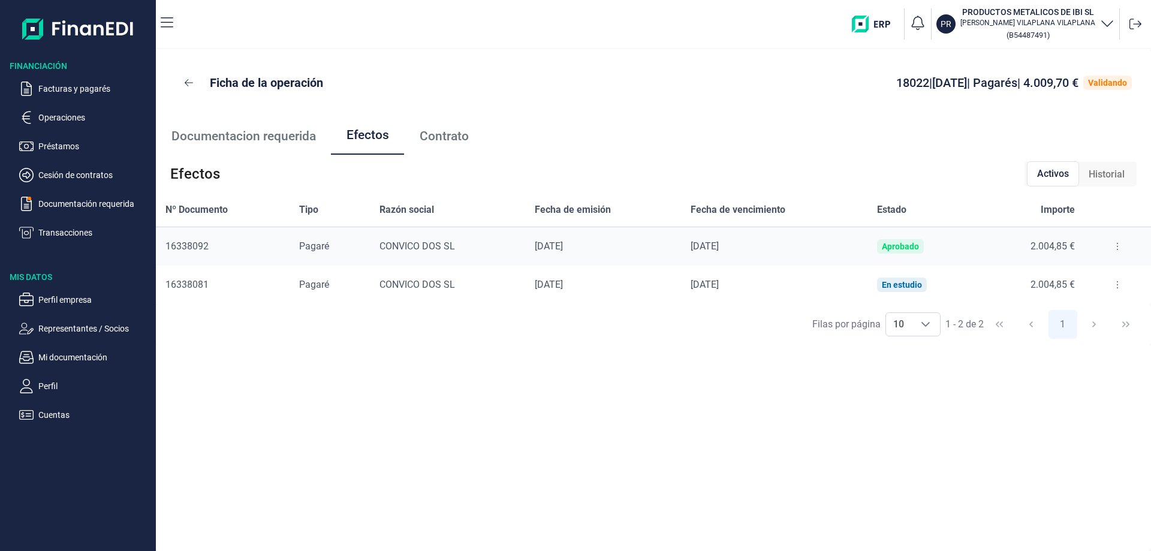
click at [445, 136] on span "Contrato" at bounding box center [444, 136] width 49 height 13
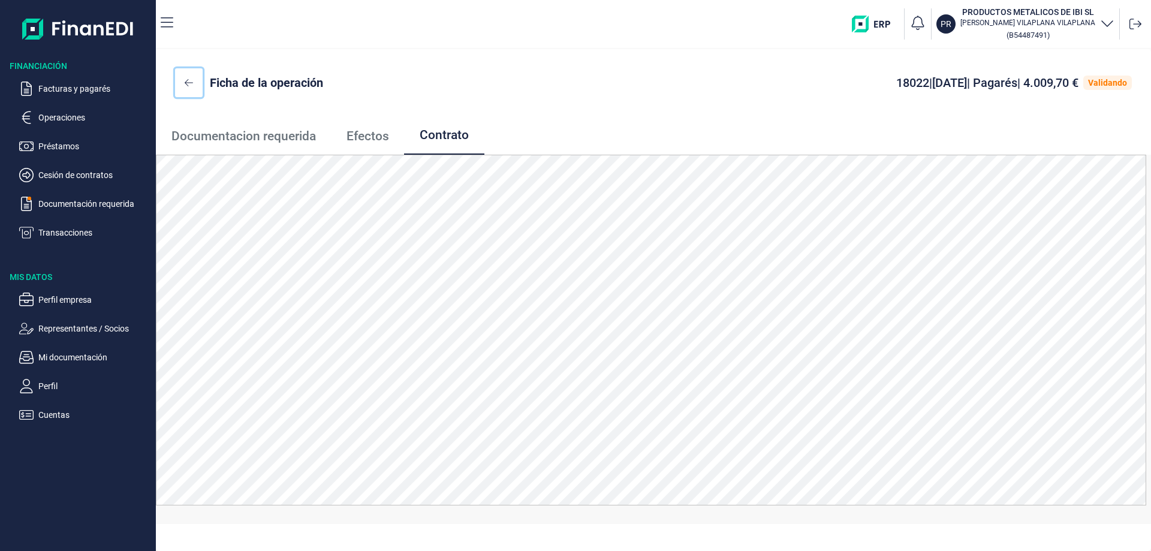
click at [185, 80] on icon at bounding box center [189, 83] width 8 height 10
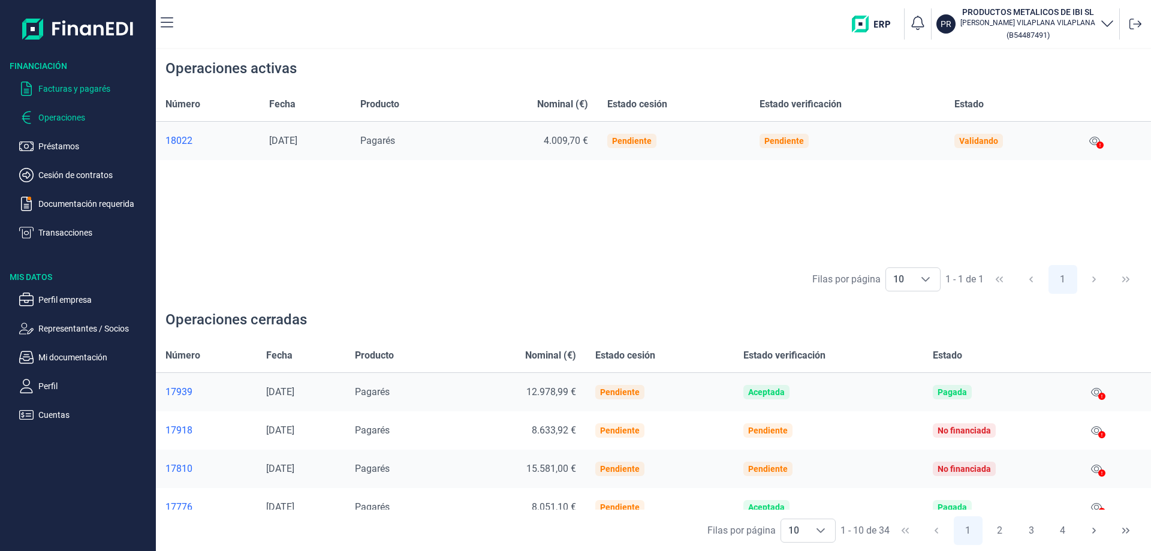
click at [58, 82] on p "Facturas y pagarés" at bounding box center [94, 89] width 113 height 14
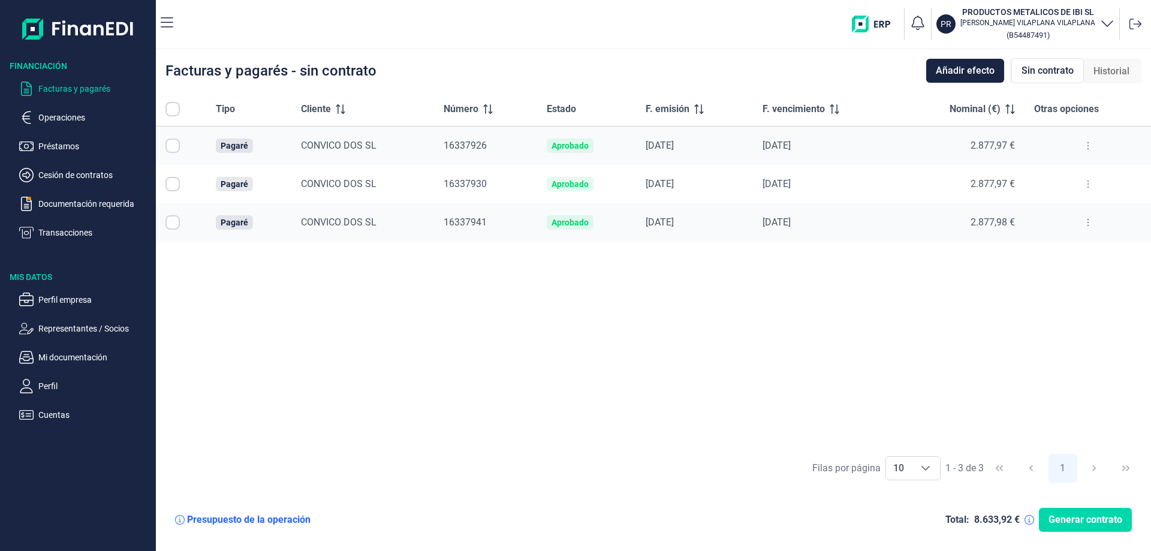
checkbox input "true"
click at [64, 119] on p "Operaciones" at bounding box center [94, 117] width 113 height 14
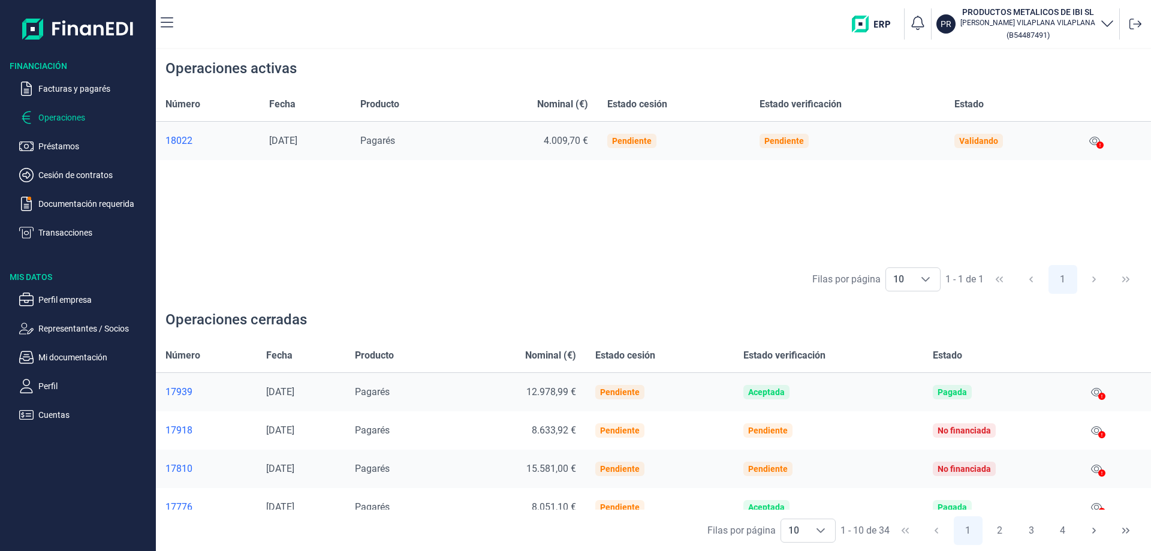
click at [51, 112] on p "Operaciones" at bounding box center [94, 117] width 113 height 14
click at [68, 88] on p "Facturas y pagarés" at bounding box center [94, 89] width 113 height 14
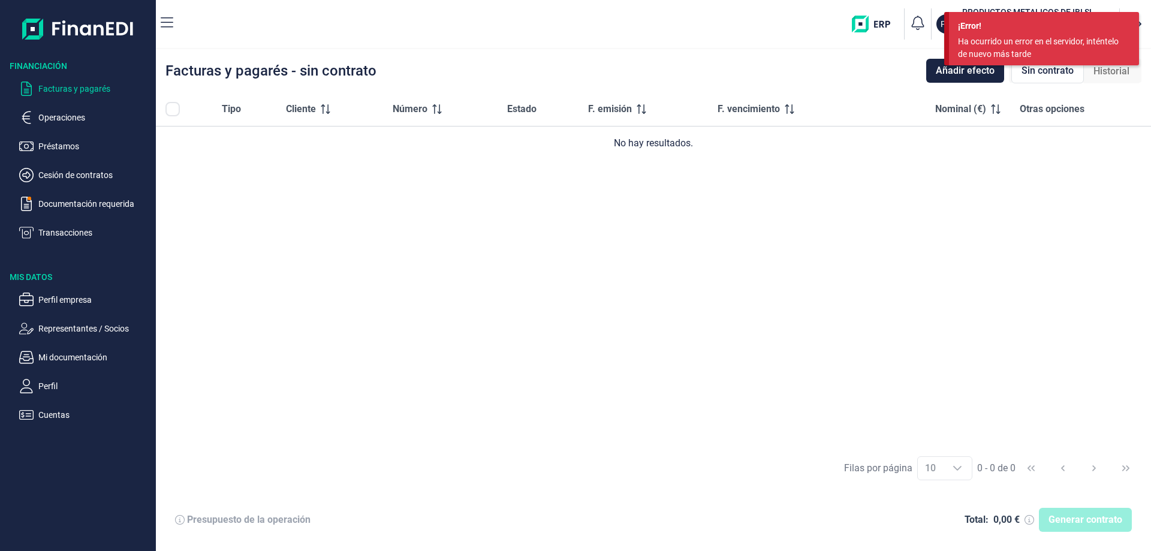
click at [999, 227] on div "Tipo Cliente Número Estado F. emisión F. vencimiento Nominal (€) Otras opciones…" at bounding box center [653, 269] width 995 height 355
click at [61, 116] on p "Operaciones" at bounding box center [94, 117] width 113 height 14
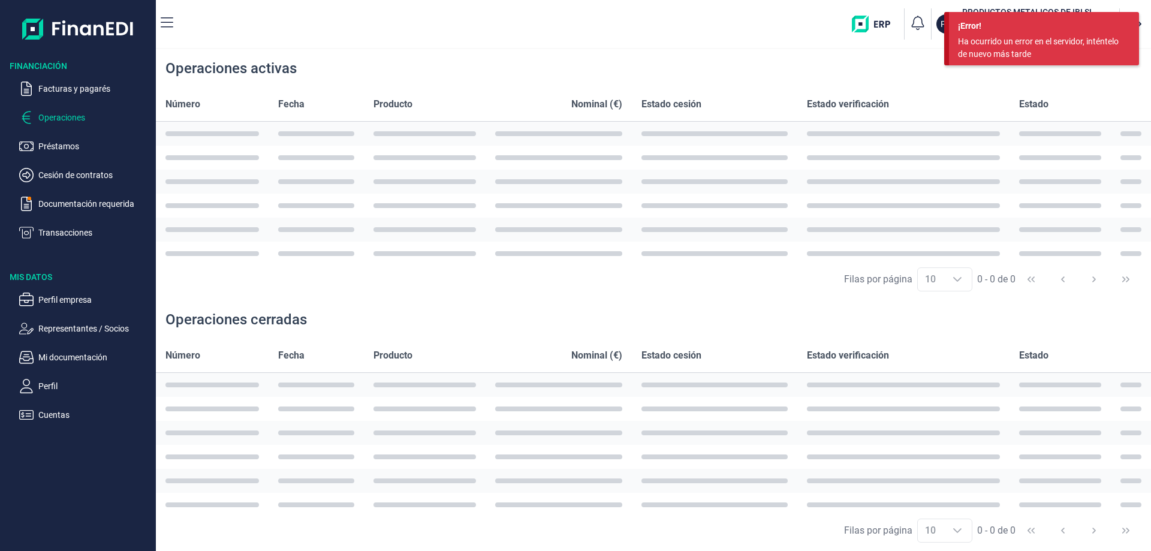
click at [901, 74] on div "Operaciones activas" at bounding box center [653, 68] width 995 height 38
click at [1006, 41] on div "Ha ocurrido un error en el servidor, inténtelo de nuevo más tarde" at bounding box center [1039, 47] width 163 height 25
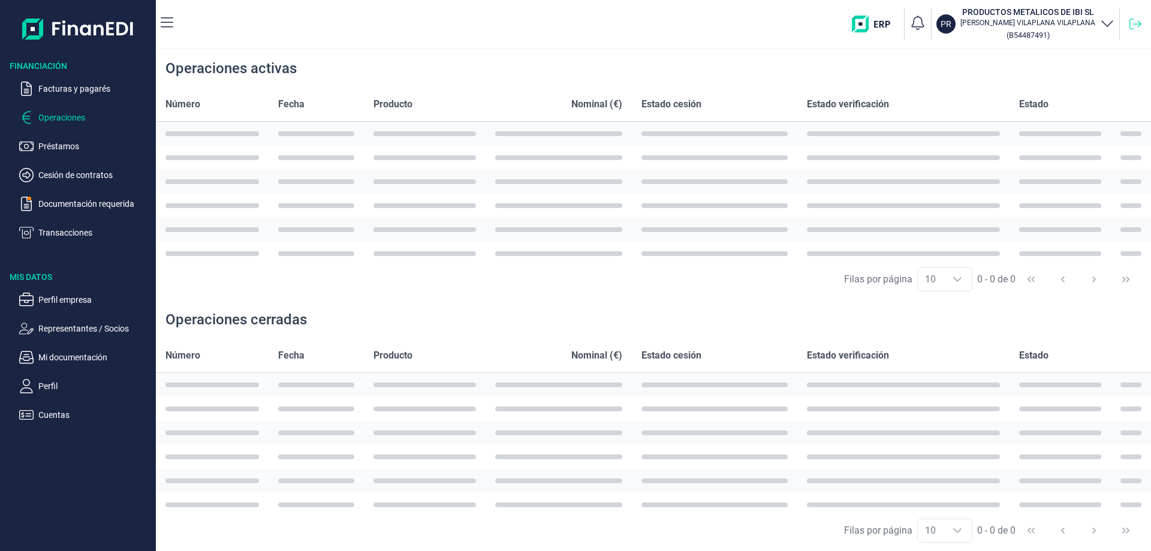
click at [1133, 24] on icon at bounding box center [1135, 24] width 12 height 12
